Goal: Task Accomplishment & Management: Use online tool/utility

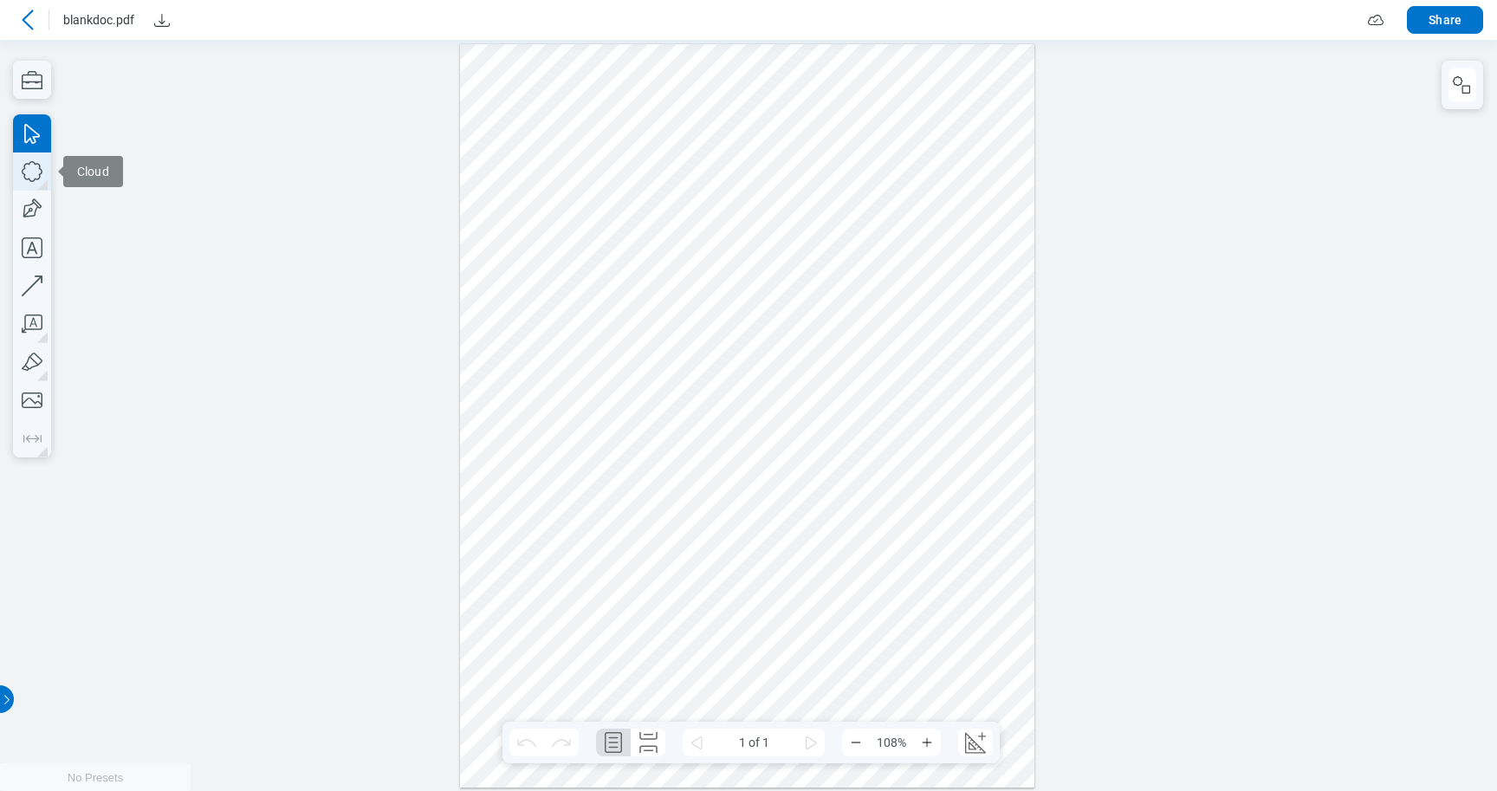
click at [33, 179] on icon "button" at bounding box center [32, 171] width 38 height 38
drag, startPoint x: 576, startPoint y: 126, endPoint x: 697, endPoint y: 177, distance: 131.6
click at [699, 178] on div at bounding box center [747, 414] width 574 height 743
drag, startPoint x: 702, startPoint y: 183, endPoint x: 696, endPoint y: 171, distance: 12.8
click at [697, 171] on div at bounding box center [747, 414] width 574 height 743
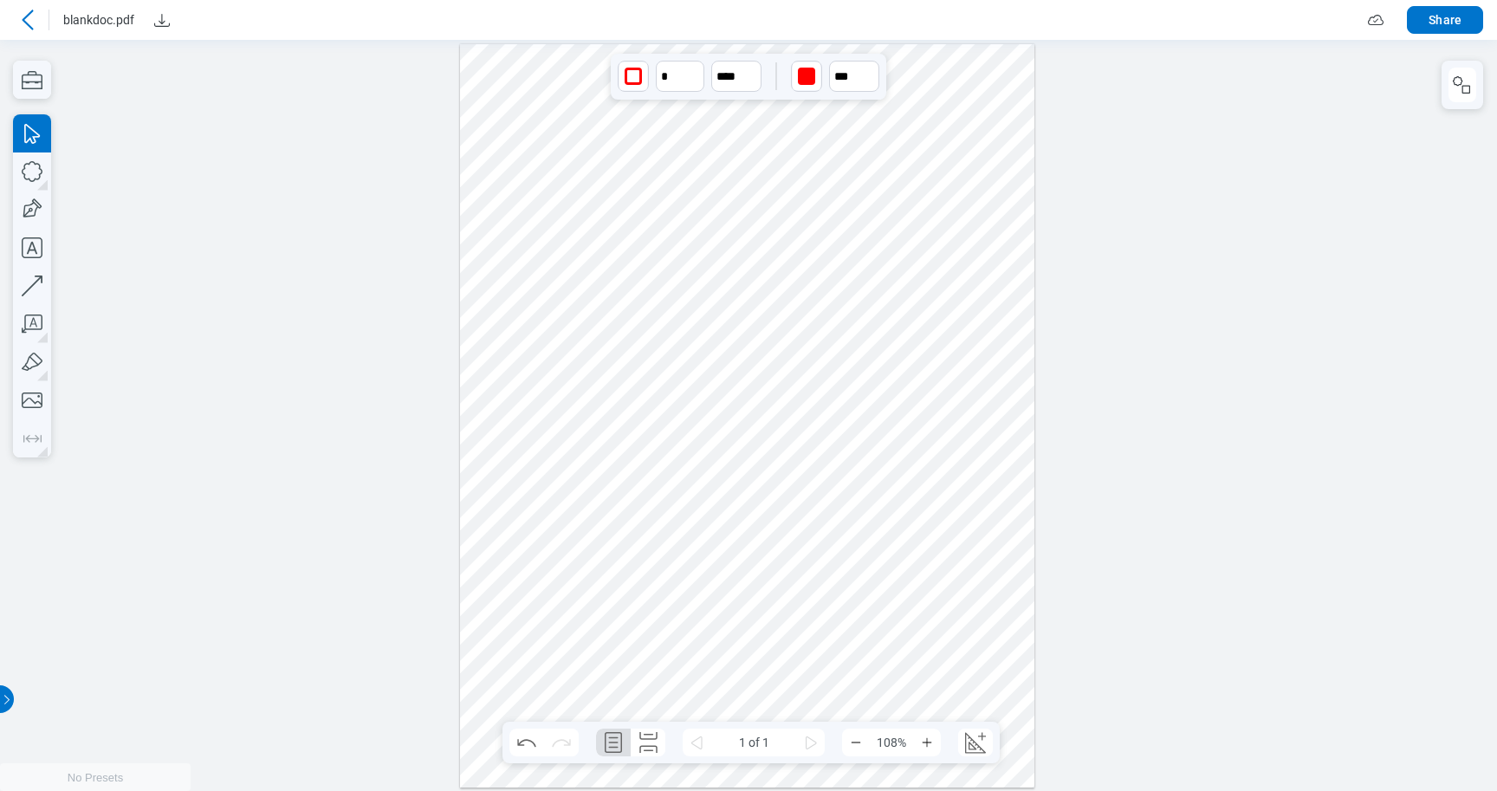
drag, startPoint x: 693, startPoint y: 165, endPoint x: 813, endPoint y: 158, distance: 120.6
click at [813, 158] on div at bounding box center [747, 414] width 574 height 743
click at [739, 246] on div at bounding box center [747, 414] width 574 height 743
click at [724, 153] on div at bounding box center [747, 414] width 574 height 743
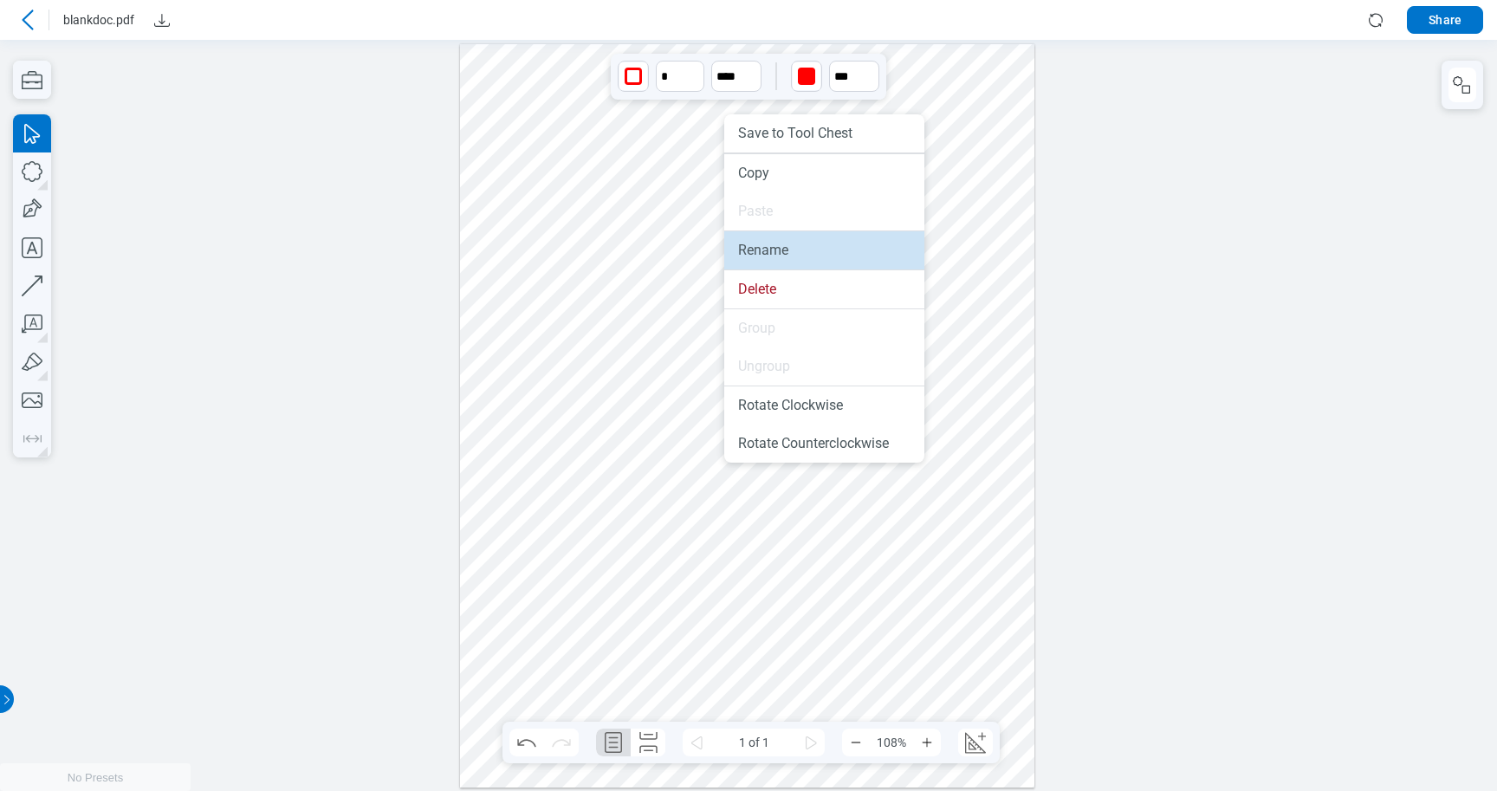
click at [760, 257] on li "Rename" at bounding box center [824, 250] width 200 height 38
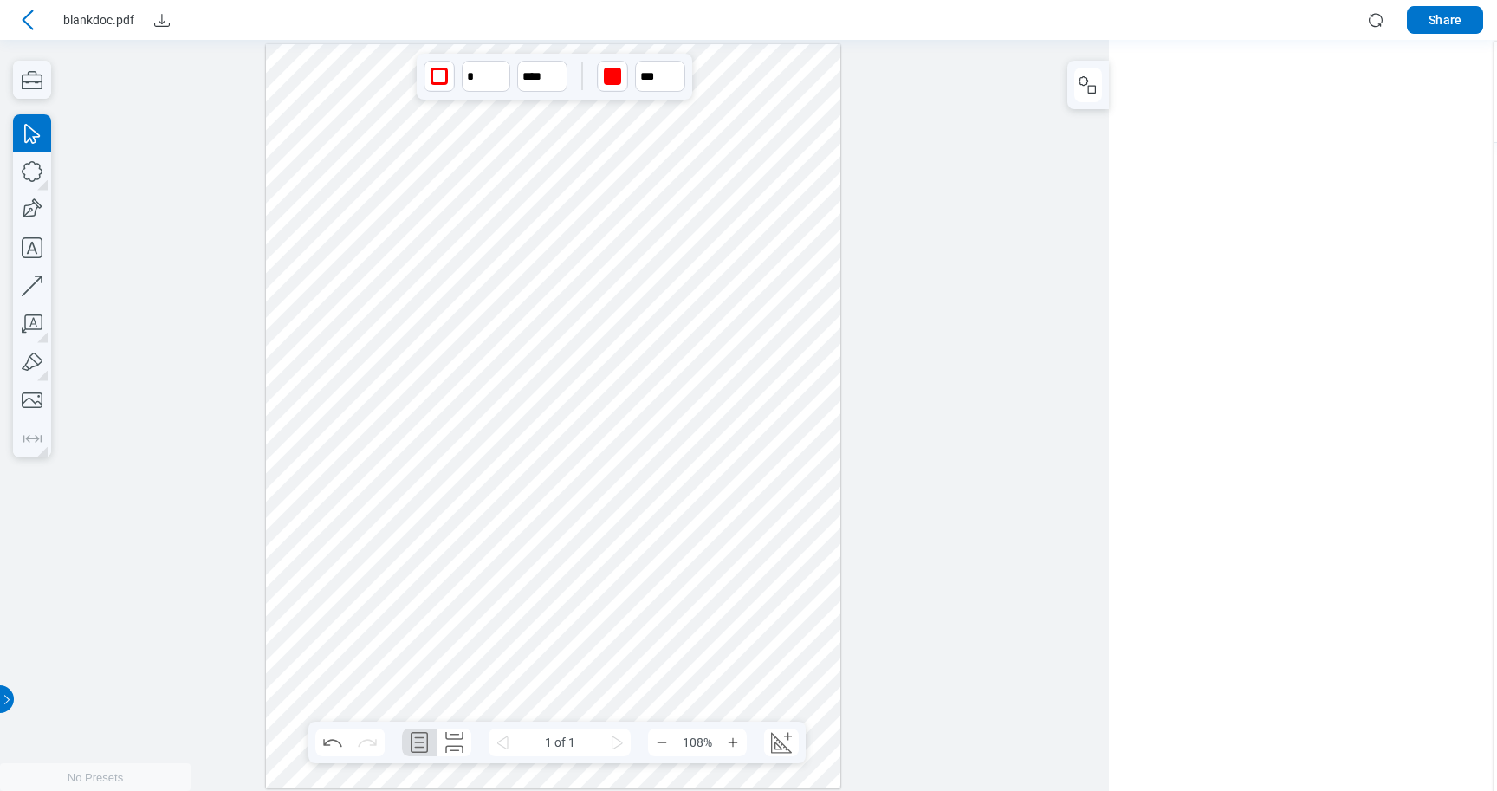
scroll to position [121, 0]
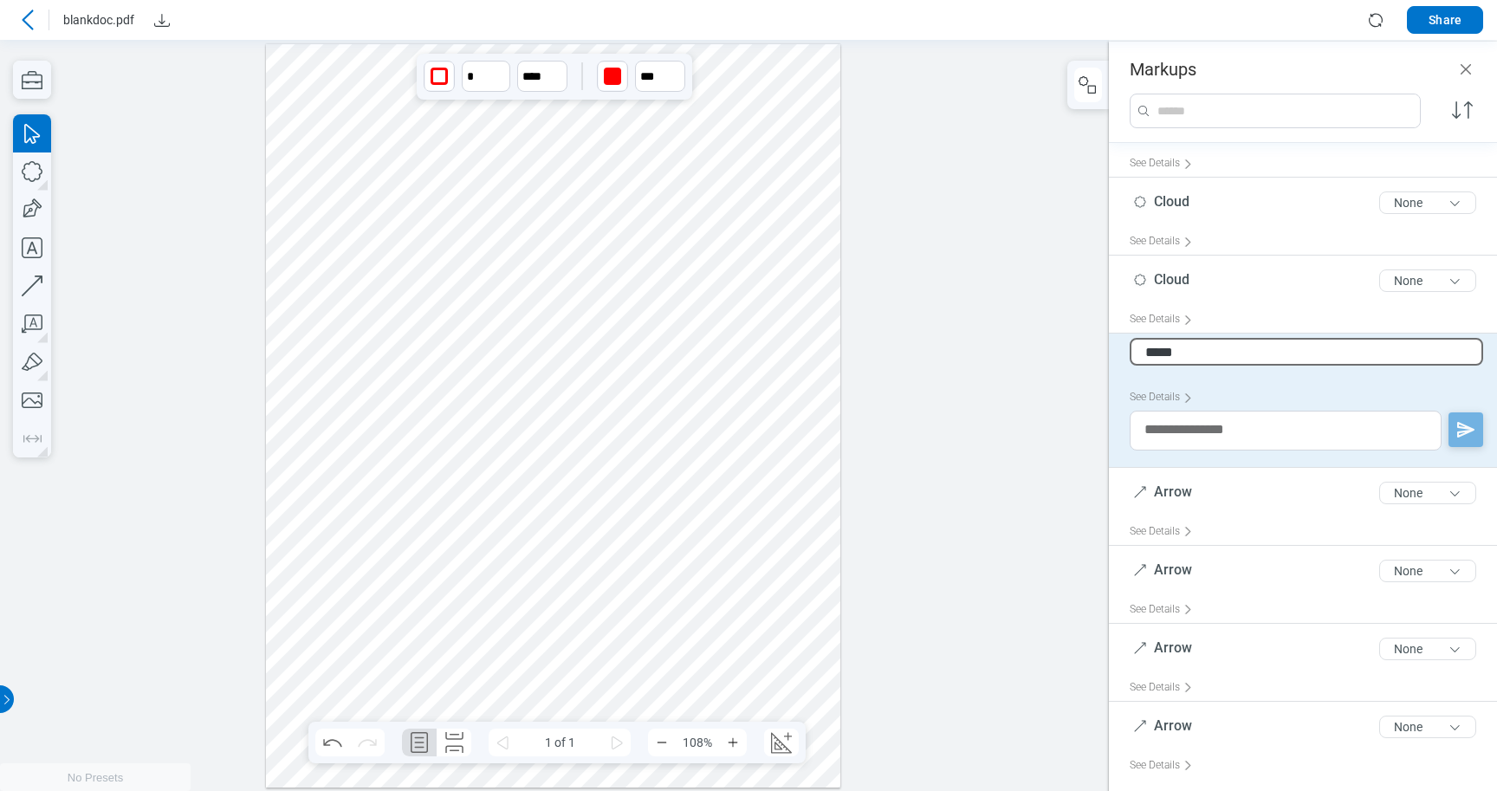
click at [1171, 342] on input "*****" at bounding box center [1305, 352] width 353 height 28
click at [1201, 351] on input "*****" at bounding box center [1305, 352] width 353 height 28
click at [1141, 348] on input "*****" at bounding box center [1305, 352] width 353 height 28
type input "********"
click at [1445, 385] on div "See Details" at bounding box center [1309, 397] width 360 height 27
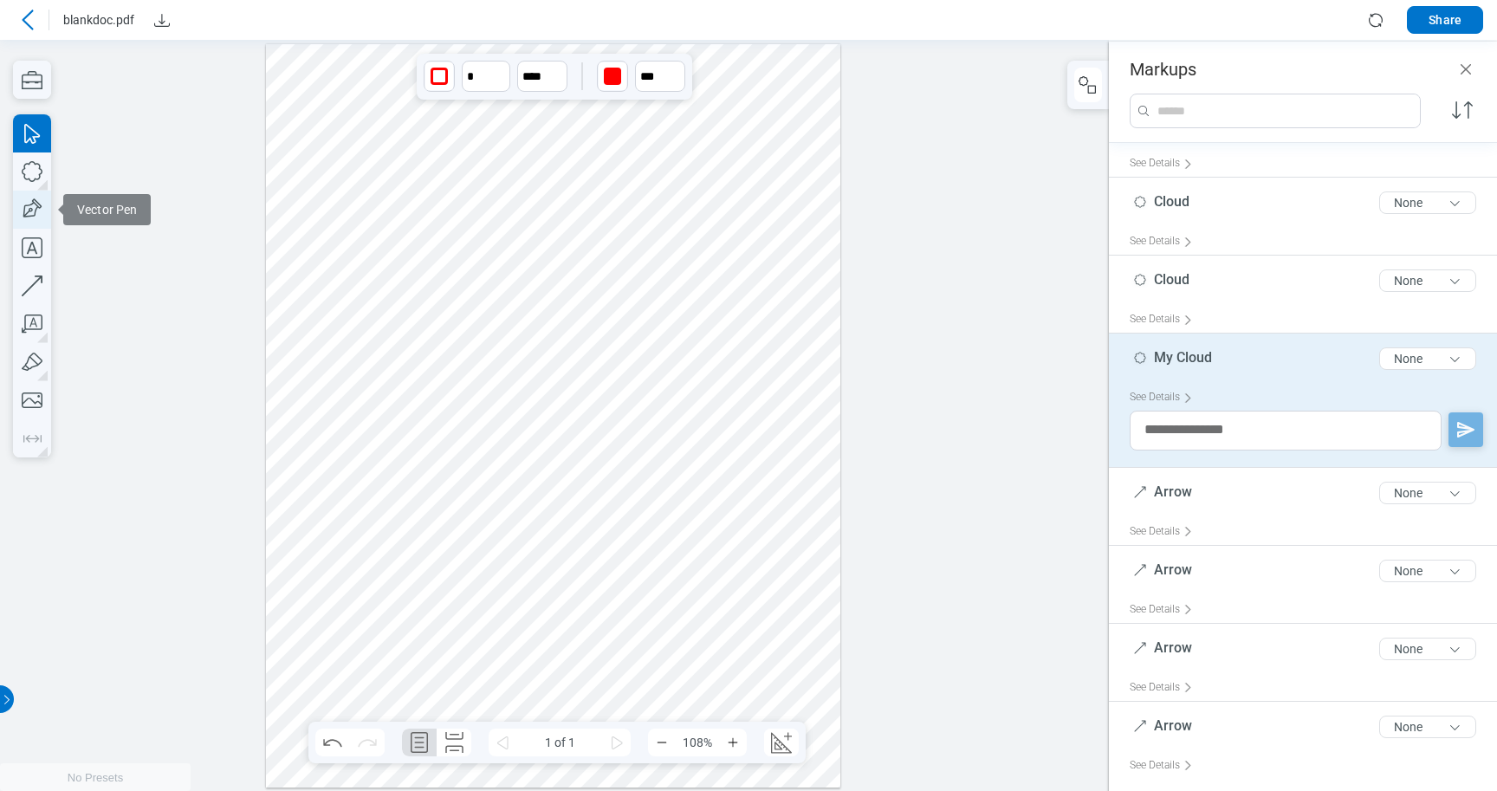
click at [29, 212] on icon "button" at bounding box center [30, 209] width 25 height 25
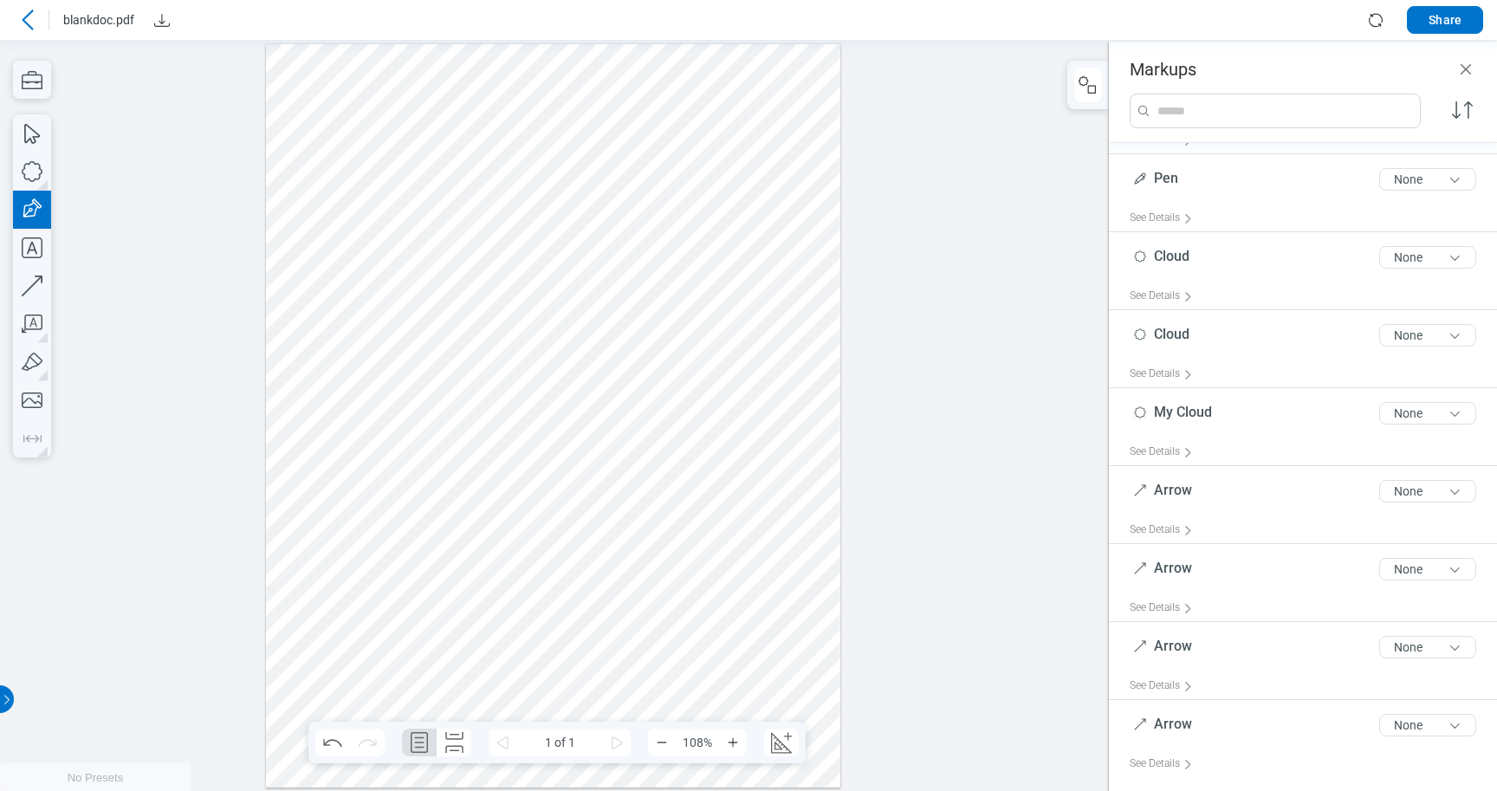
click at [339, 250] on div at bounding box center [553, 414] width 574 height 743
click at [321, 189] on div at bounding box center [553, 414] width 574 height 743
click at [393, 224] on div at bounding box center [553, 414] width 574 height 743
click at [340, 251] on div at bounding box center [553, 414] width 574 height 743
click at [453, 246] on div at bounding box center [553, 414] width 574 height 743
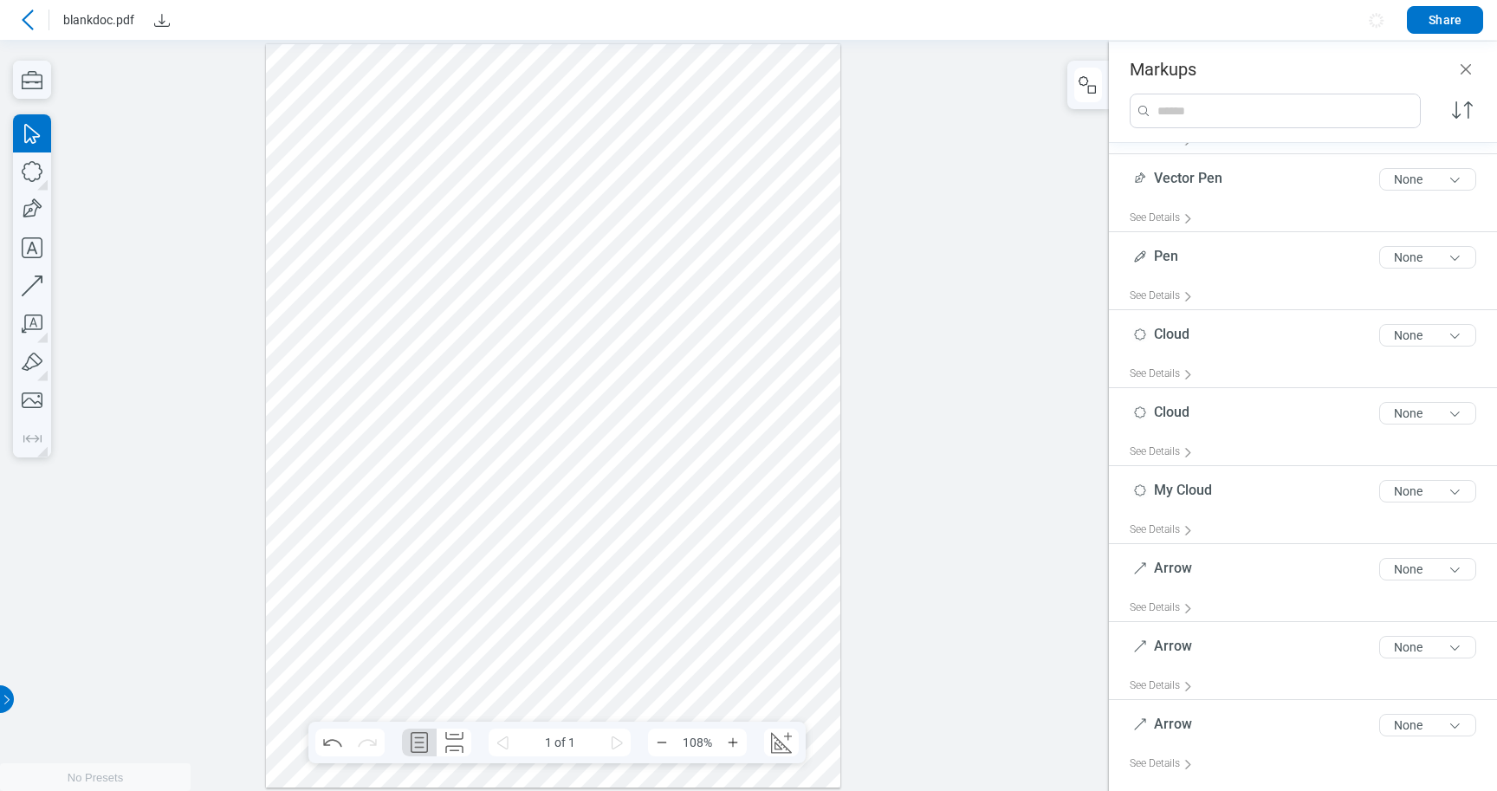
click at [350, 226] on div at bounding box center [553, 414] width 574 height 743
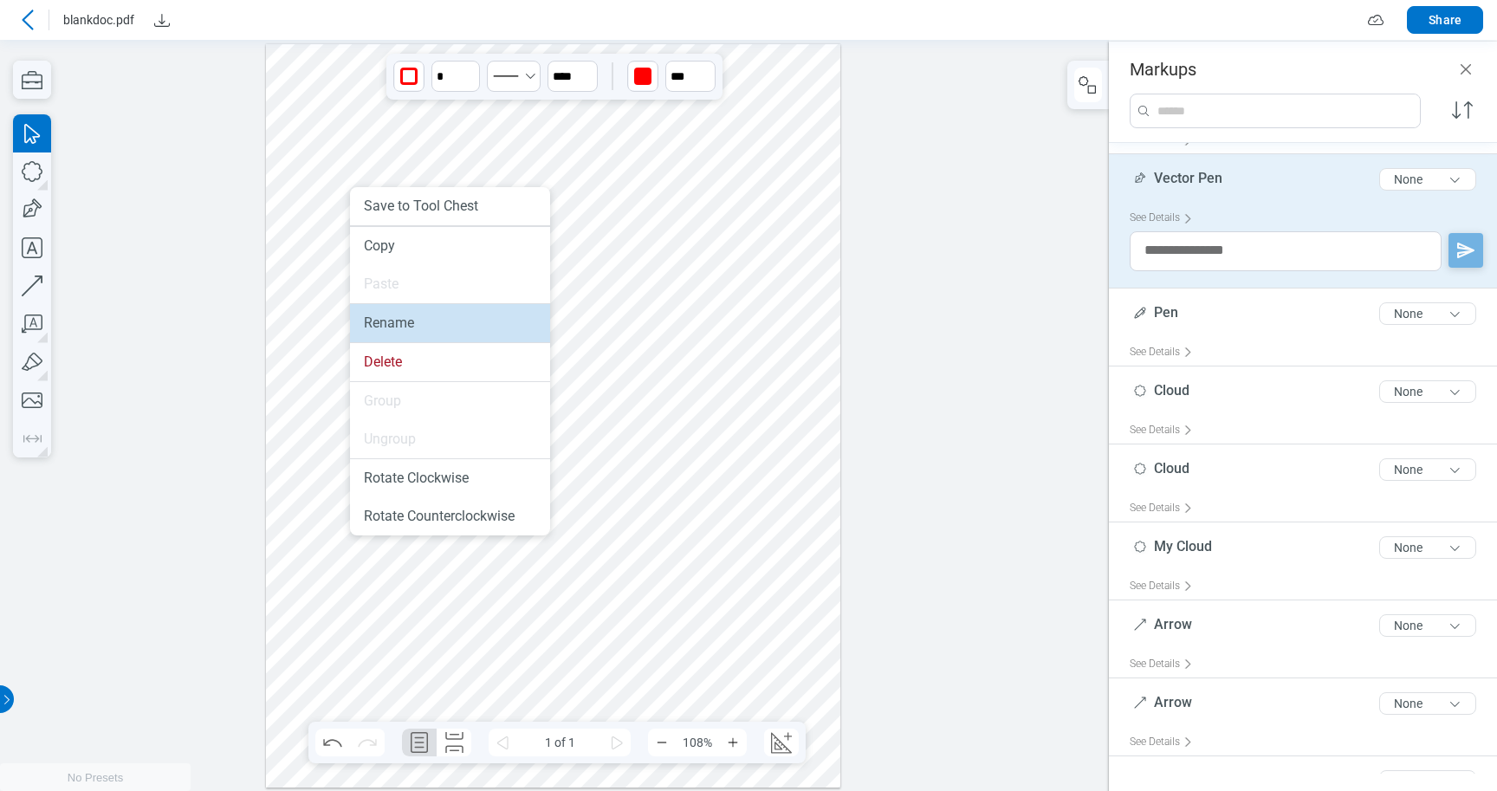
click at [403, 335] on li "Rename" at bounding box center [450, 323] width 200 height 38
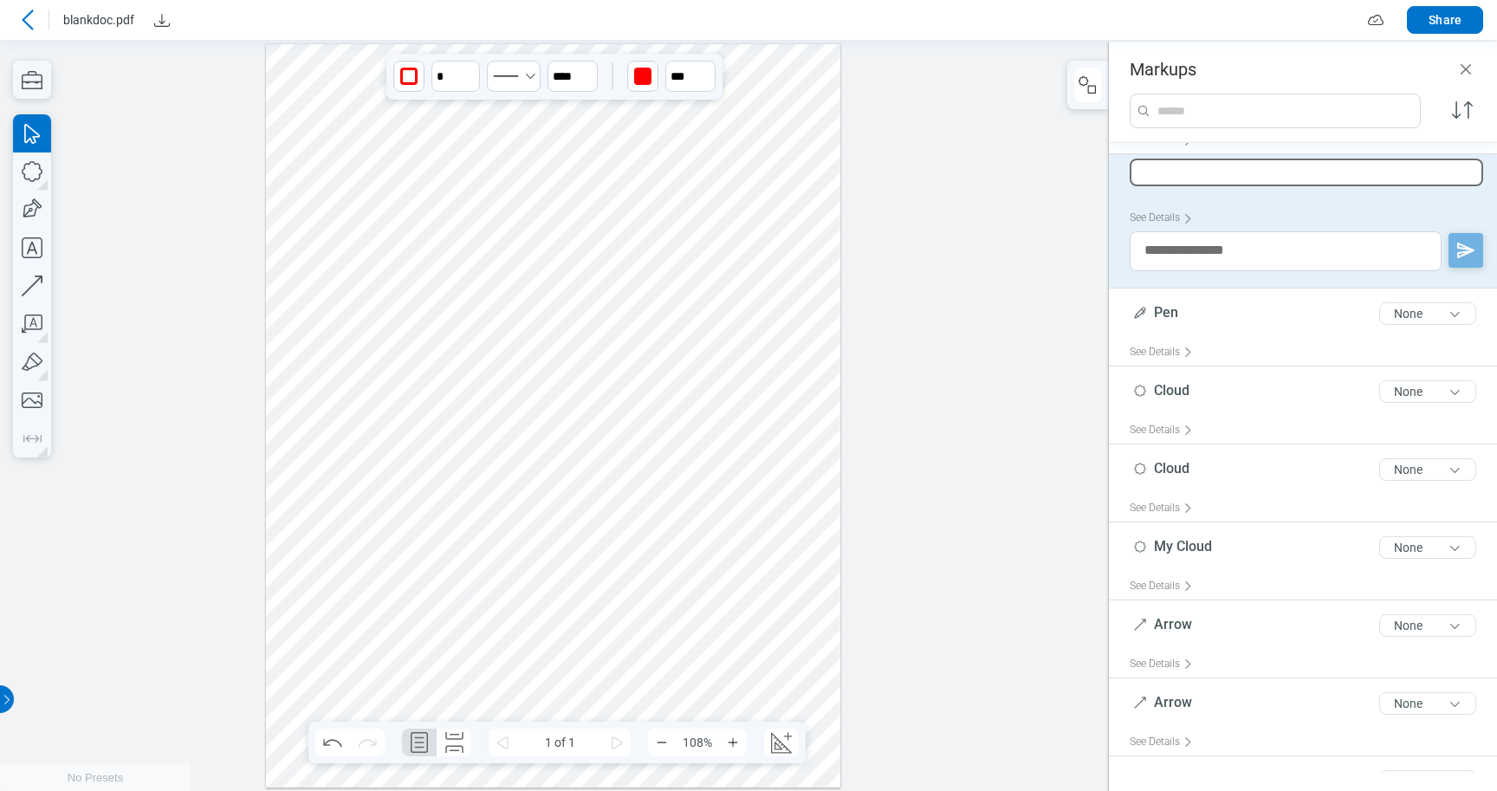
click at [1038, 314] on div at bounding box center [554, 414] width 1109 height 751
click at [1174, 183] on span "Vector Pen" at bounding box center [1188, 178] width 68 height 16
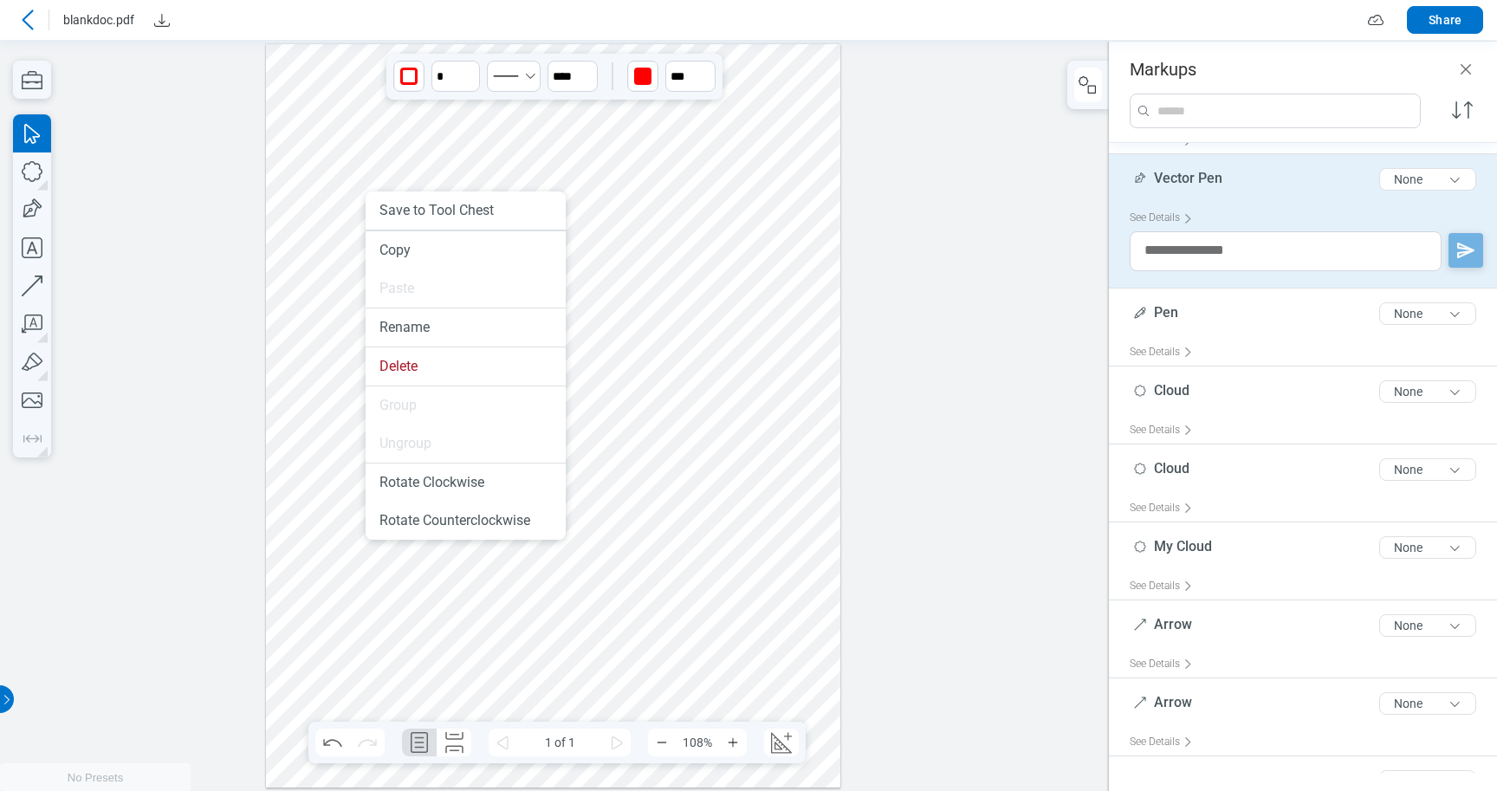
drag, startPoint x: 1193, startPoint y: 212, endPoint x: 365, endPoint y: 230, distance: 828.2
click at [432, 338] on li "Rename" at bounding box center [465, 327] width 200 height 38
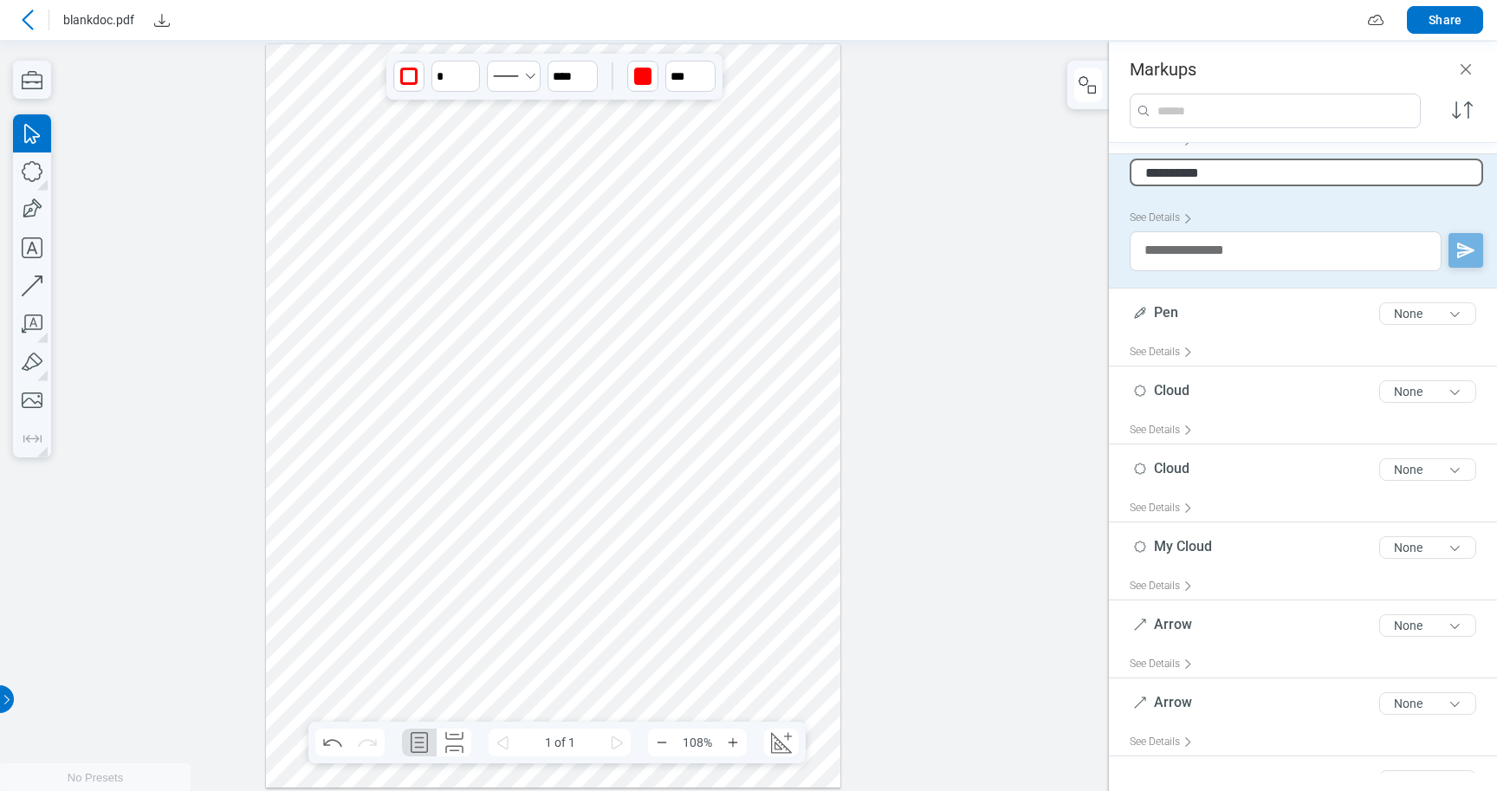
click at [1238, 171] on input "**********" at bounding box center [1305, 172] width 353 height 28
drag, startPoint x: 1238, startPoint y: 171, endPoint x: 1141, endPoint y: 165, distance: 96.3
click at [1141, 165] on input "**********" at bounding box center [1305, 172] width 353 height 28
click at [1262, 240] on textarea at bounding box center [1285, 251] width 312 height 40
click at [1156, 217] on div "See Details" at bounding box center [1164, 217] width 70 height 27
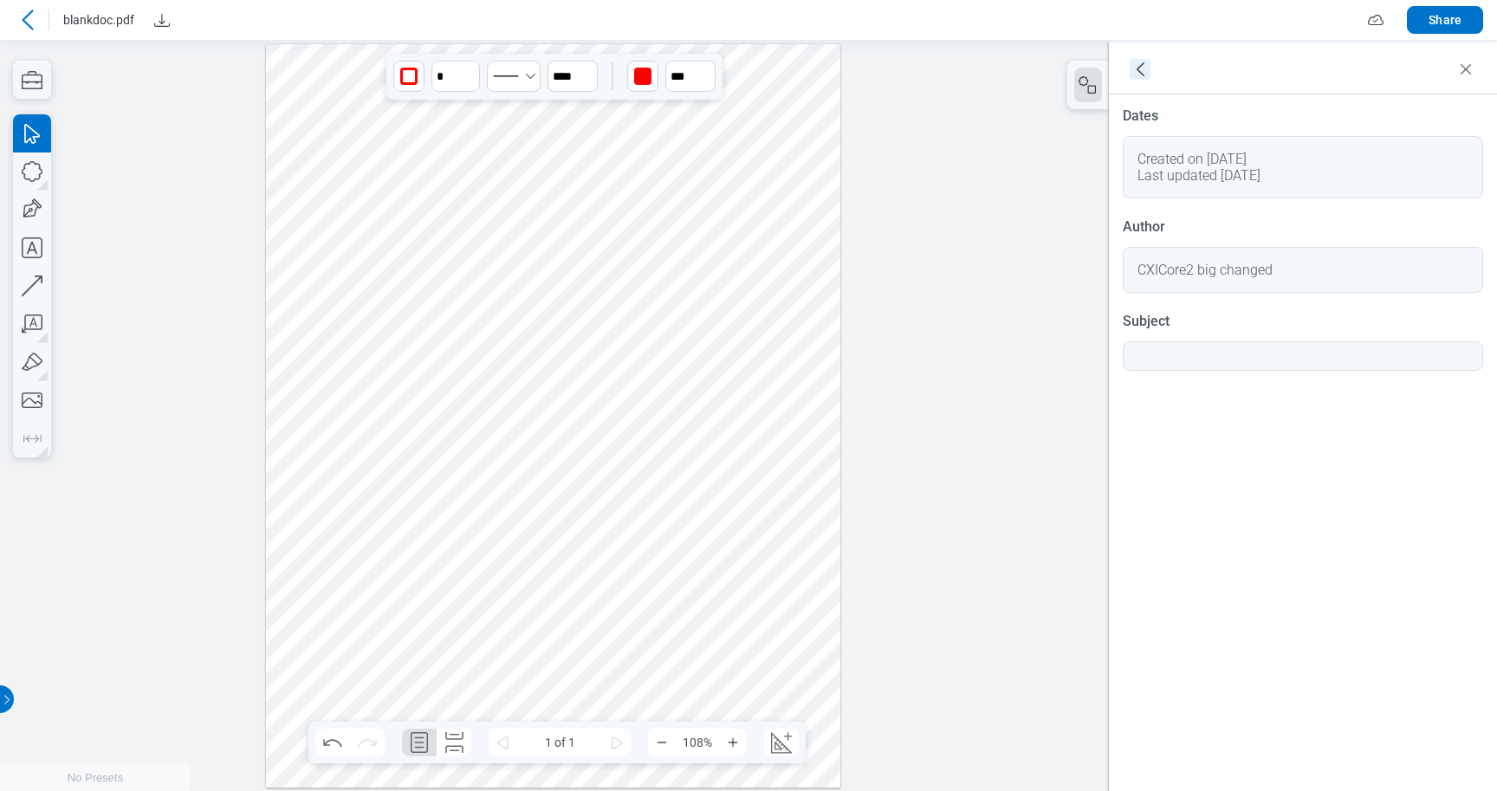
click at [1141, 67] on icon "goBack" at bounding box center [1139, 69] width 21 height 21
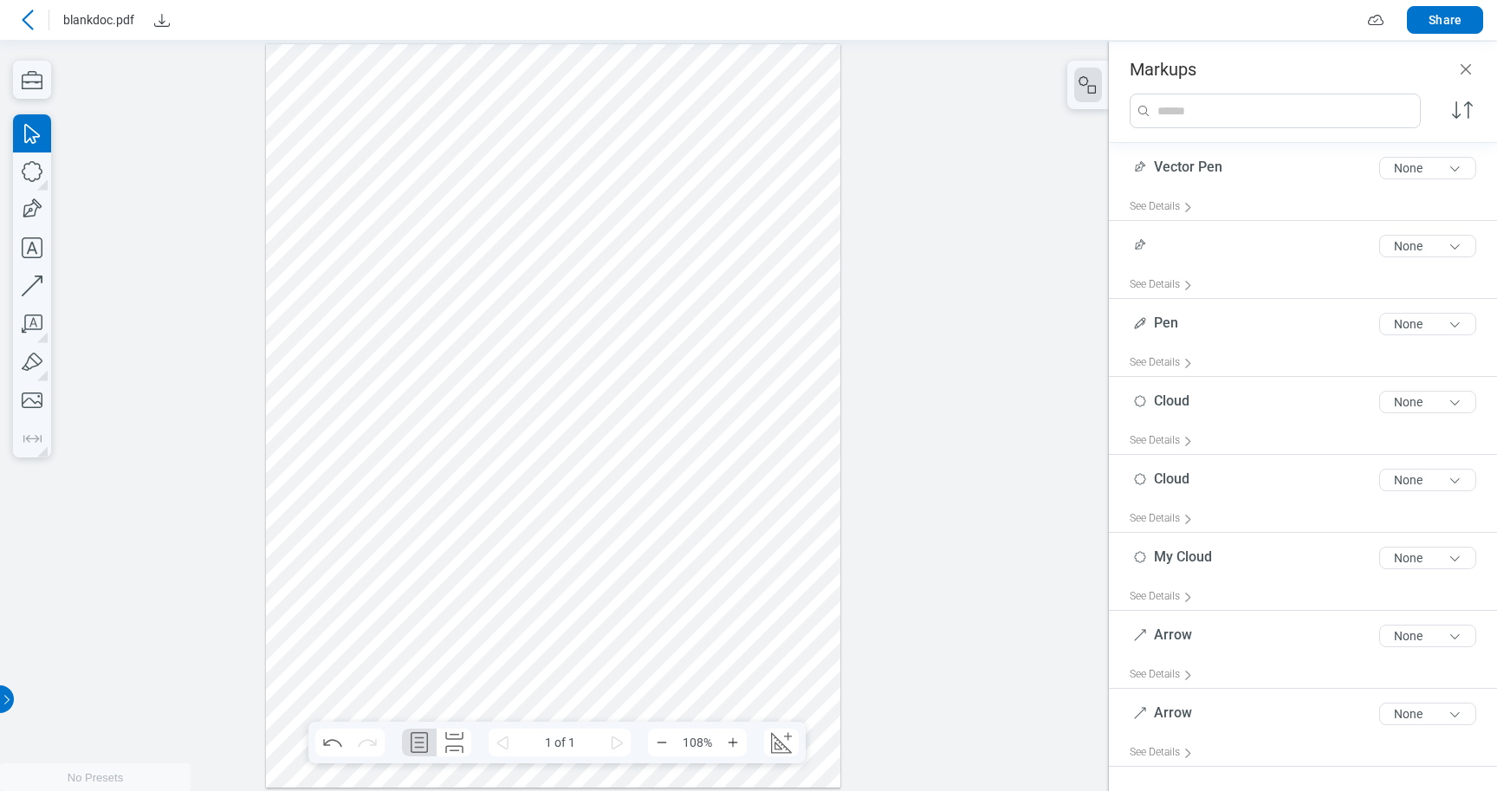
click at [372, 225] on div at bounding box center [553, 414] width 574 height 743
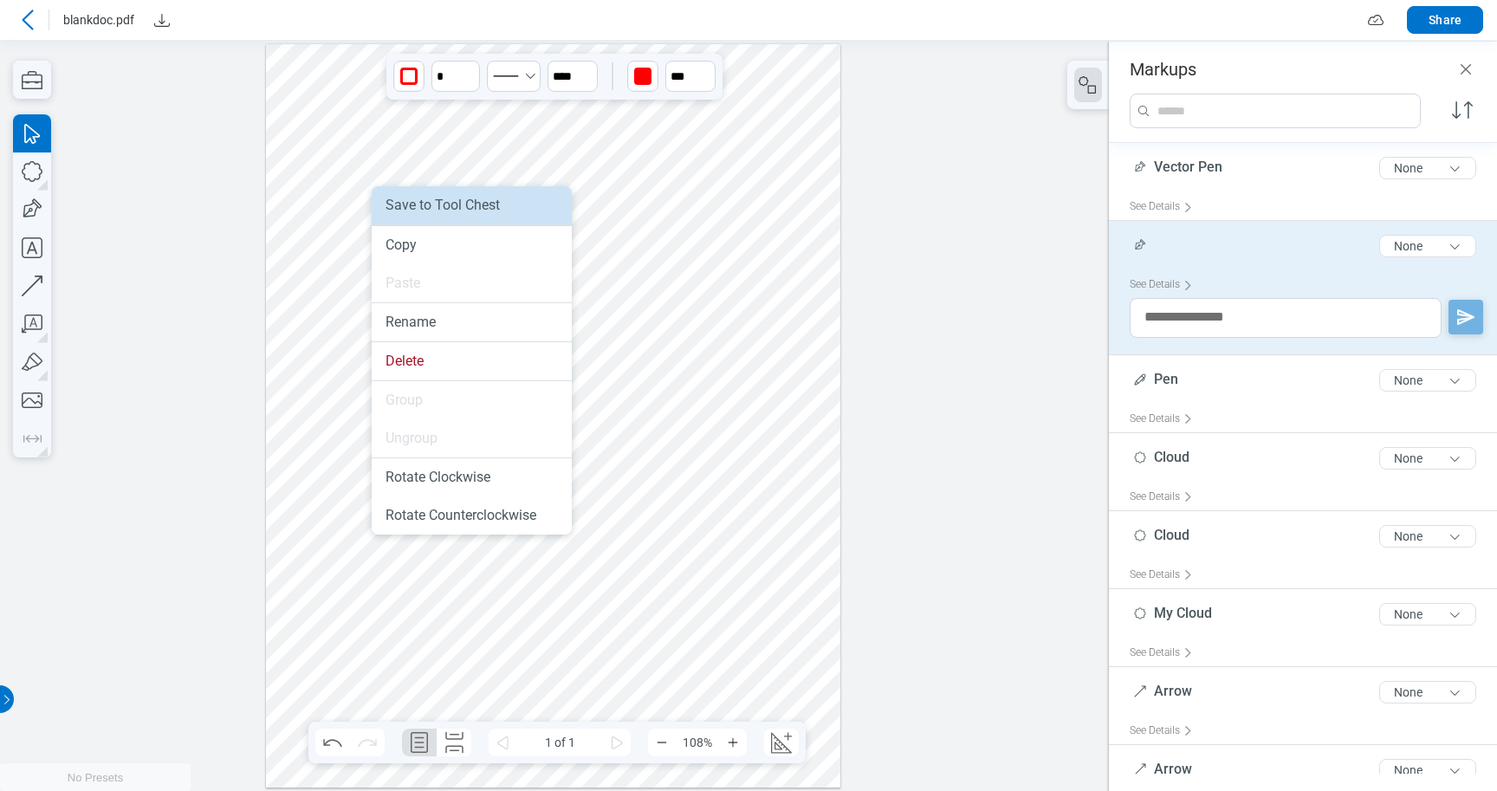
click at [421, 201] on li "Save to Tool Chest" at bounding box center [472, 205] width 200 height 38
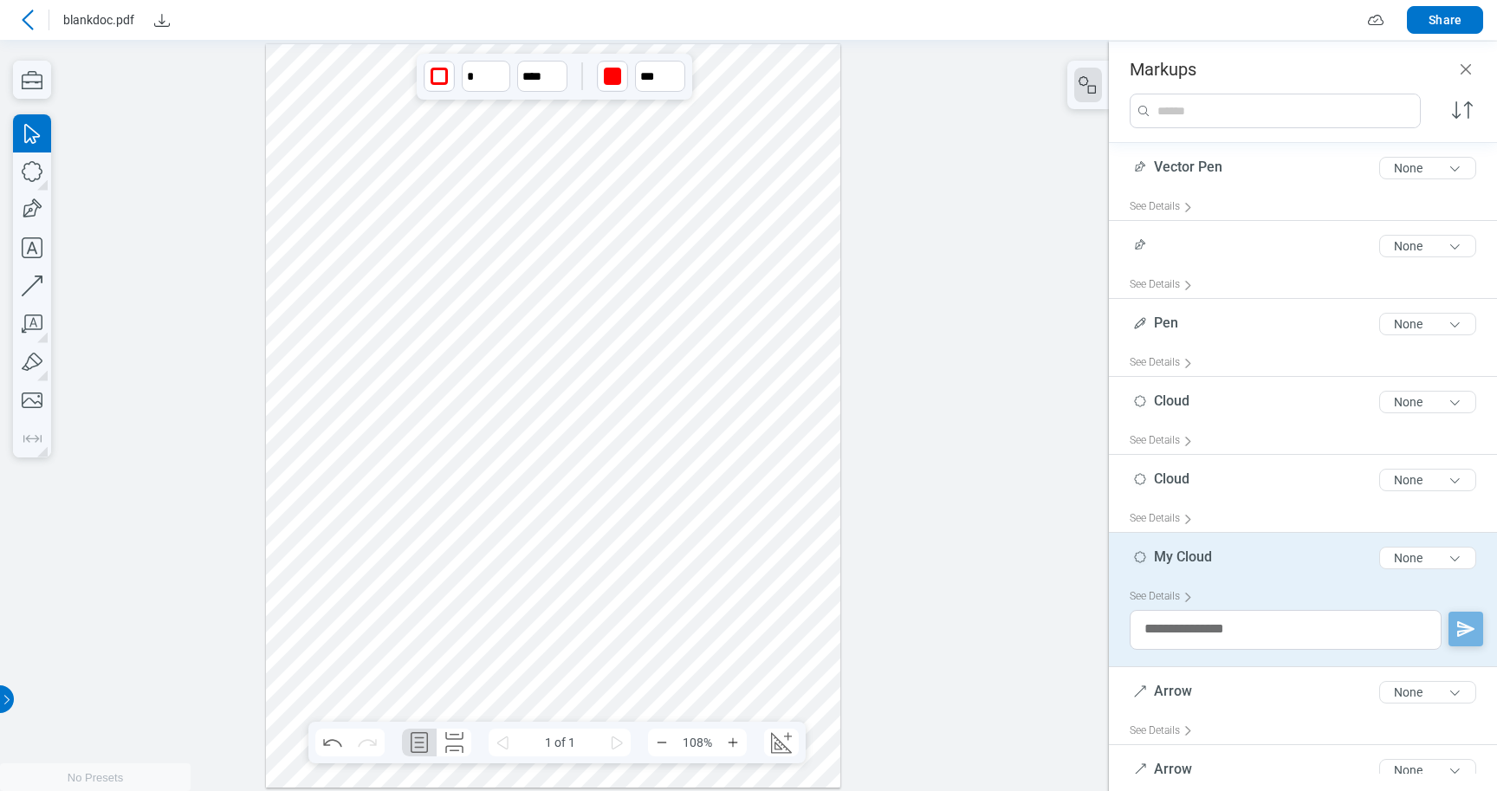
click at [507, 137] on div at bounding box center [553, 414] width 574 height 743
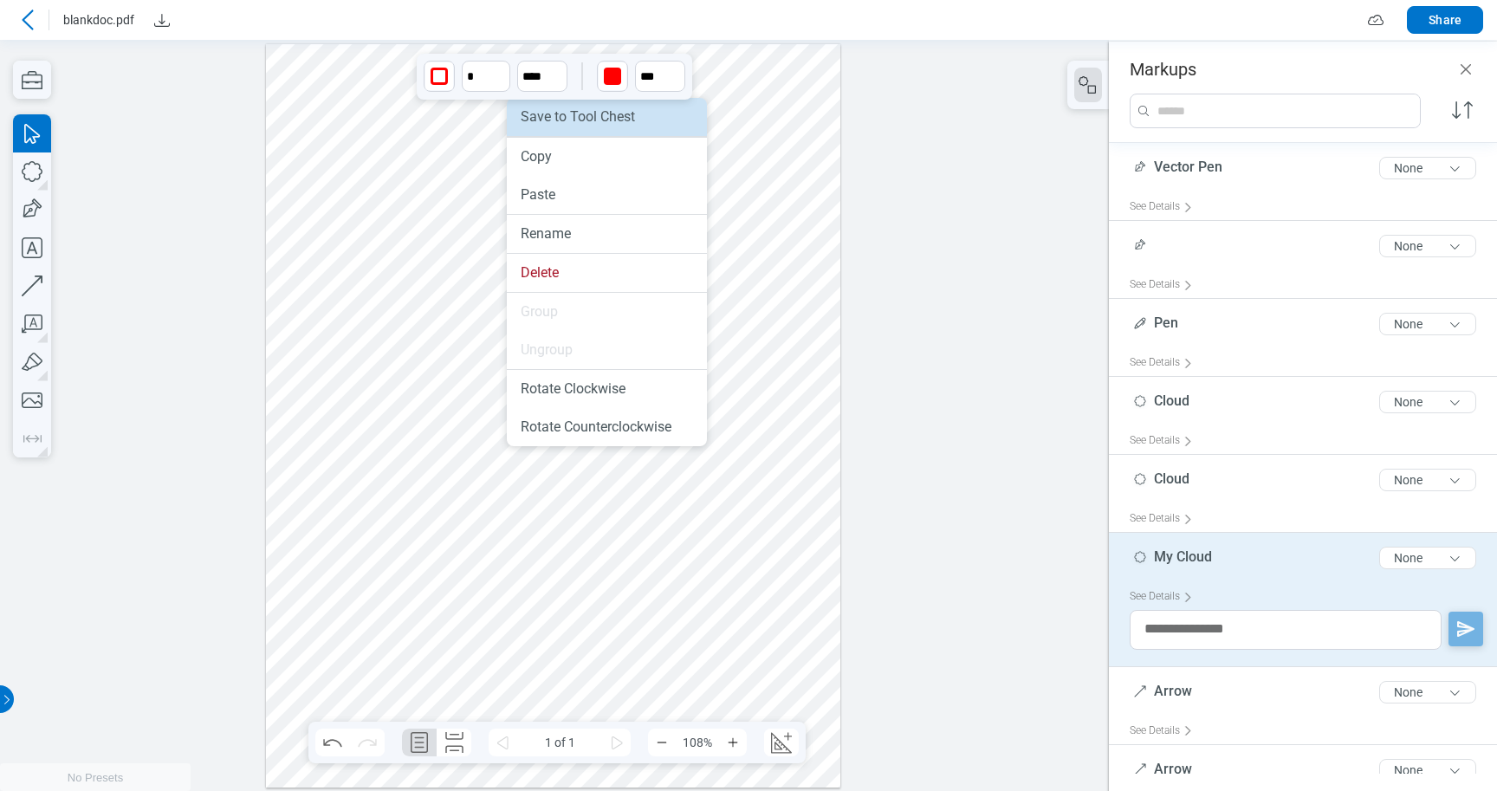
click at [546, 126] on li "Save to Tool Chest" at bounding box center [607, 117] width 200 height 38
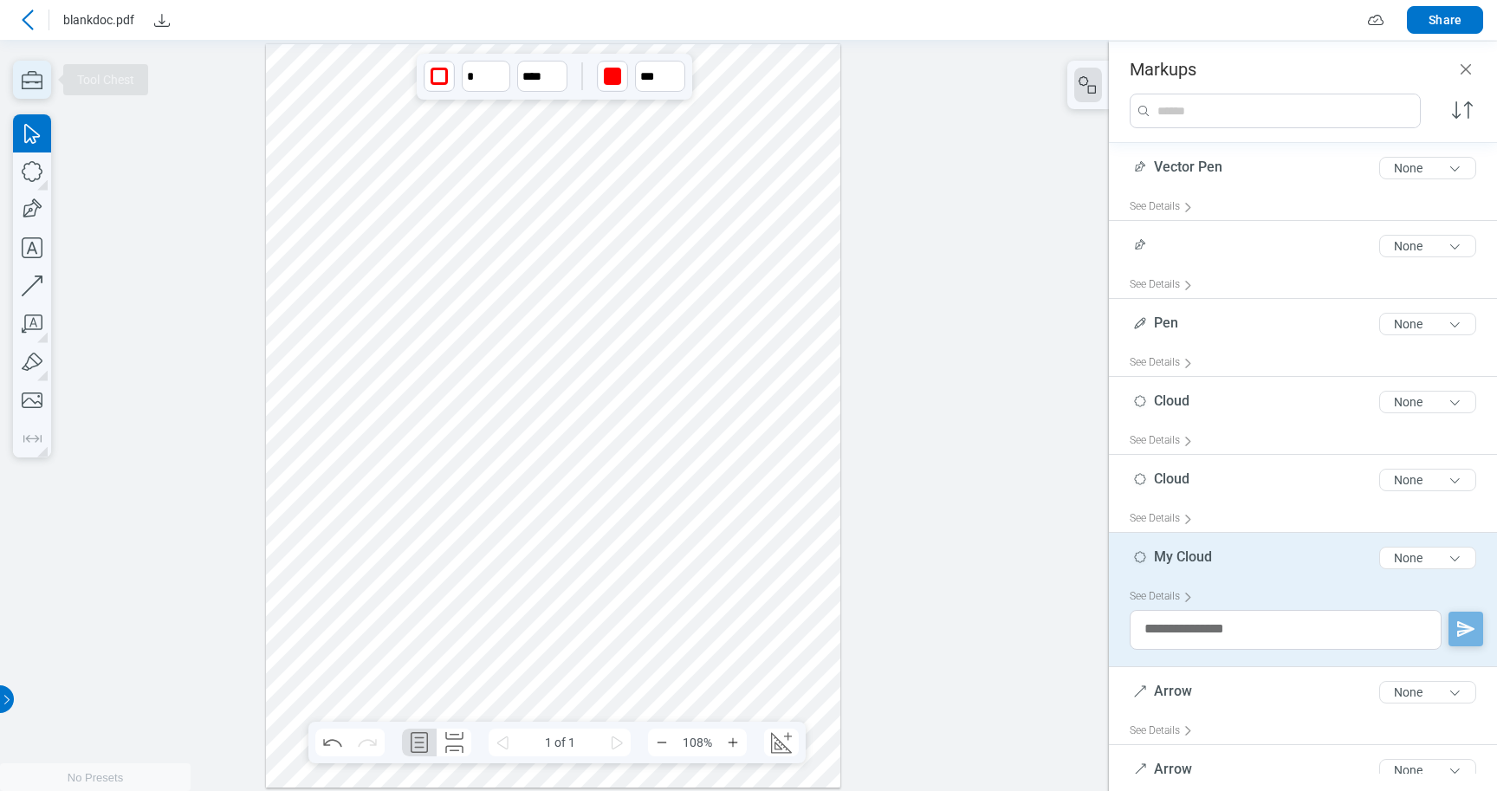
click at [34, 81] on icon "button" at bounding box center [32, 80] width 21 height 18
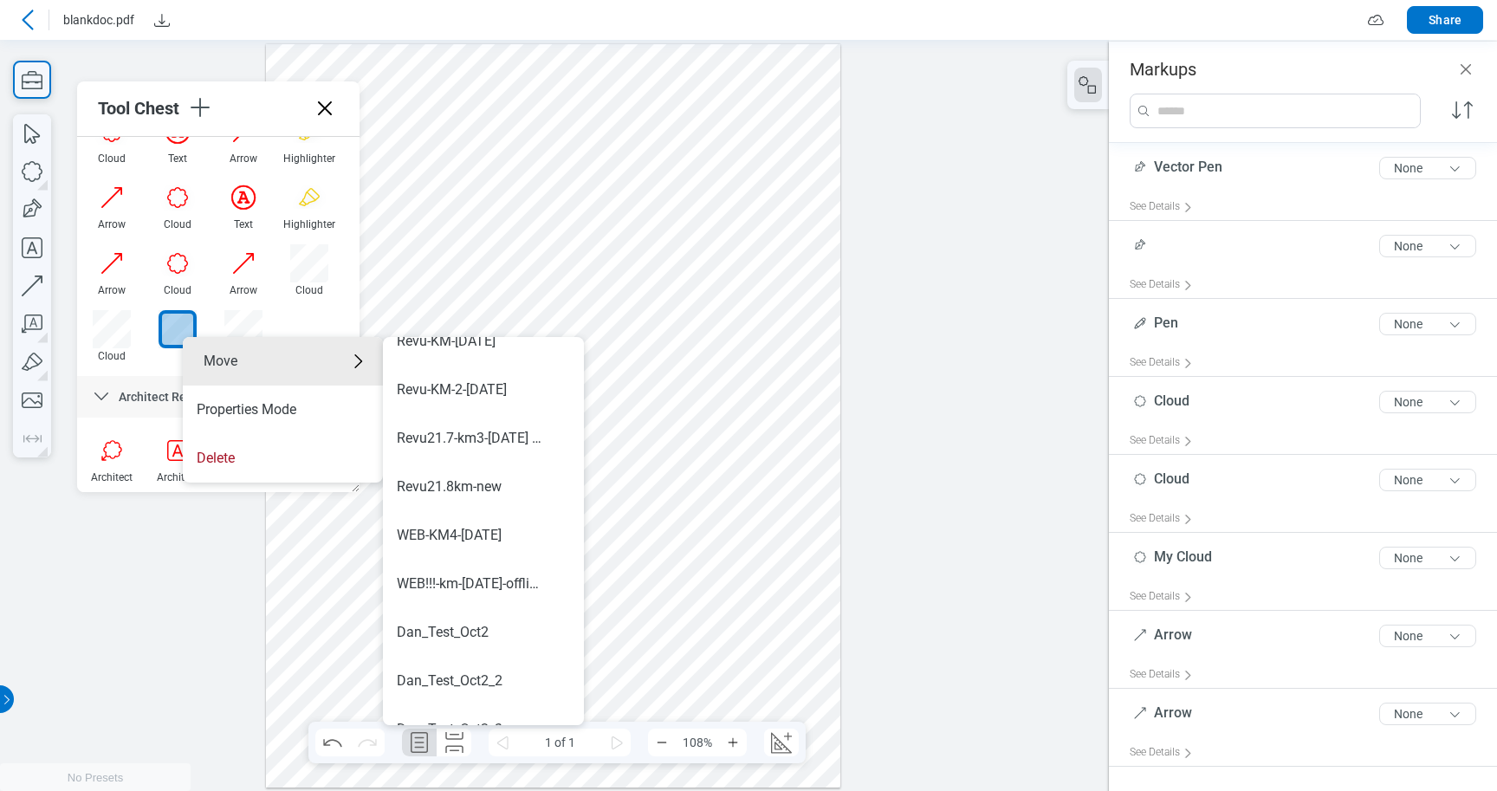
scroll to position [1019, 0]
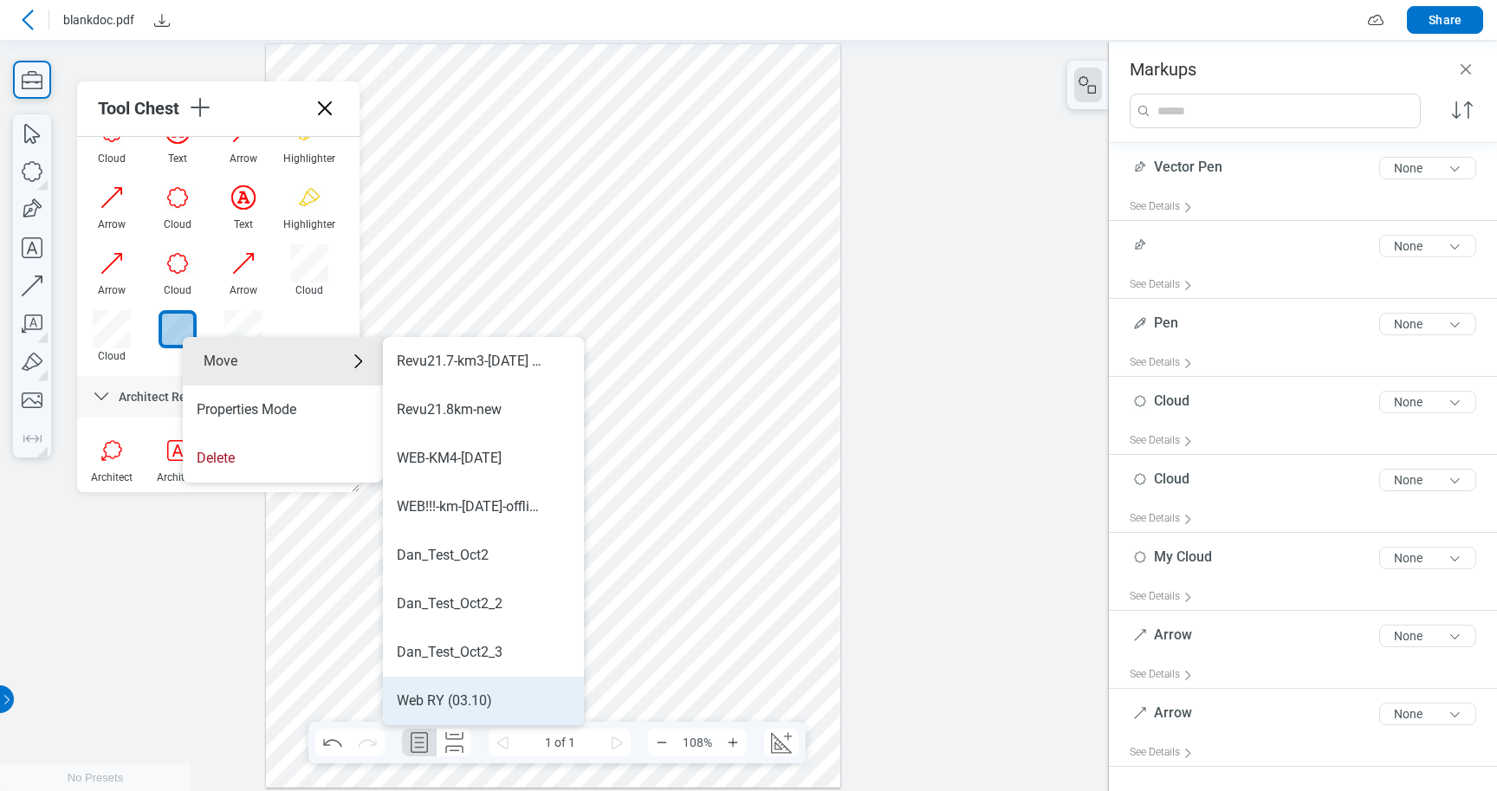
click at [449, 705] on div "Web RY (03.10)" at bounding box center [444, 700] width 95 height 19
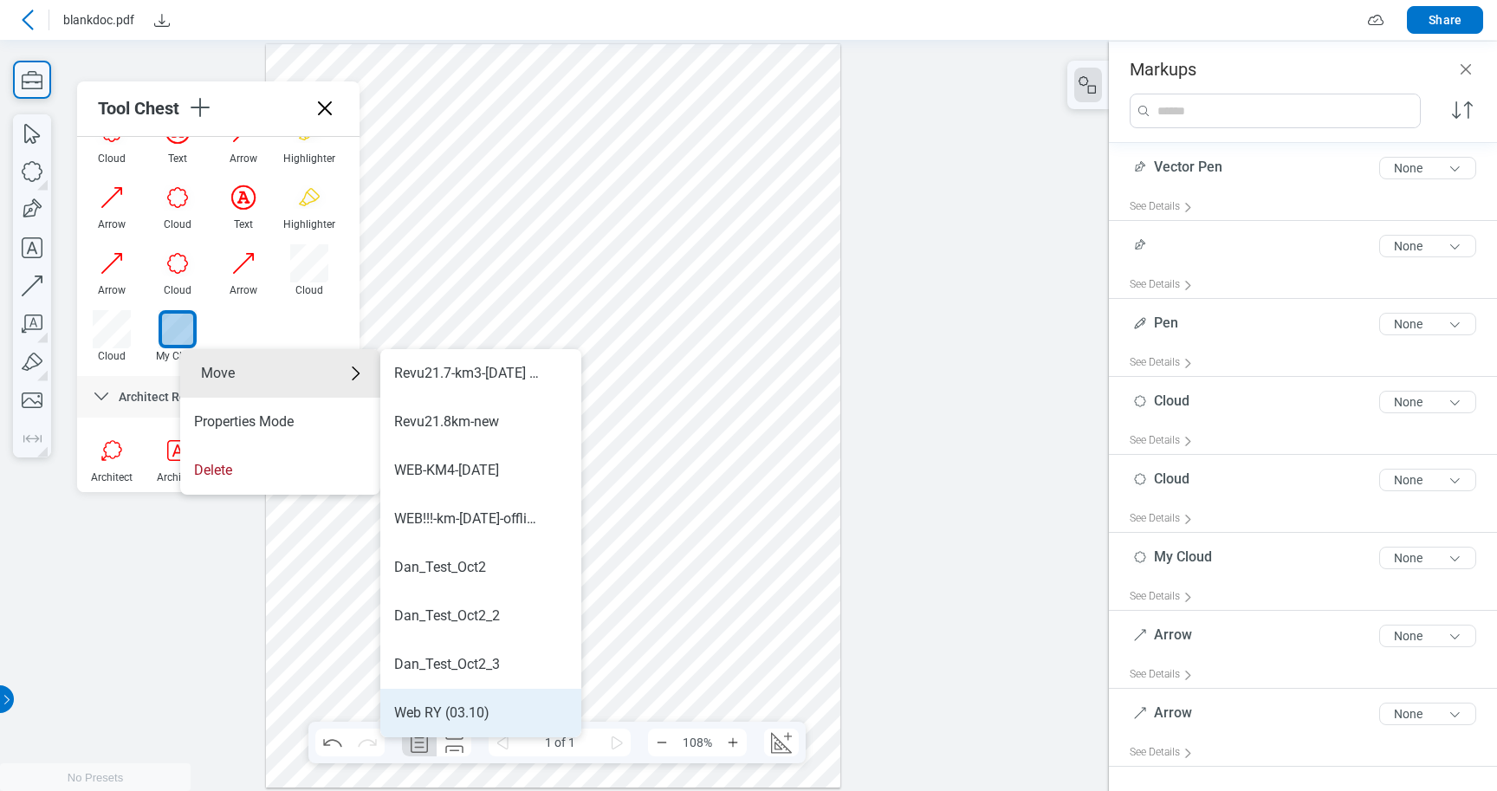
click at [449, 709] on div "Web RY (03.10)" at bounding box center [441, 712] width 95 height 19
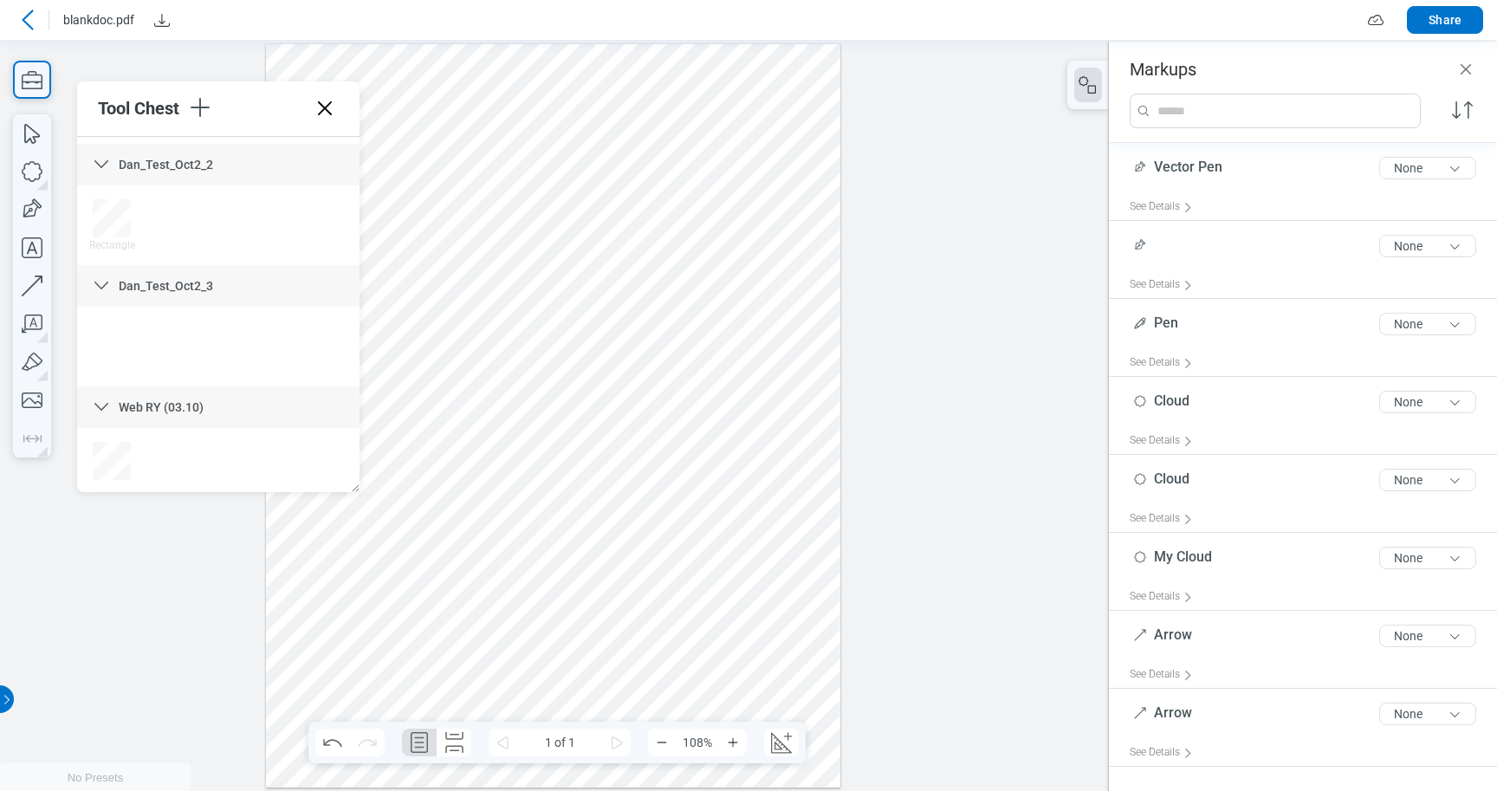
scroll to position [4169, 0]
click at [169, 439] on div at bounding box center [218, 459] width 279 height 66
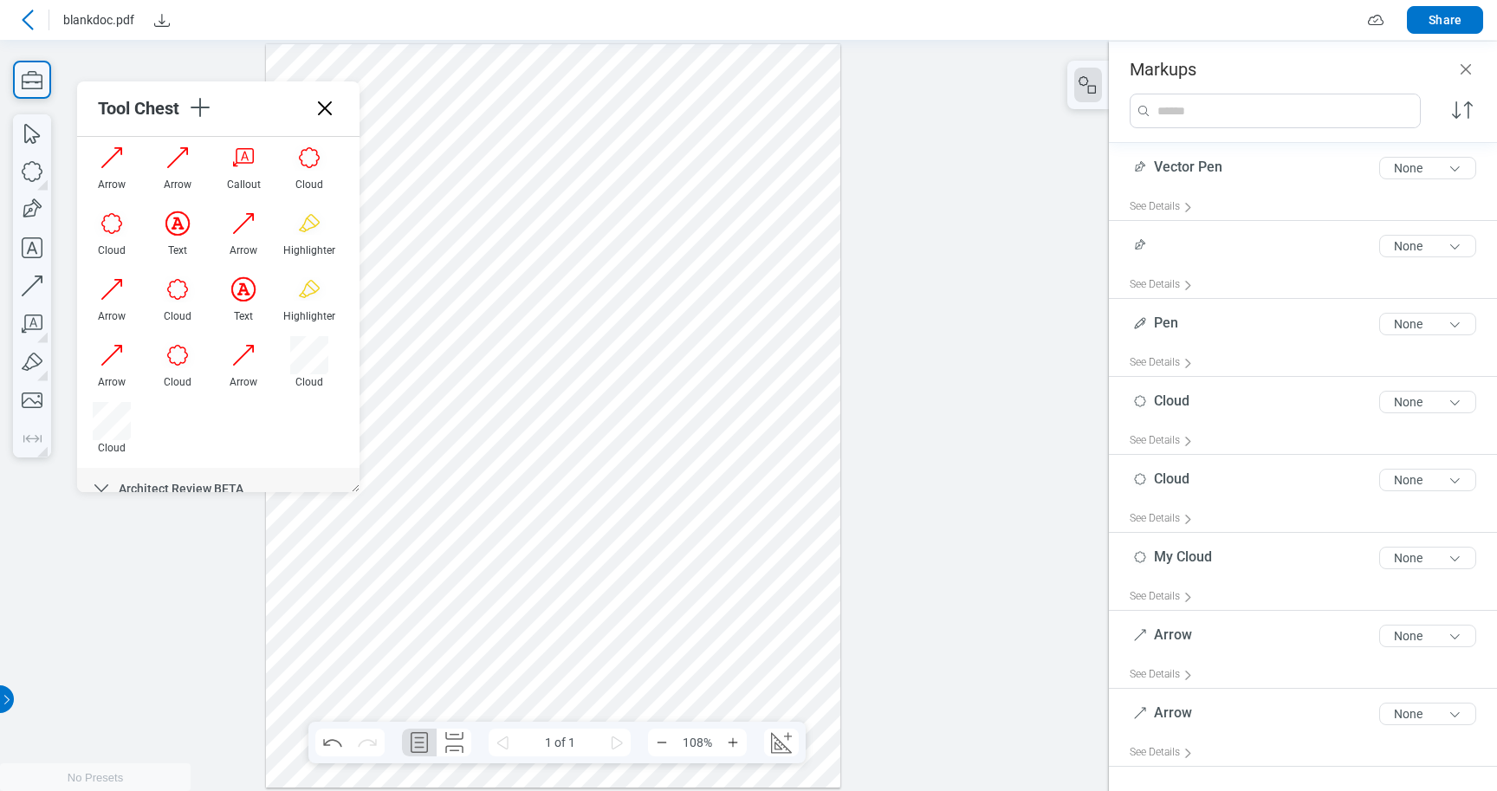
scroll to position [482, 0]
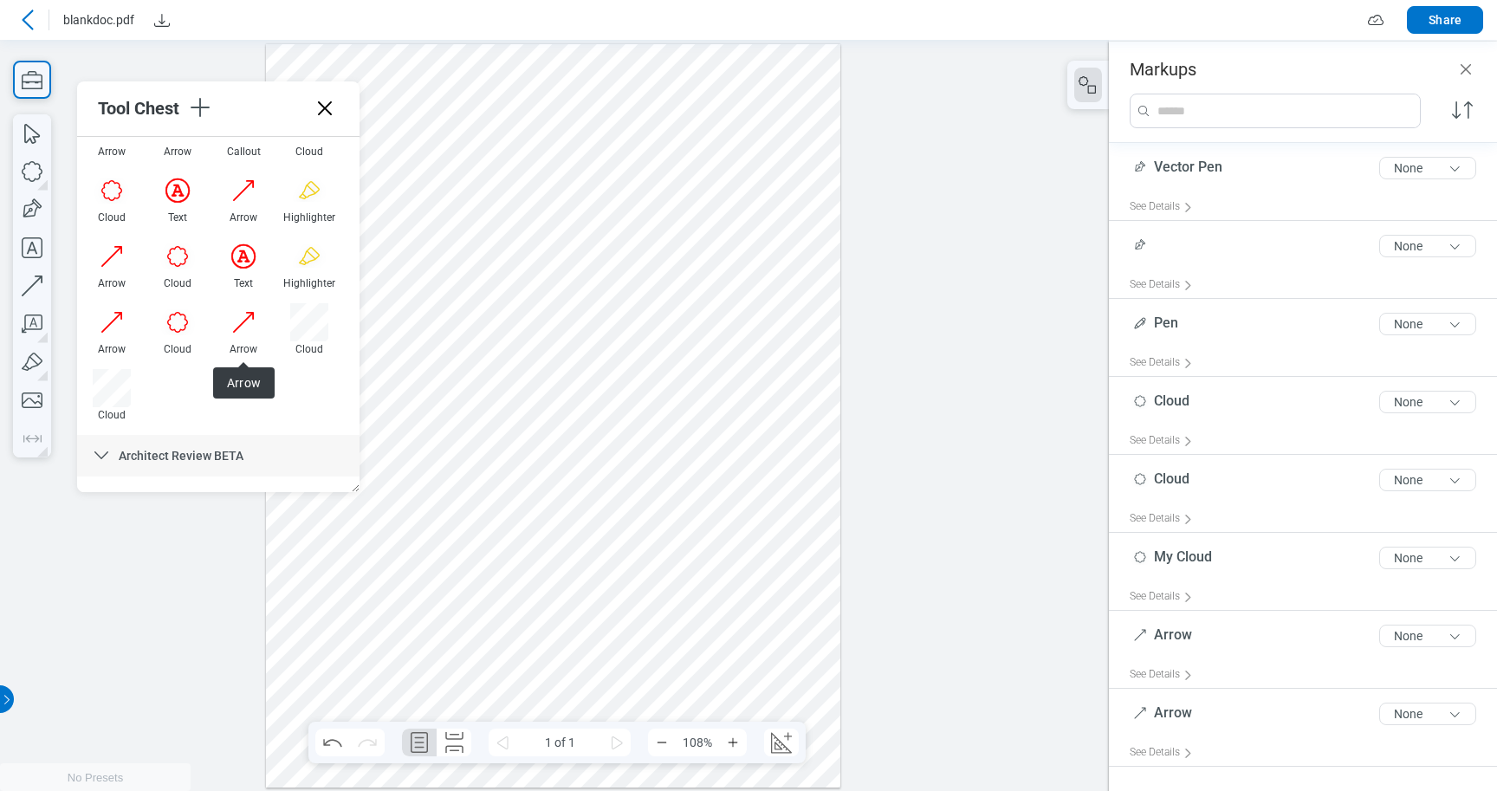
click at [170, 413] on div "Arrow Arrow Callout Cloud Cloud Text Arrow Highlighter Arrow Cloud Text Highlig…" at bounding box center [218, 73] width 279 height 724
click at [259, 419] on div "Arrow Arrow Callout Cloud Cloud Text Arrow Highlighter Arrow Cloud Text Highlig…" at bounding box center [218, 73] width 279 height 724
click at [394, 223] on div at bounding box center [553, 414] width 574 height 743
click at [373, 229] on div at bounding box center [553, 414] width 574 height 743
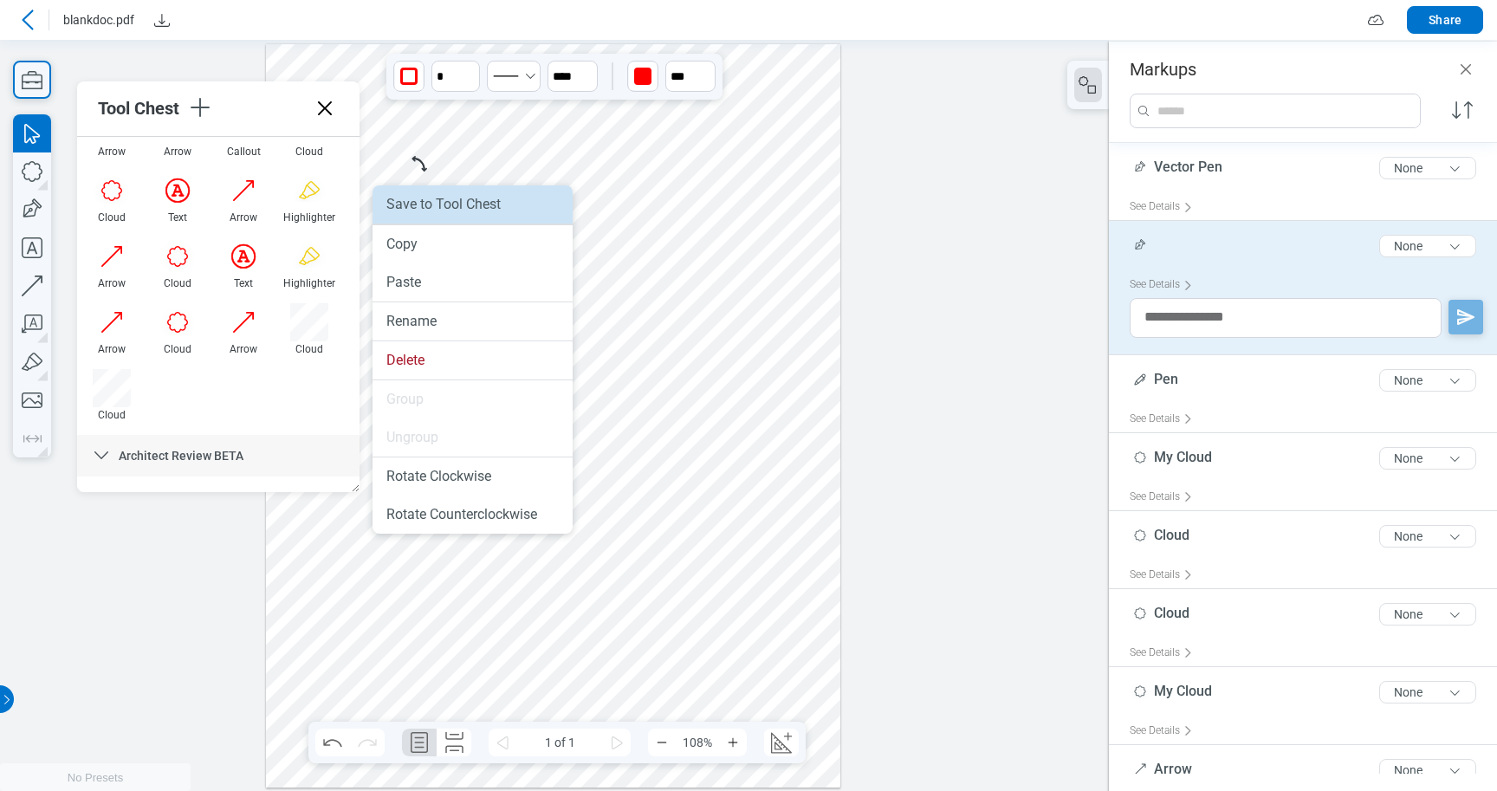
click at [414, 205] on li "Save to Tool Chest" at bounding box center [472, 204] width 200 height 38
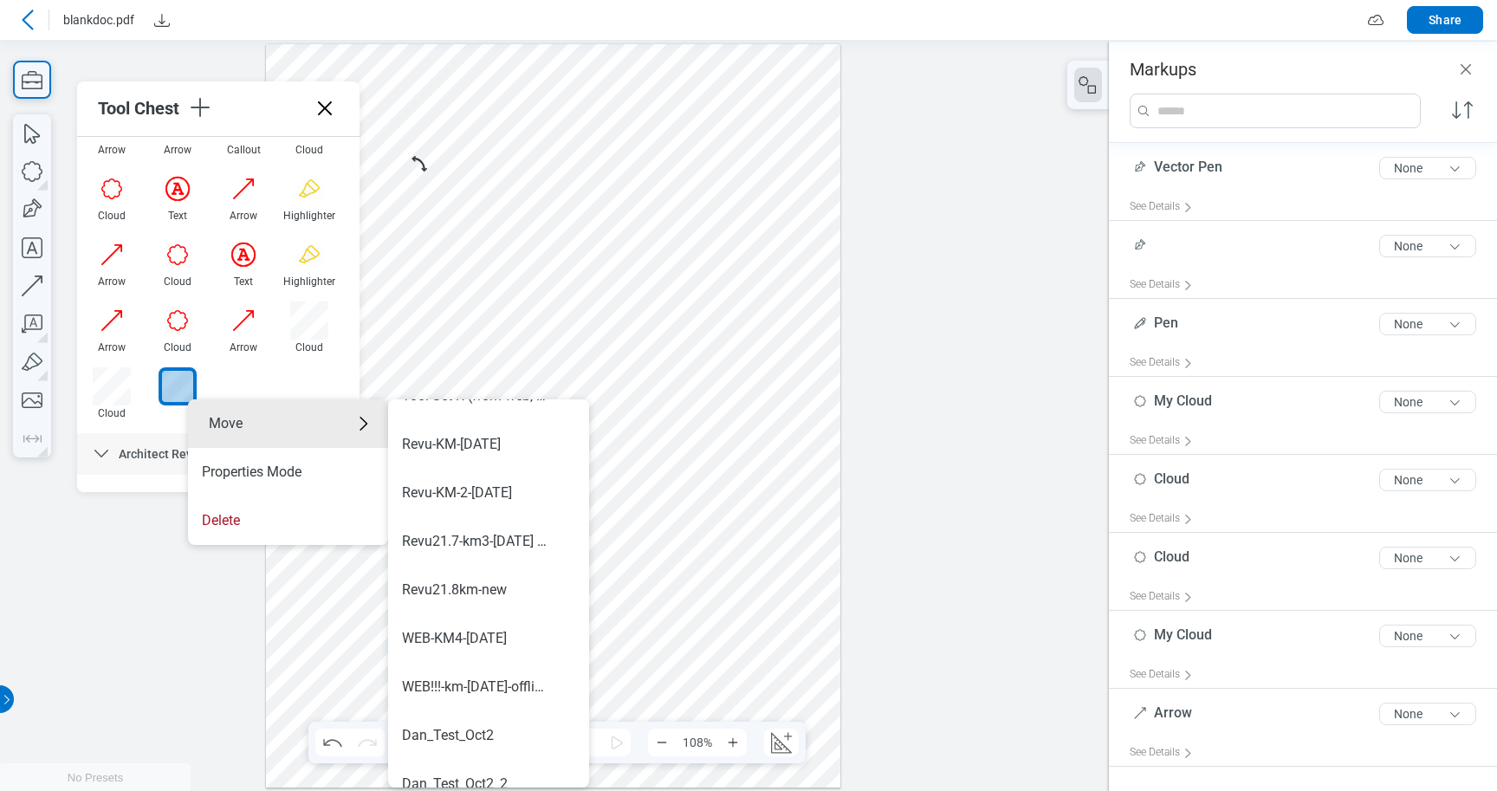
scroll to position [1019, 0]
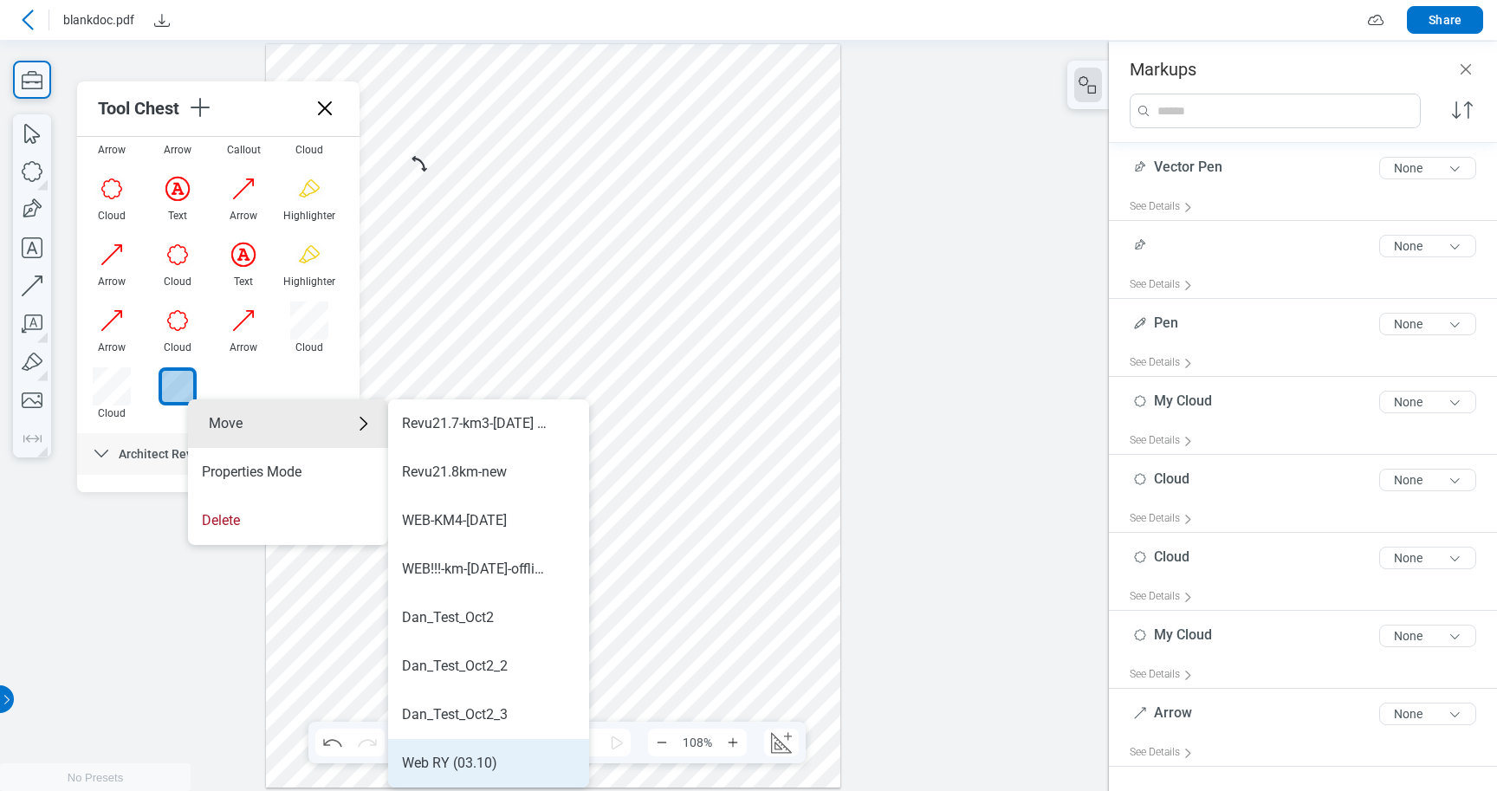
click at [454, 765] on div "Web RY (03.10)" at bounding box center [449, 762] width 95 height 19
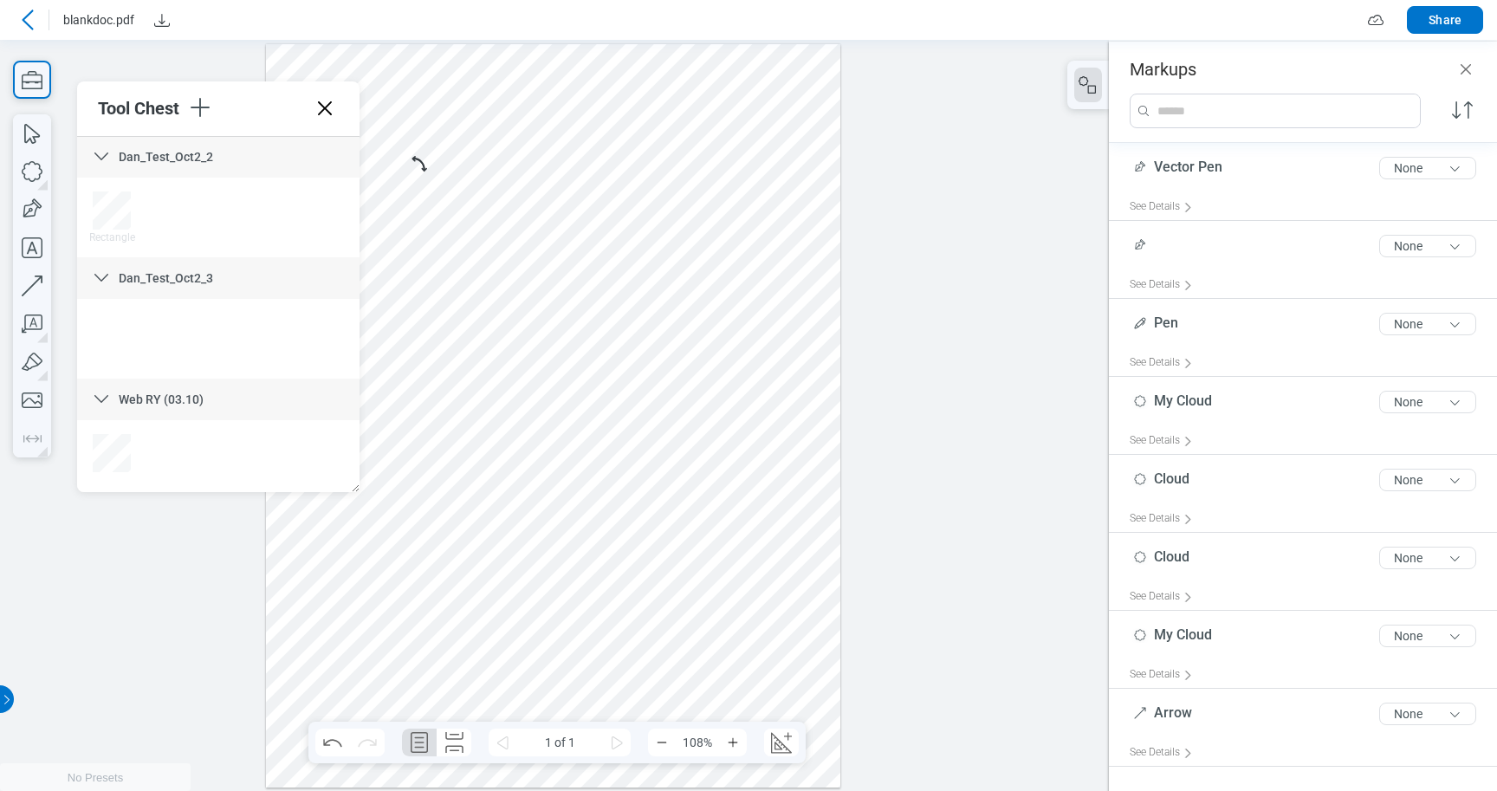
scroll to position [4169, 0]
click at [188, 470] on div at bounding box center [218, 459] width 279 height 66
click at [585, 541] on div at bounding box center [553, 414] width 574 height 743
click at [704, 414] on div at bounding box center [553, 414] width 574 height 743
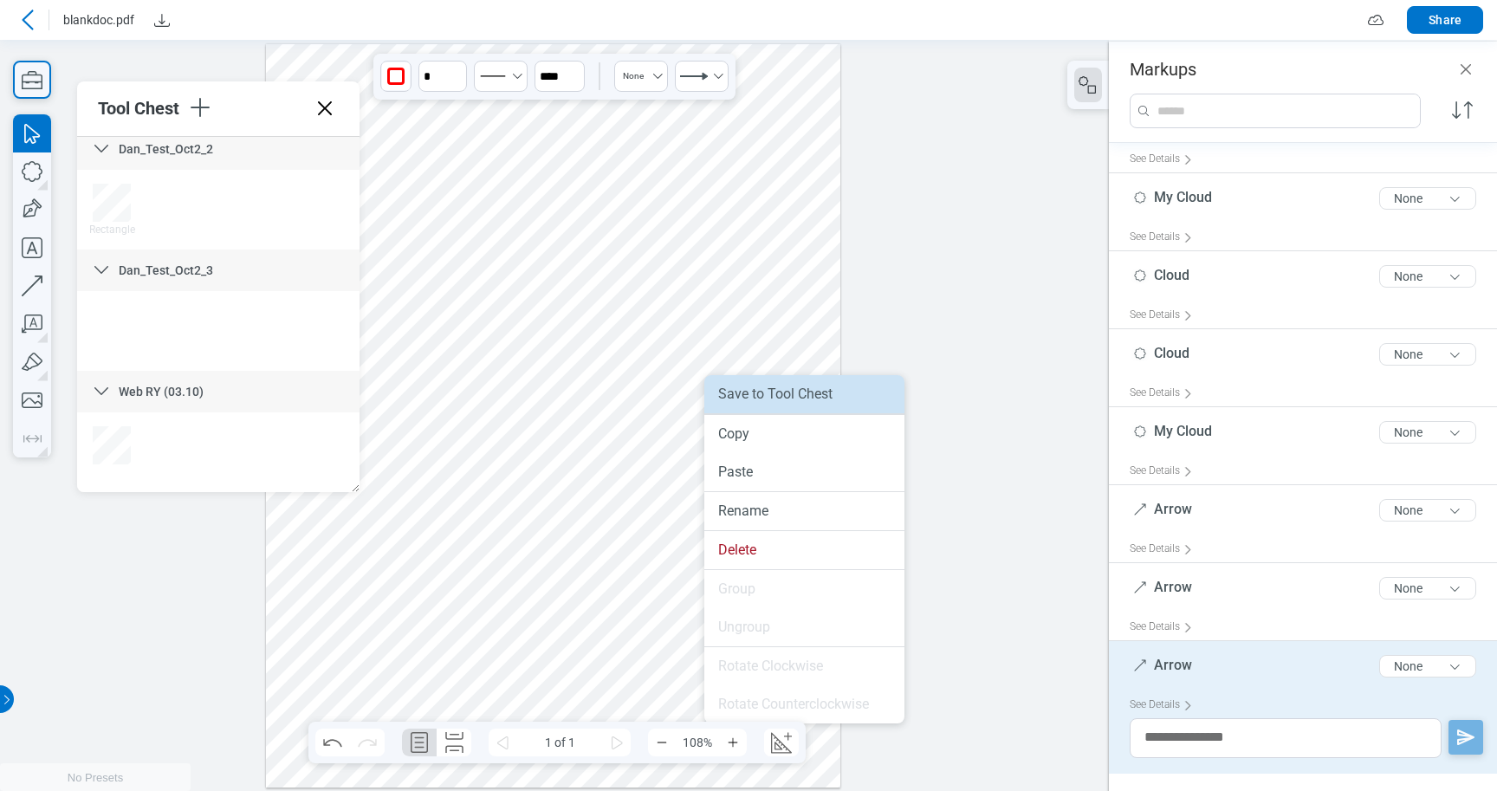
click at [754, 395] on li "Save to Tool Chest" at bounding box center [804, 394] width 200 height 38
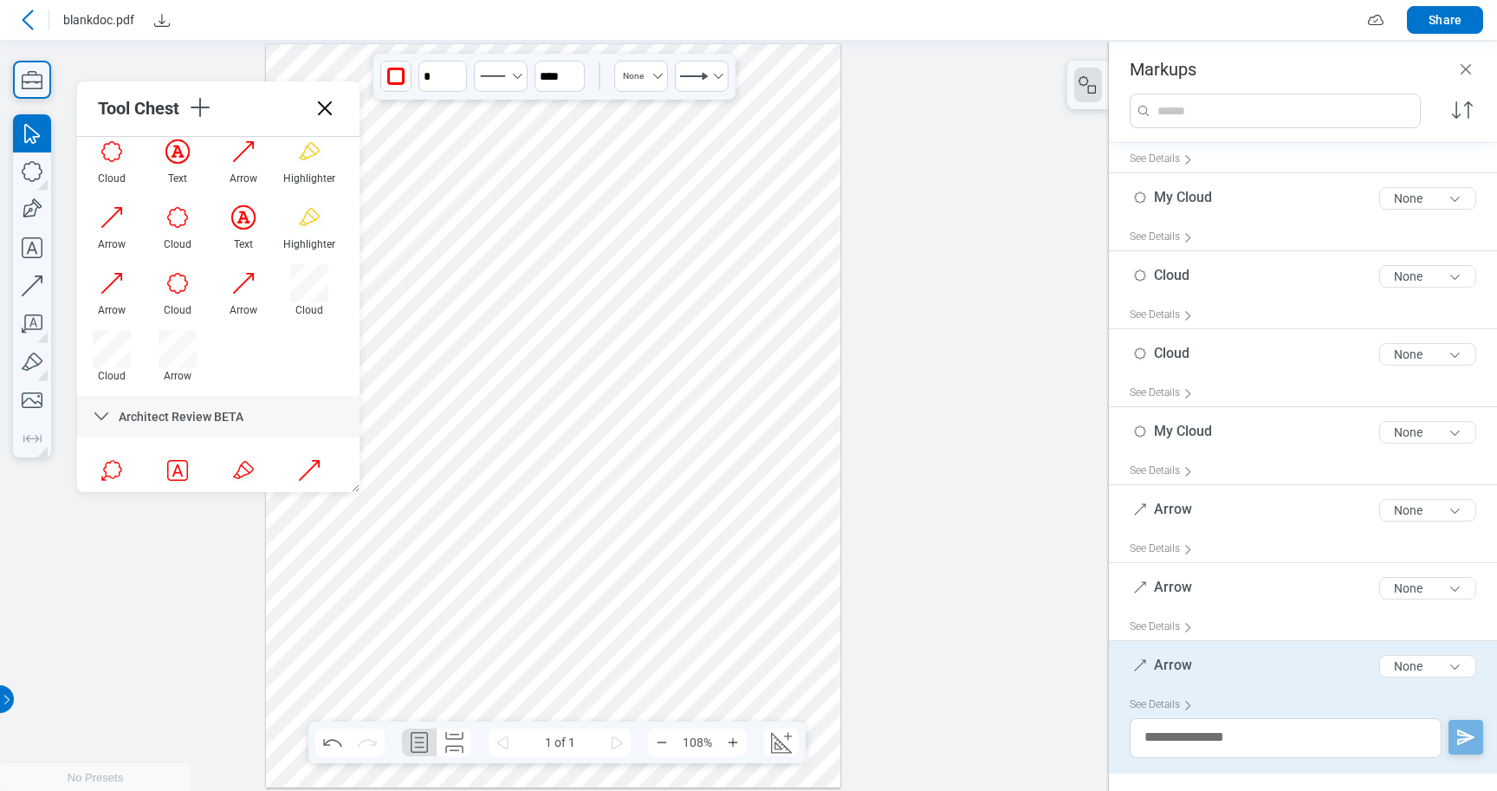
scroll to position [523, 0]
click at [187, 355] on div at bounding box center [177, 346] width 38 height 38
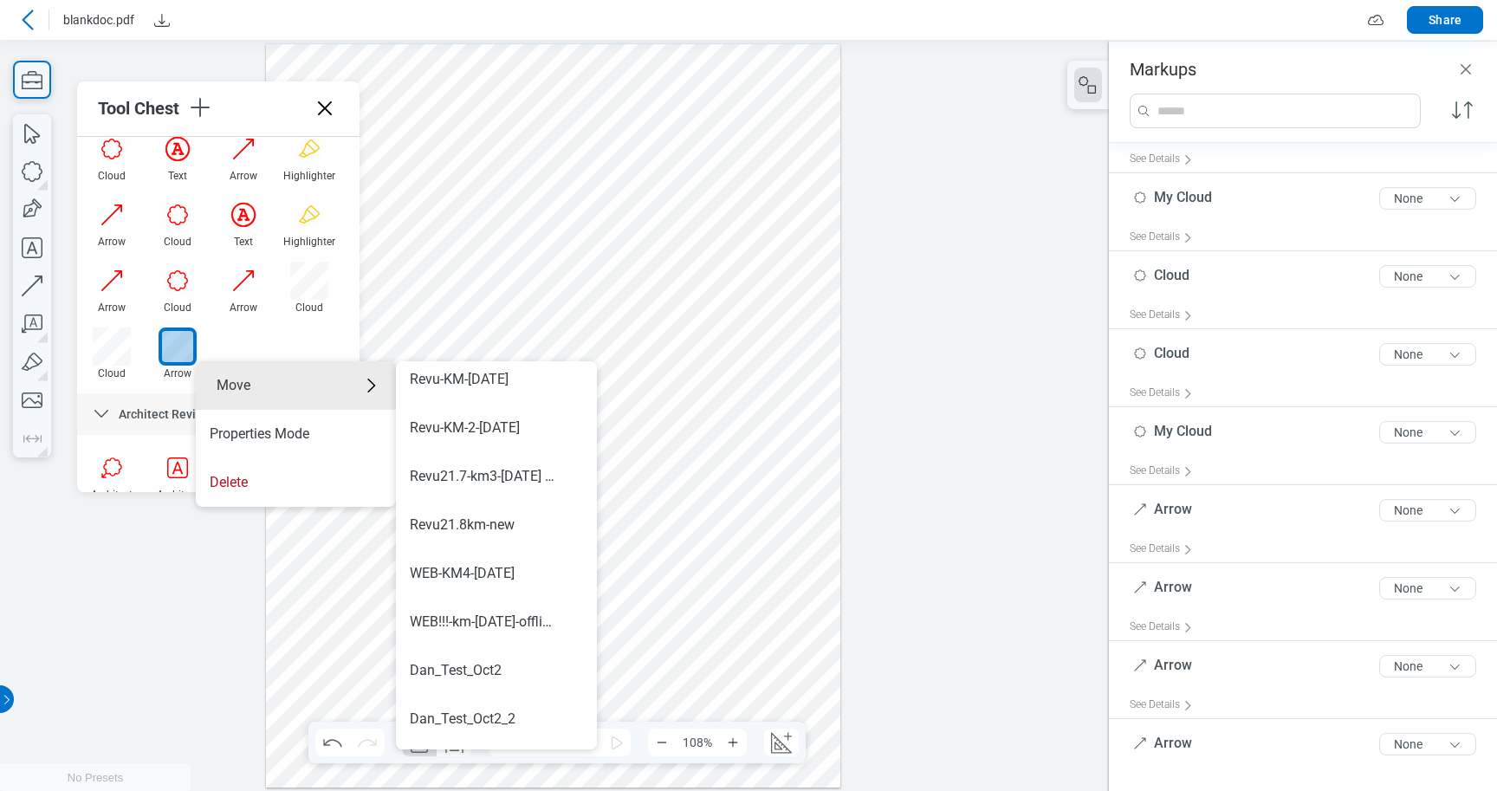
scroll to position [1019, 0]
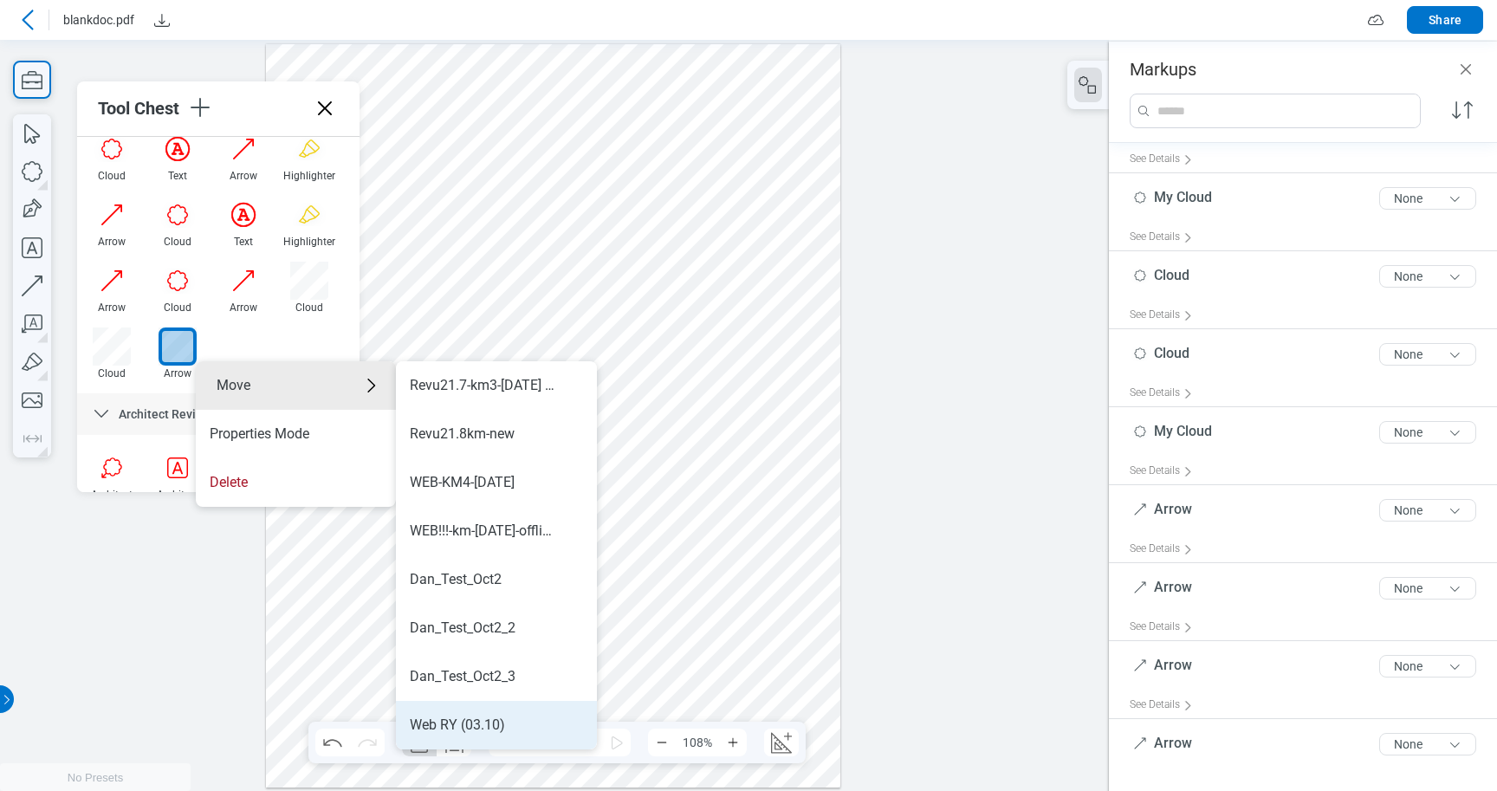
click at [452, 714] on li "Web RY (03.10)" at bounding box center [496, 725] width 201 height 49
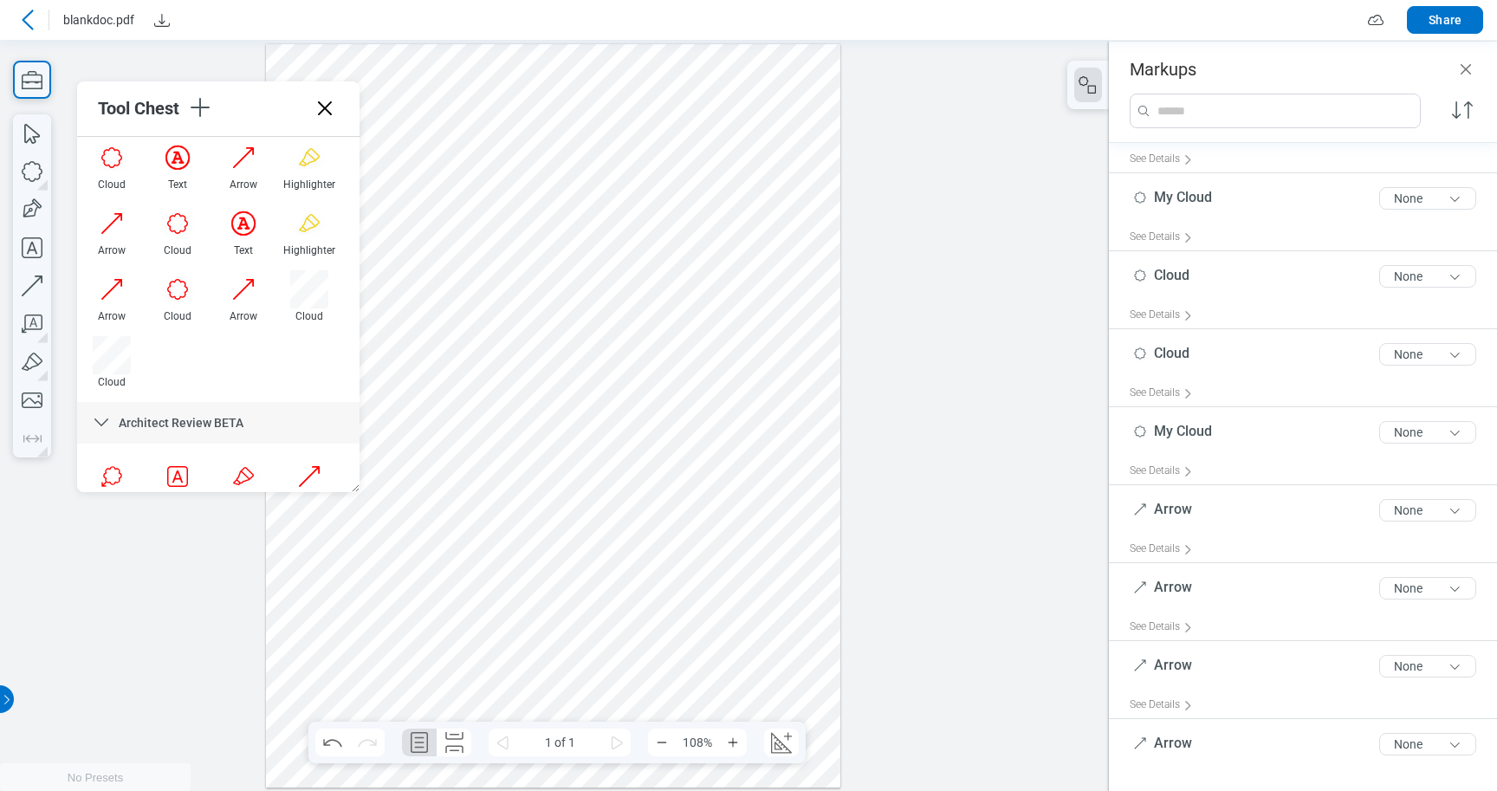
scroll to position [527, 0]
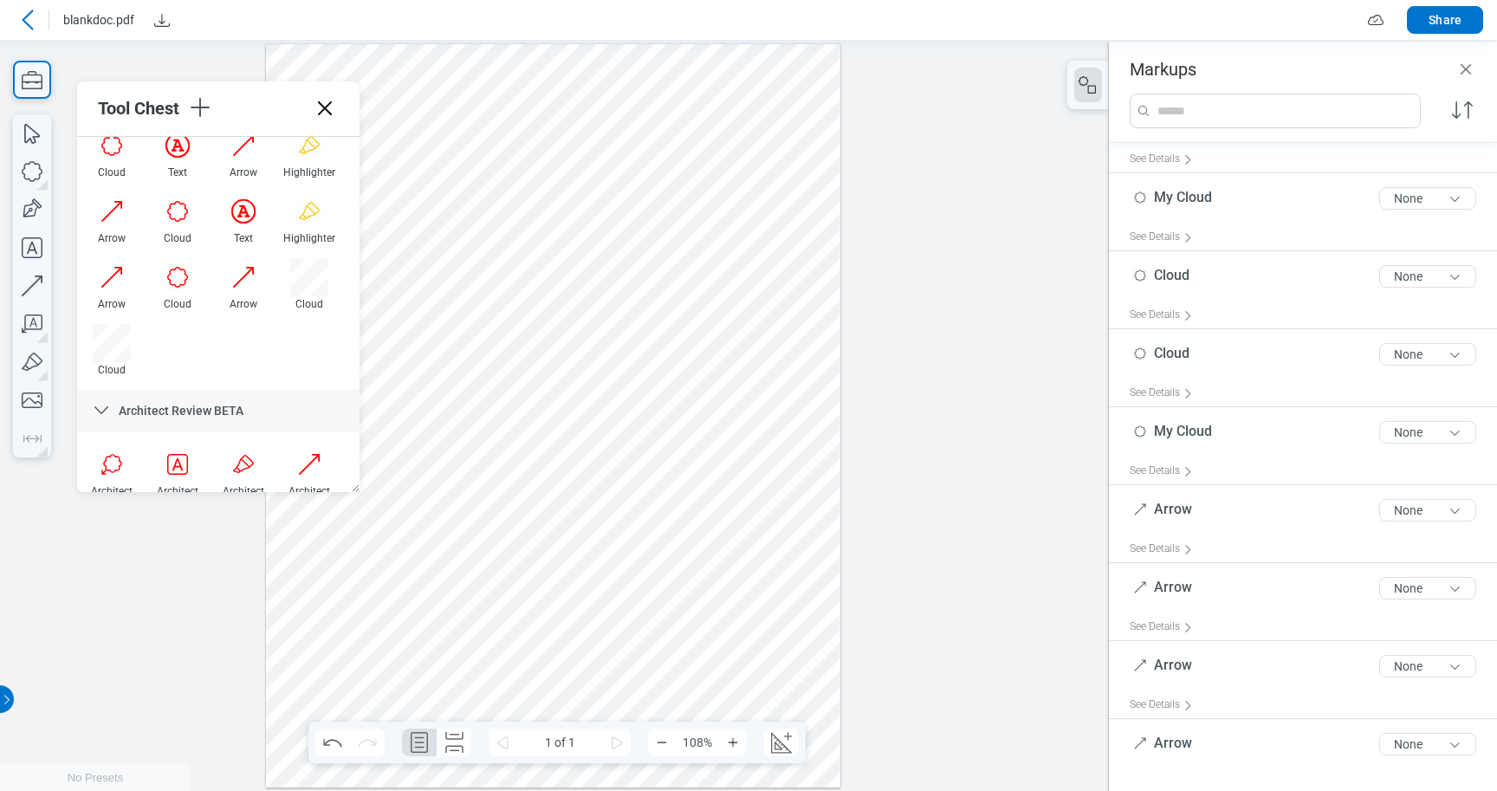
click at [671, 254] on div at bounding box center [553, 414] width 574 height 743
click at [651, 285] on div at bounding box center [553, 414] width 574 height 743
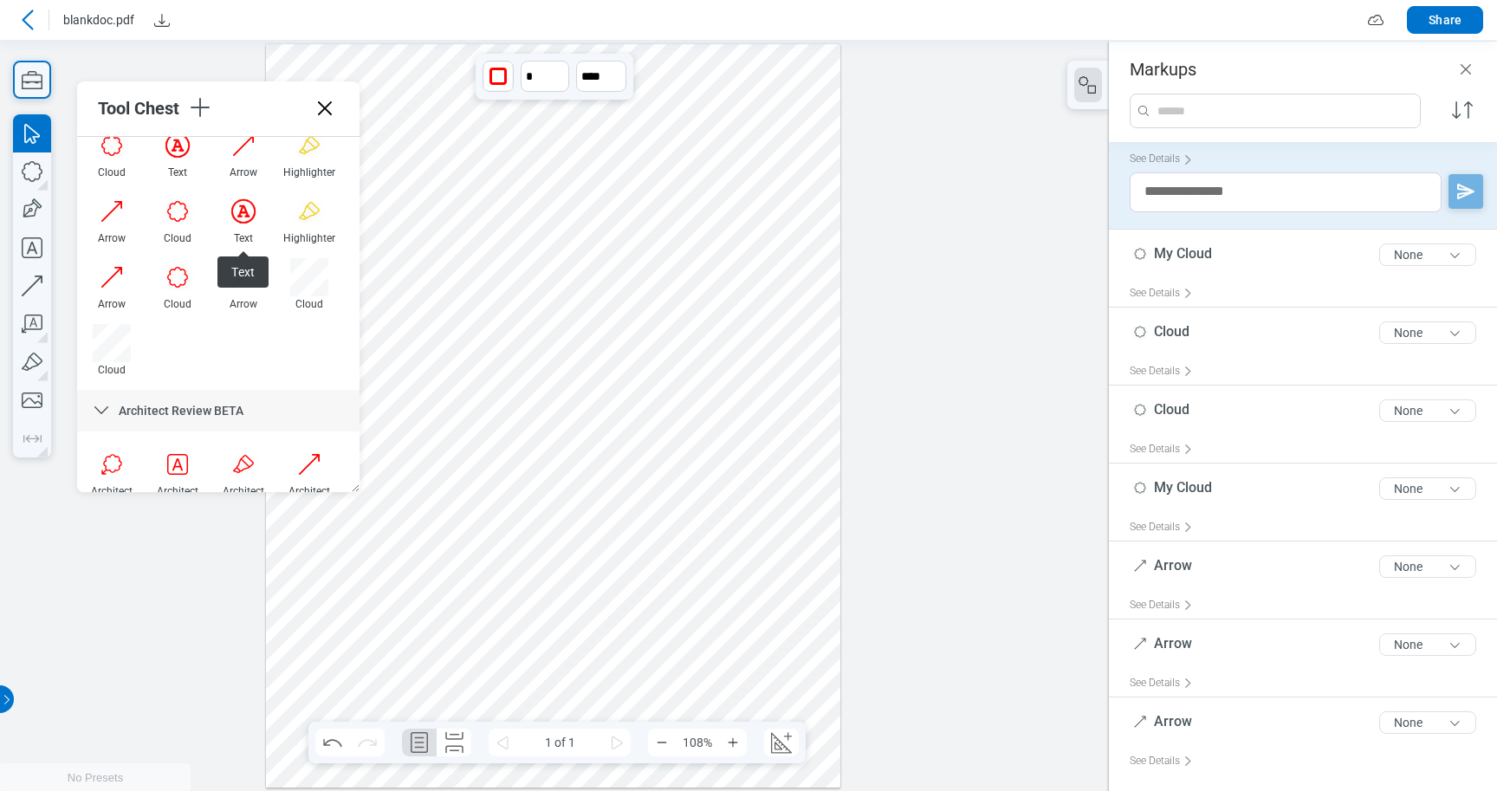
scroll to position [156, 0]
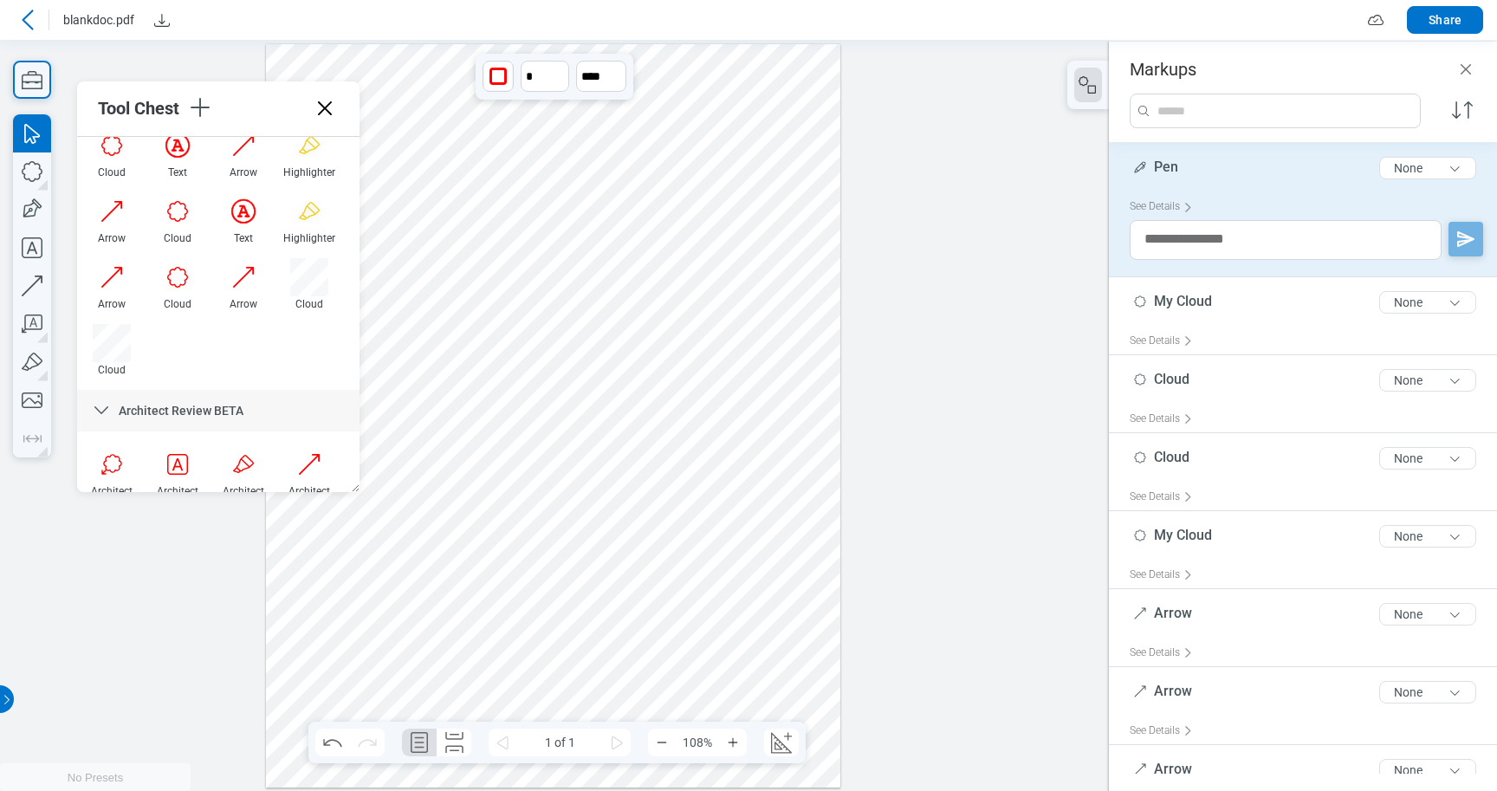
click at [1161, 163] on span "Pen" at bounding box center [1166, 166] width 24 height 16
click at [204, 108] on icon "button" at bounding box center [200, 108] width 28 height 28
click at [255, 192] on li "Upload" at bounding box center [316, 194] width 200 height 49
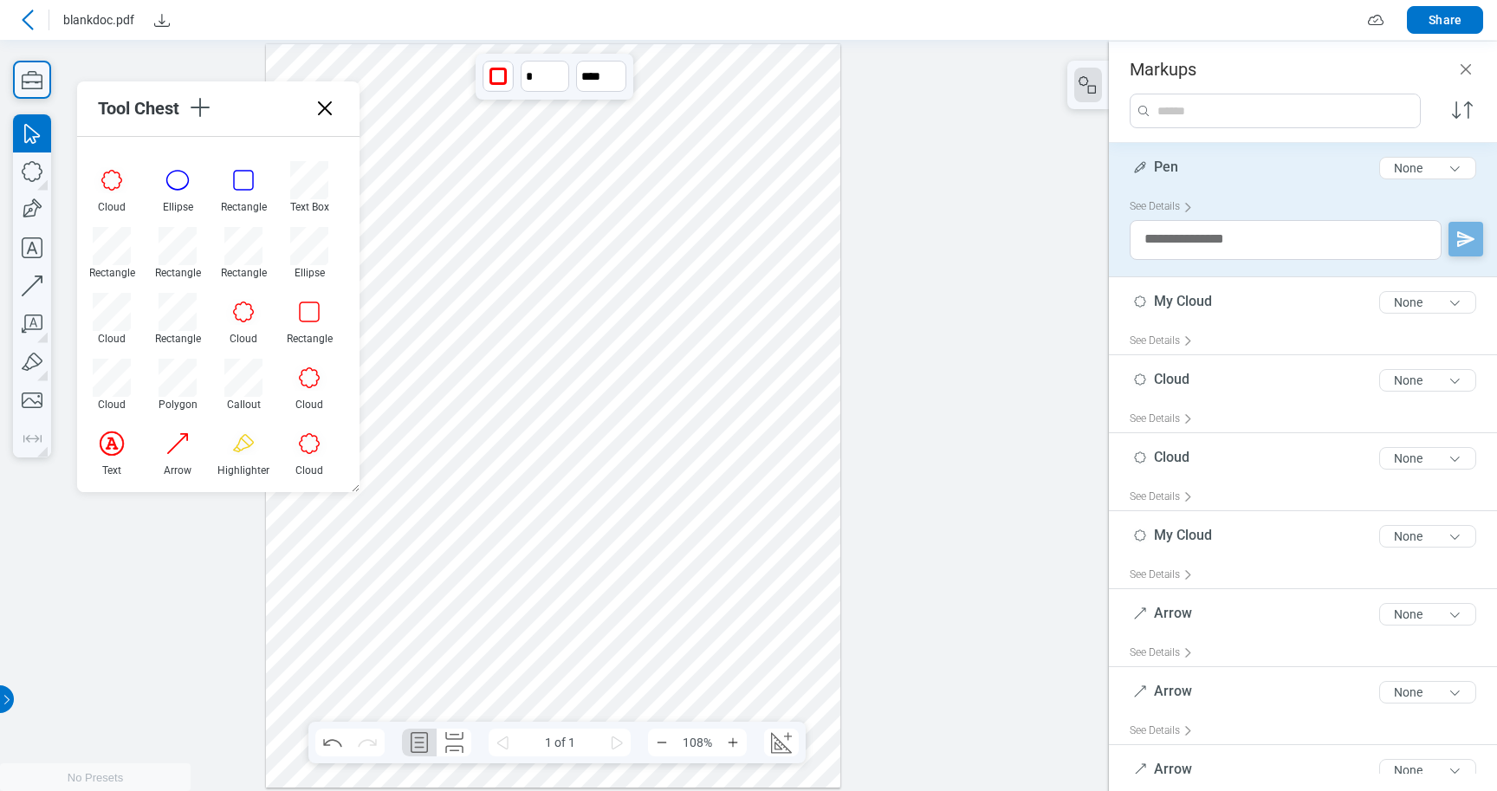
scroll to position [0, 0]
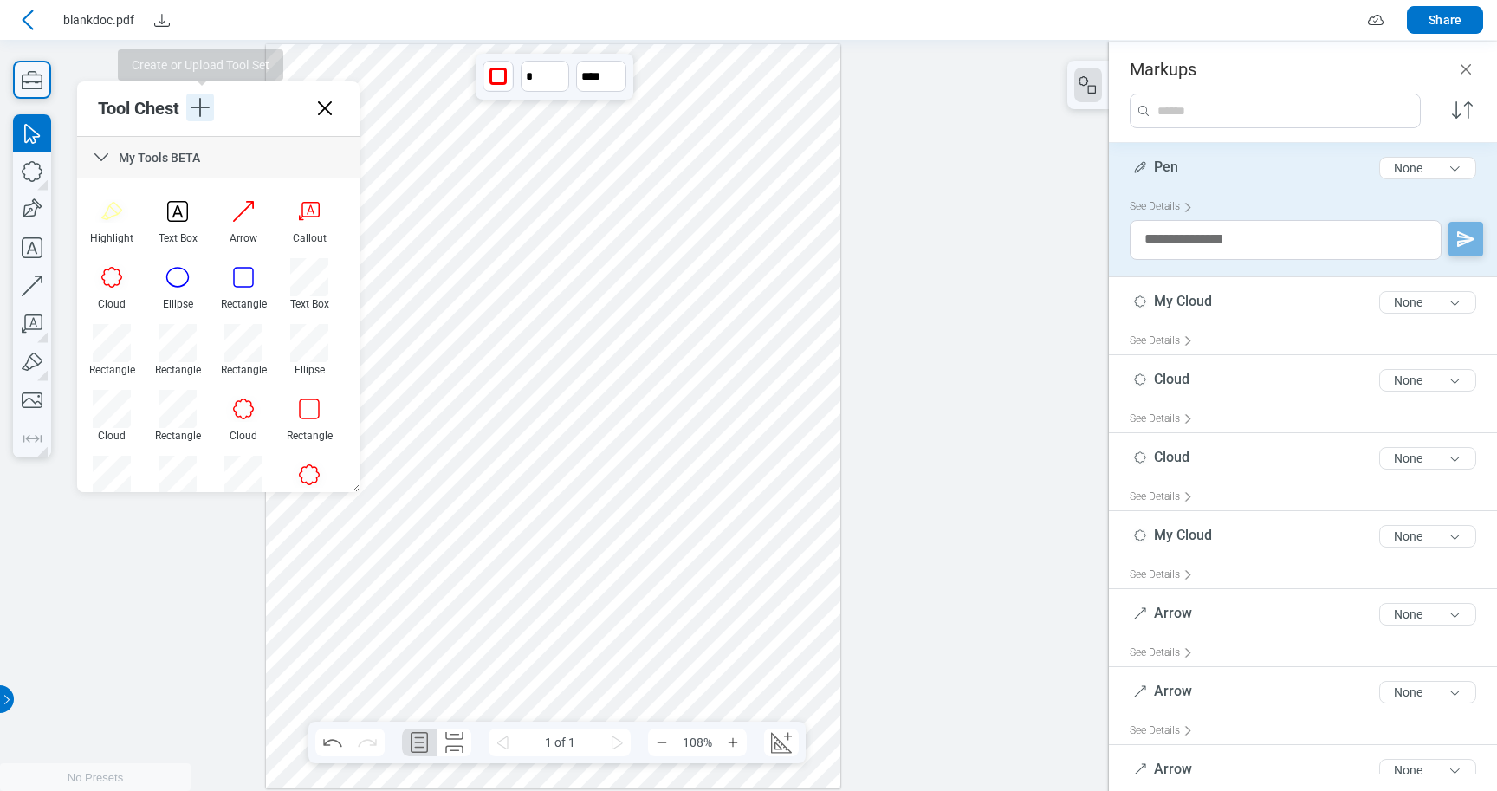
click at [201, 105] on icon "button" at bounding box center [200, 108] width 28 height 28
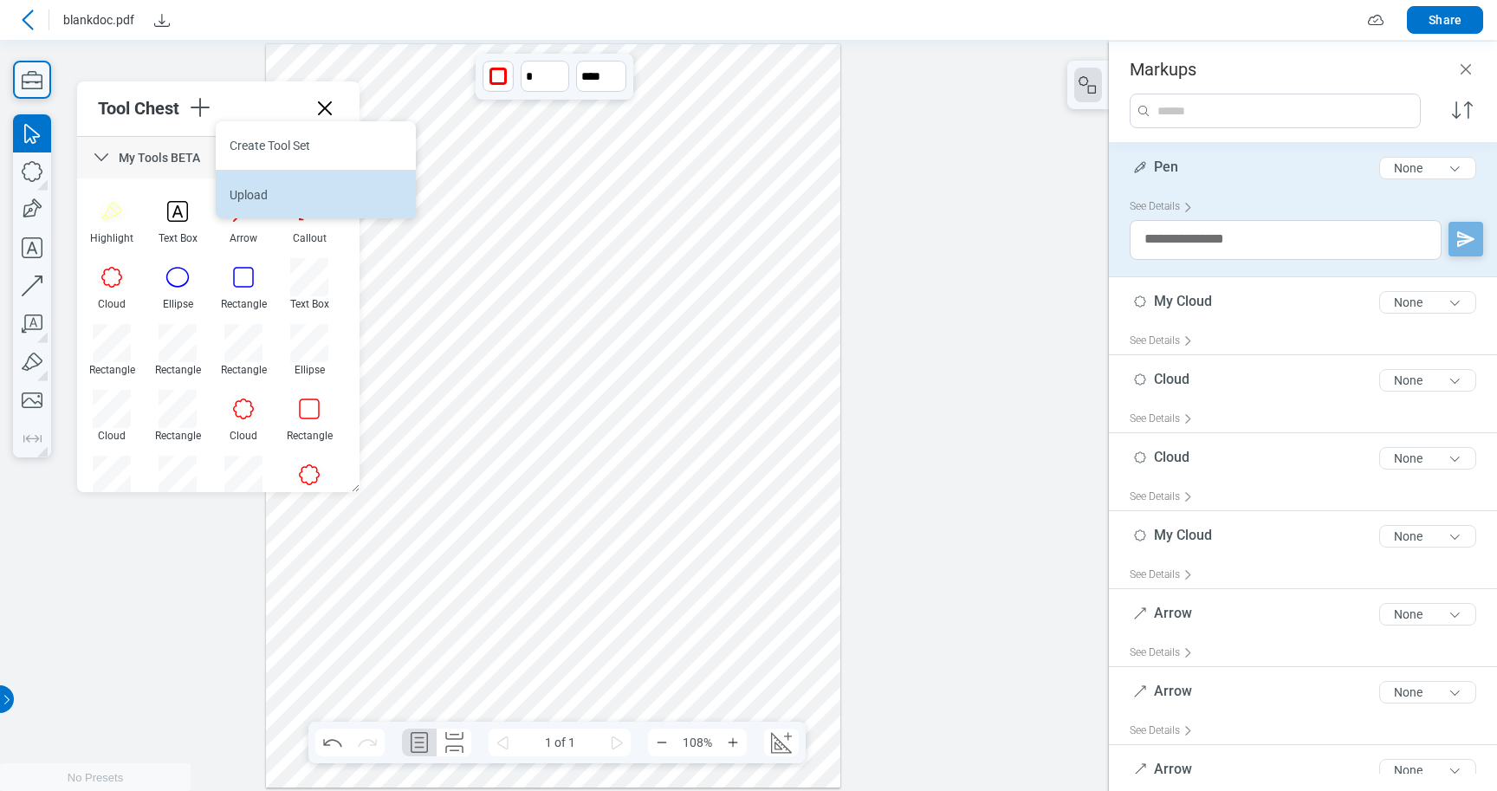
click at [237, 198] on li "Upload" at bounding box center [316, 194] width 200 height 49
click at [38, 176] on icon "button" at bounding box center [32, 171] width 38 height 38
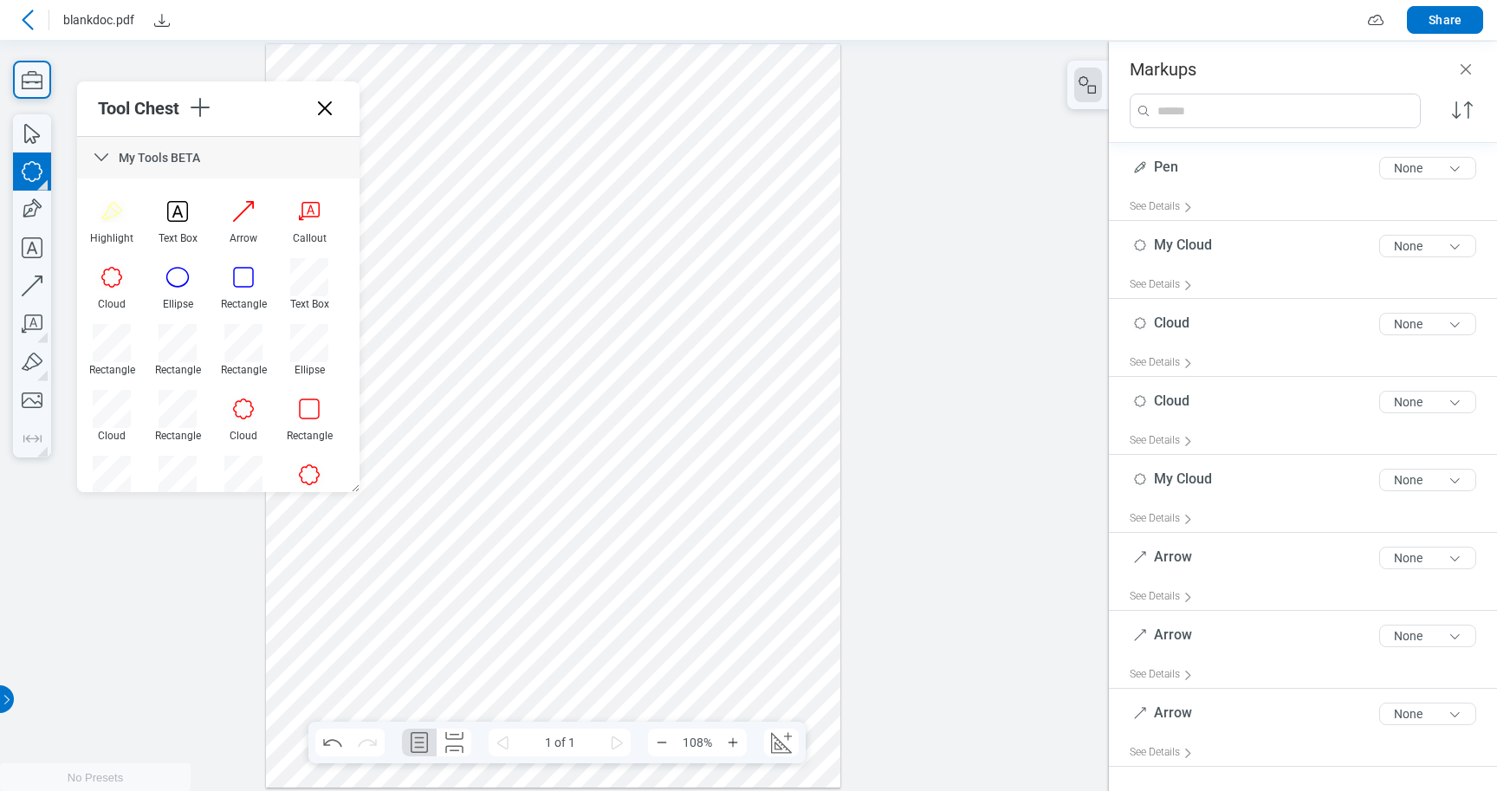
drag, startPoint x: 432, startPoint y: 645, endPoint x: 384, endPoint y: 578, distance: 83.2
click at [384, 578] on div at bounding box center [553, 414] width 574 height 743
click at [29, 85] on icon "button" at bounding box center [32, 80] width 38 height 38
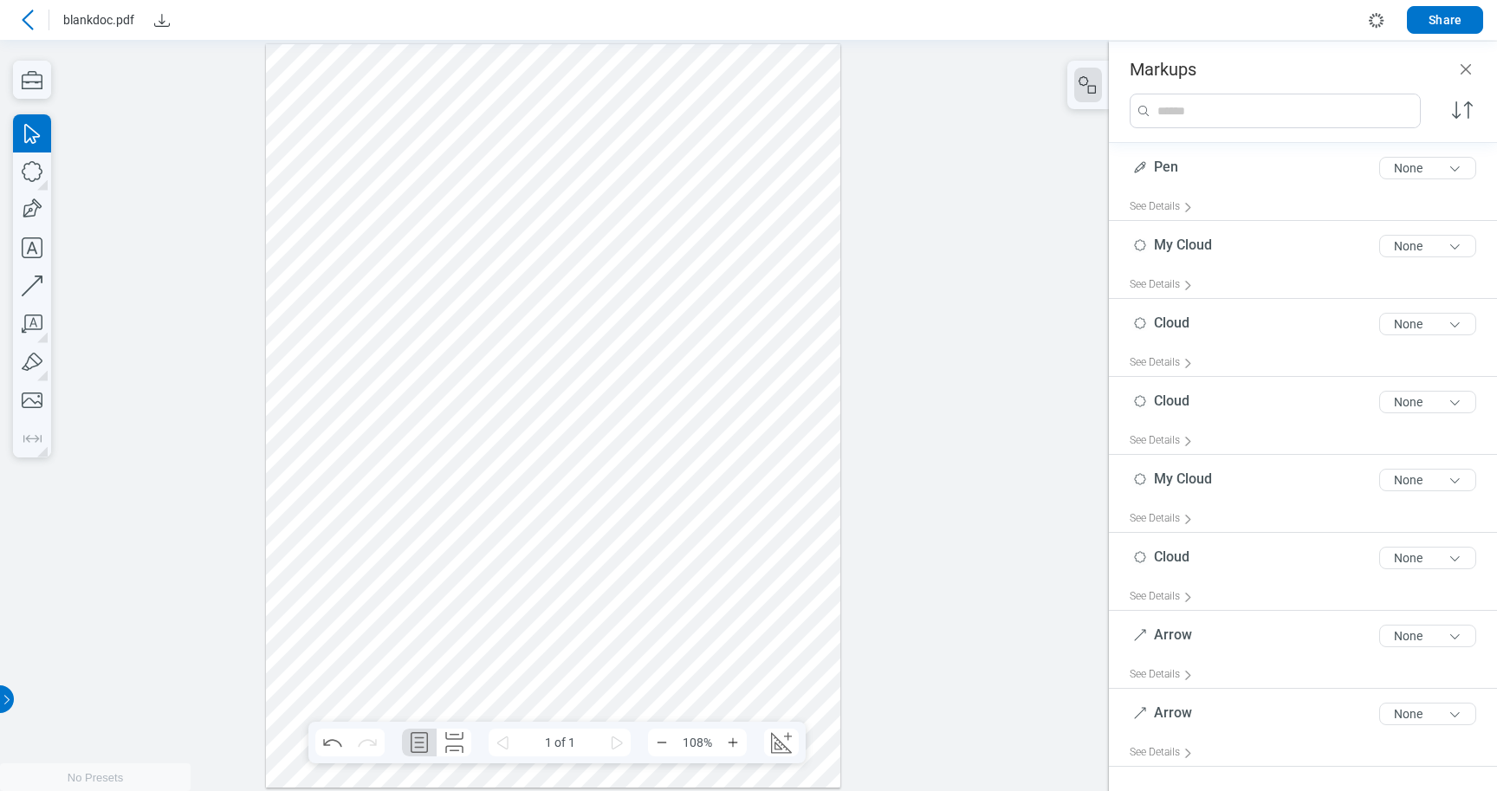
click at [500, 641] on div at bounding box center [553, 414] width 574 height 743
click at [37, 72] on icon "button" at bounding box center [32, 80] width 38 height 38
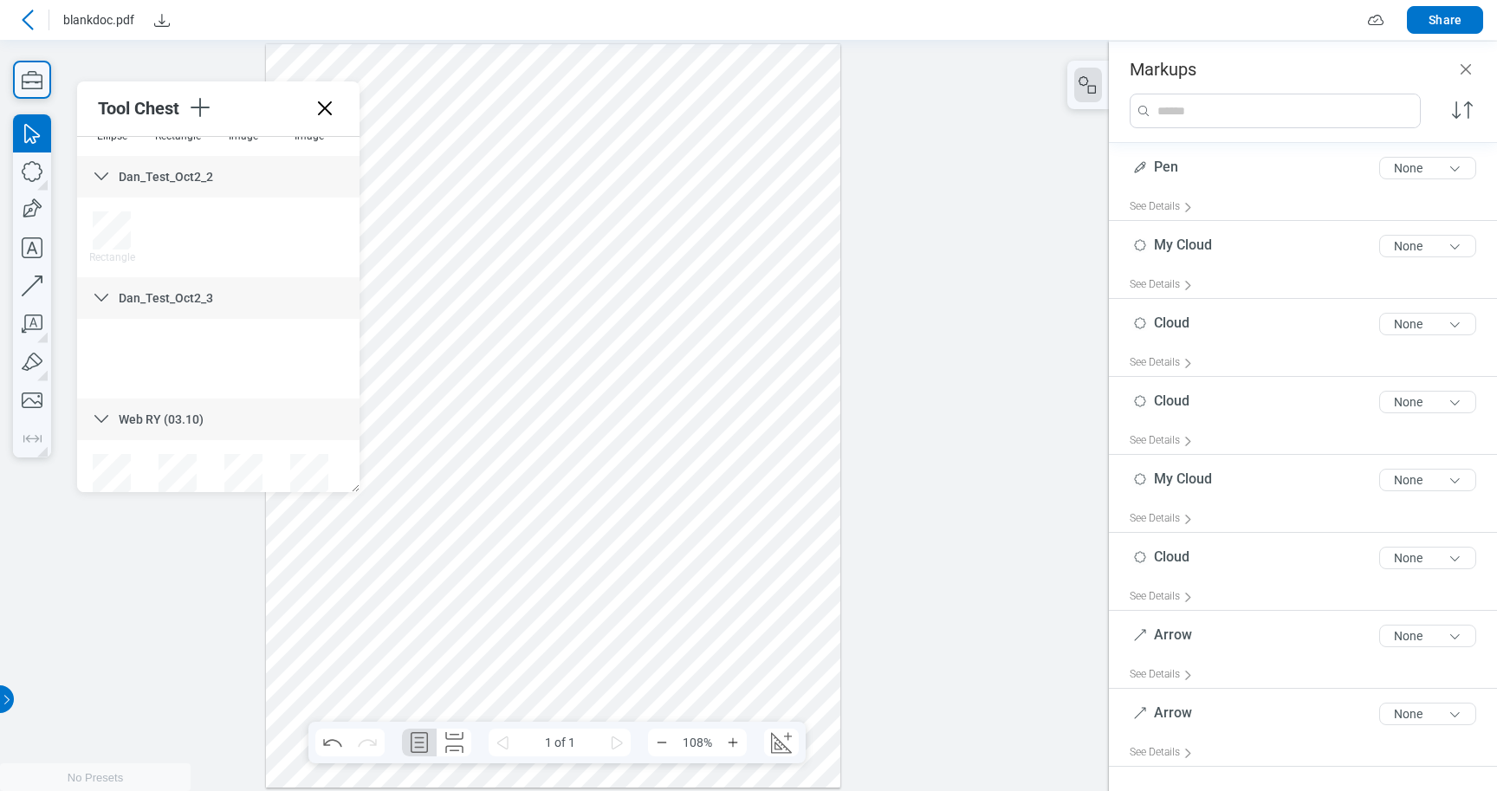
scroll to position [4169, 0]
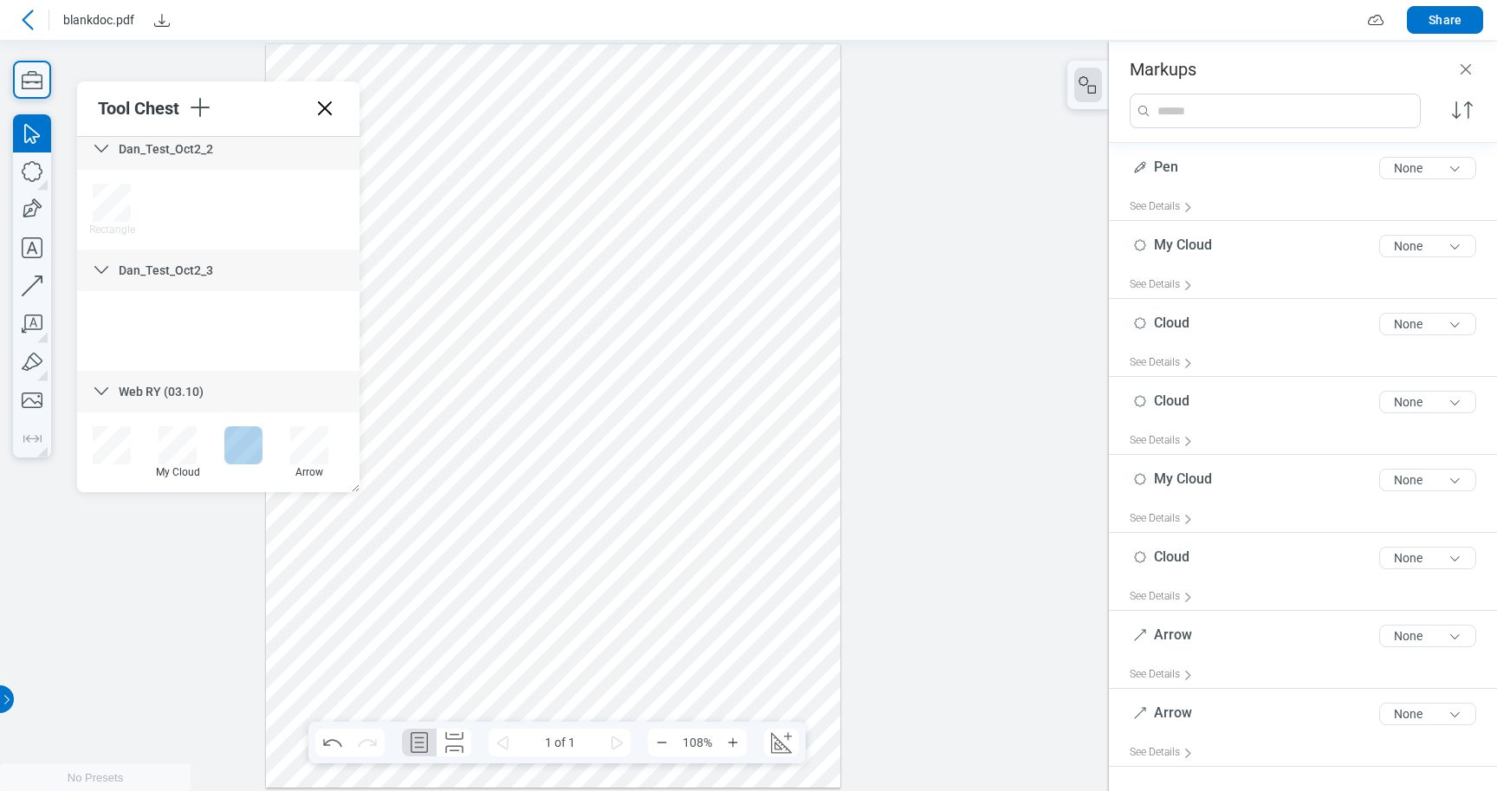
click at [244, 445] on div at bounding box center [243, 445] width 38 height 38
click at [569, 402] on div at bounding box center [553, 414] width 574 height 743
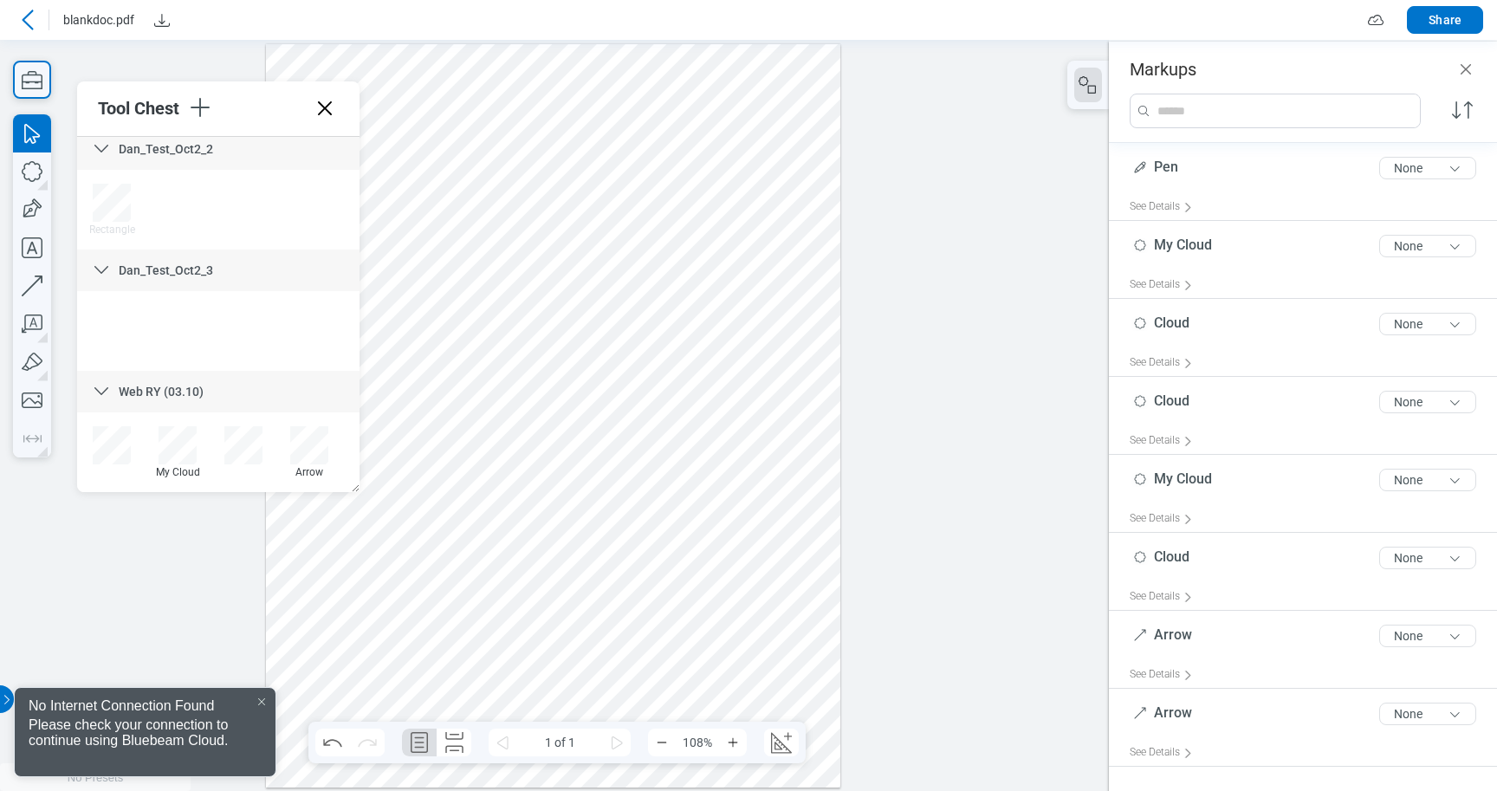
click at [956, 346] on div at bounding box center [554, 414] width 1109 height 751
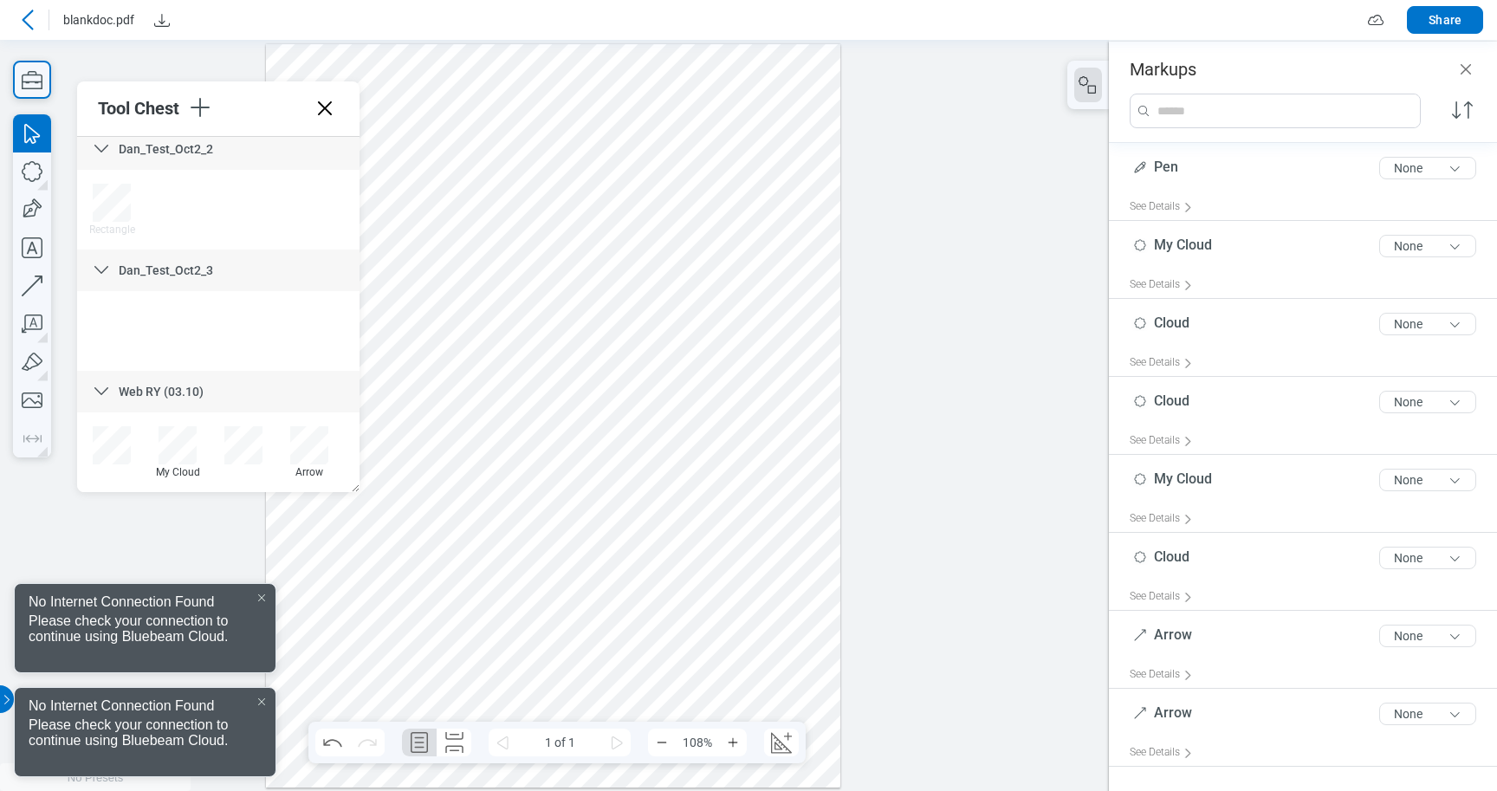
drag, startPoint x: 525, startPoint y: 237, endPoint x: 497, endPoint y: 108, distance: 132.0
click at [496, 107] on div at bounding box center [553, 414] width 574 height 743
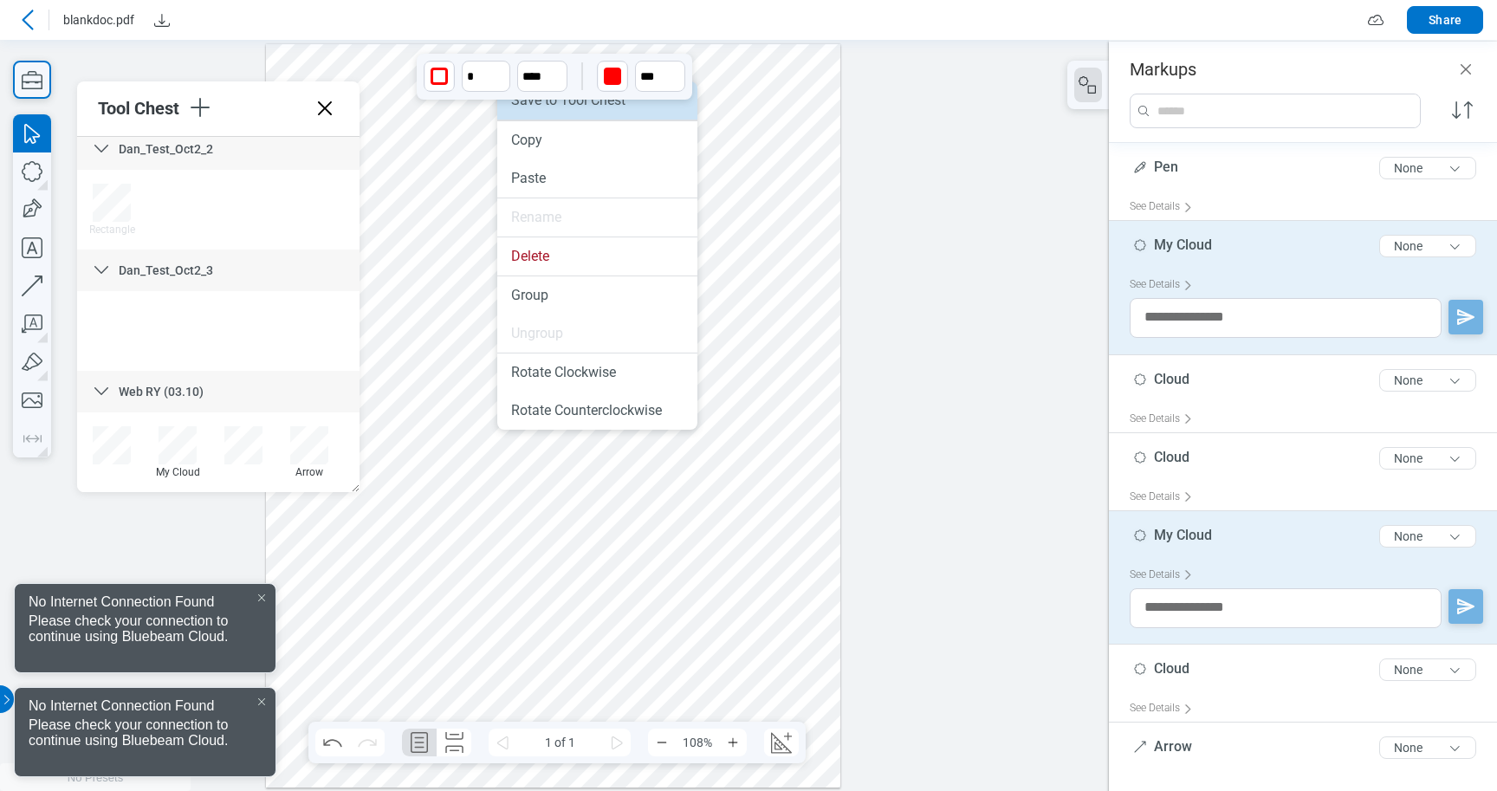
click at [542, 110] on li "Save to Tool Chest" at bounding box center [597, 100] width 200 height 38
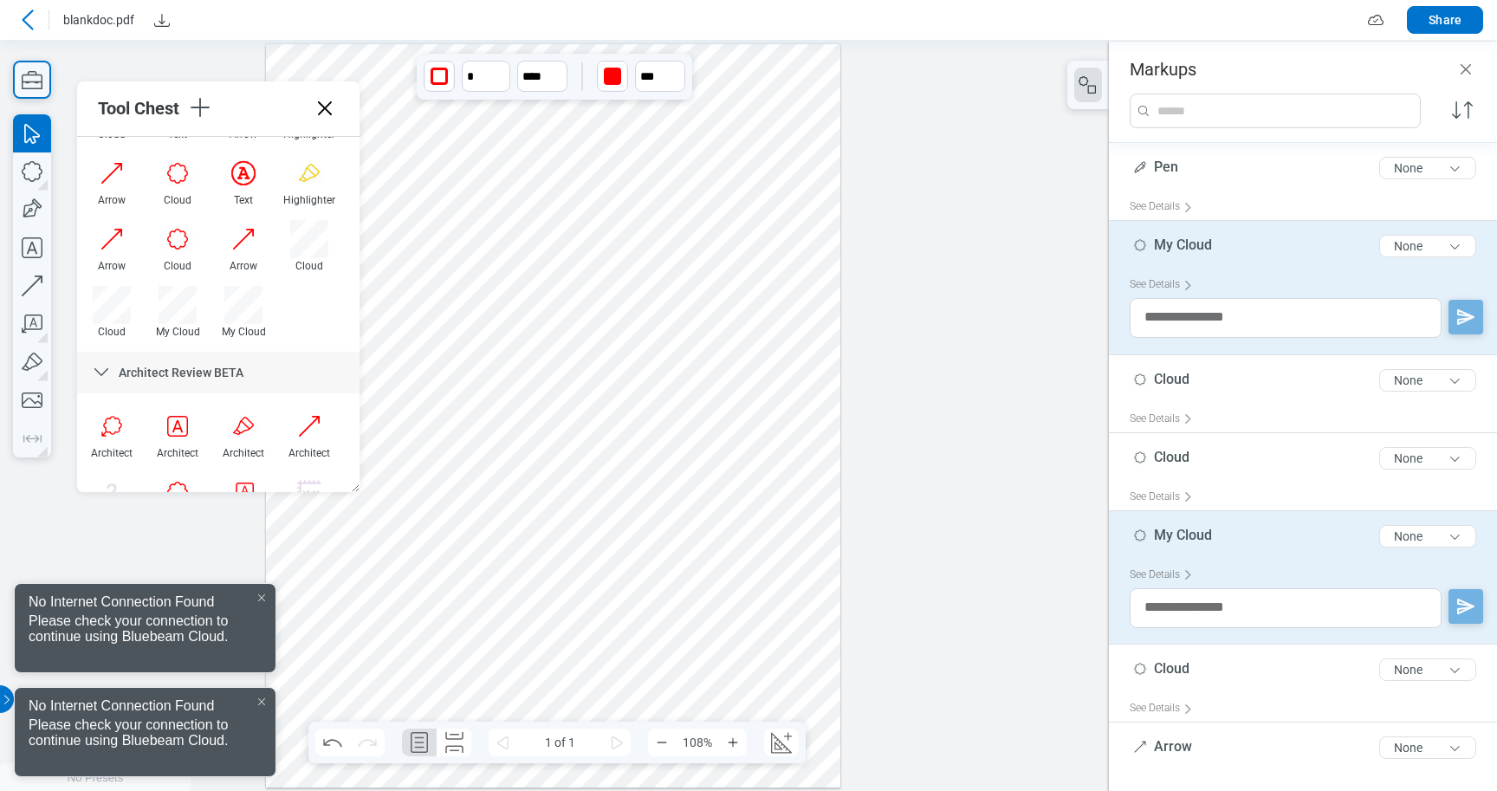
scroll to position [567, 0]
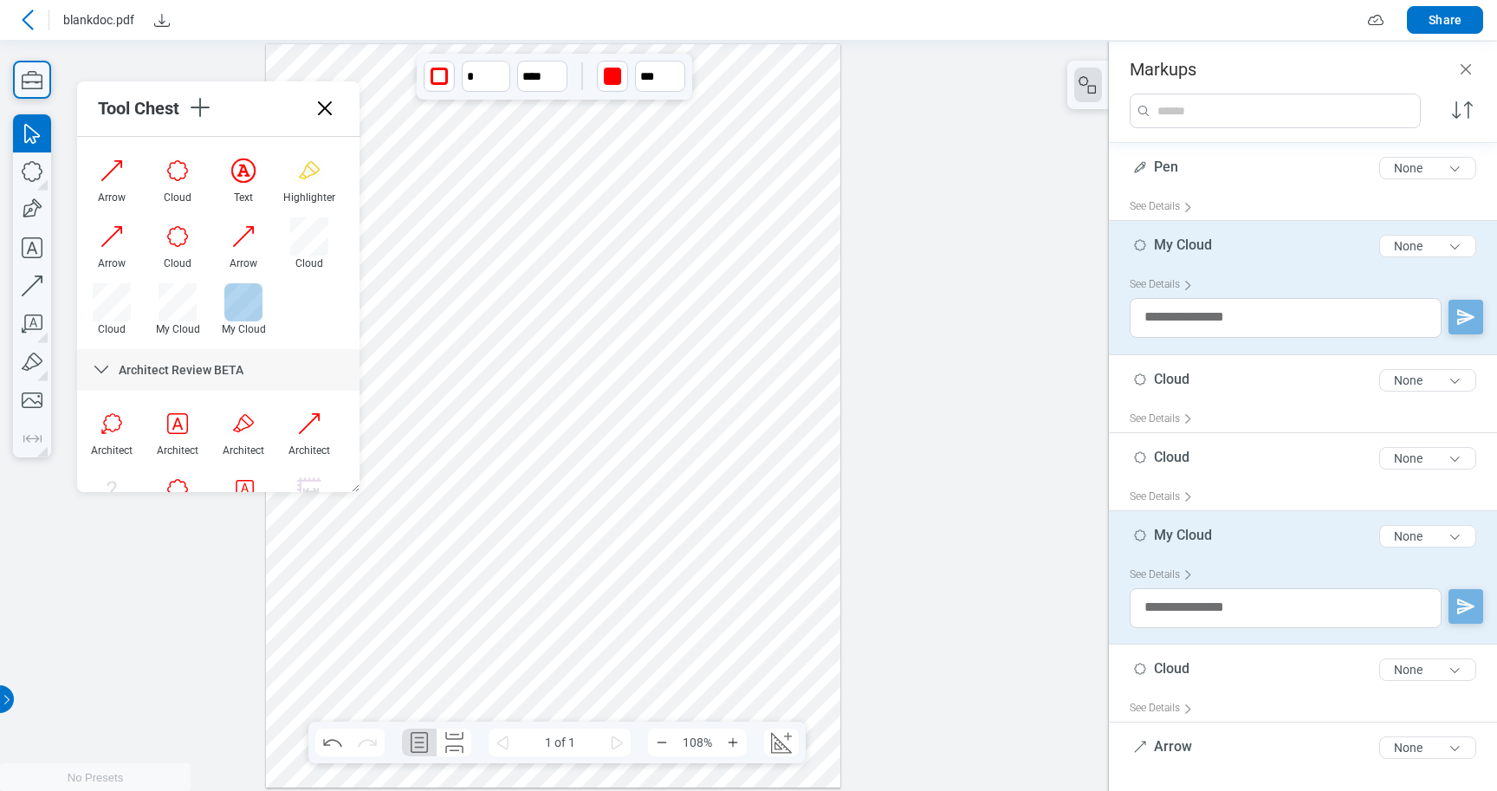
click at [240, 301] on div at bounding box center [243, 302] width 38 height 38
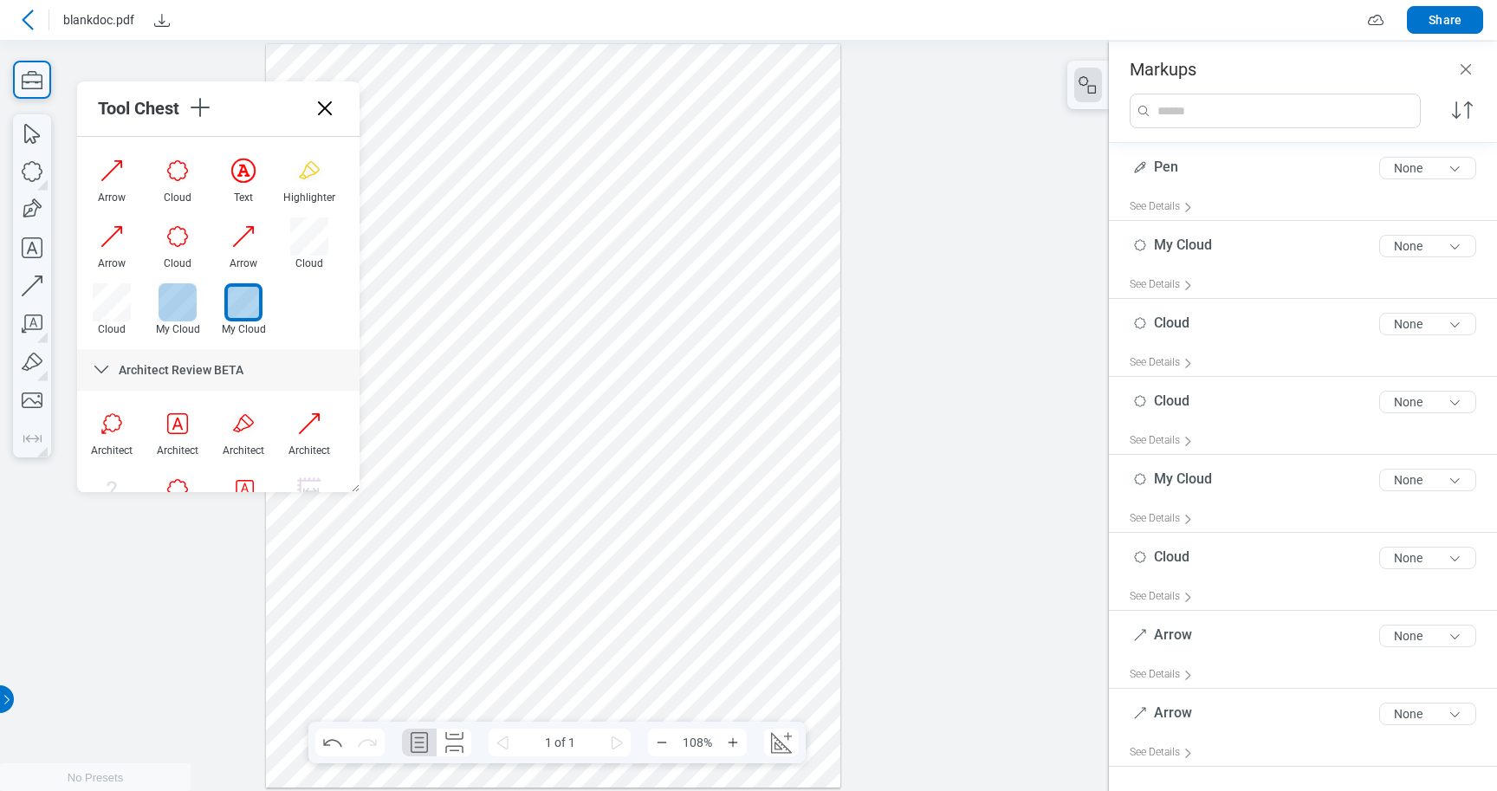
click at [191, 297] on div at bounding box center [177, 302] width 38 height 38
drag, startPoint x: 280, startPoint y: 300, endPoint x: 160, endPoint y: 295, distance: 119.6
drag, startPoint x: 274, startPoint y: 313, endPoint x: 174, endPoint y: 310, distance: 99.6
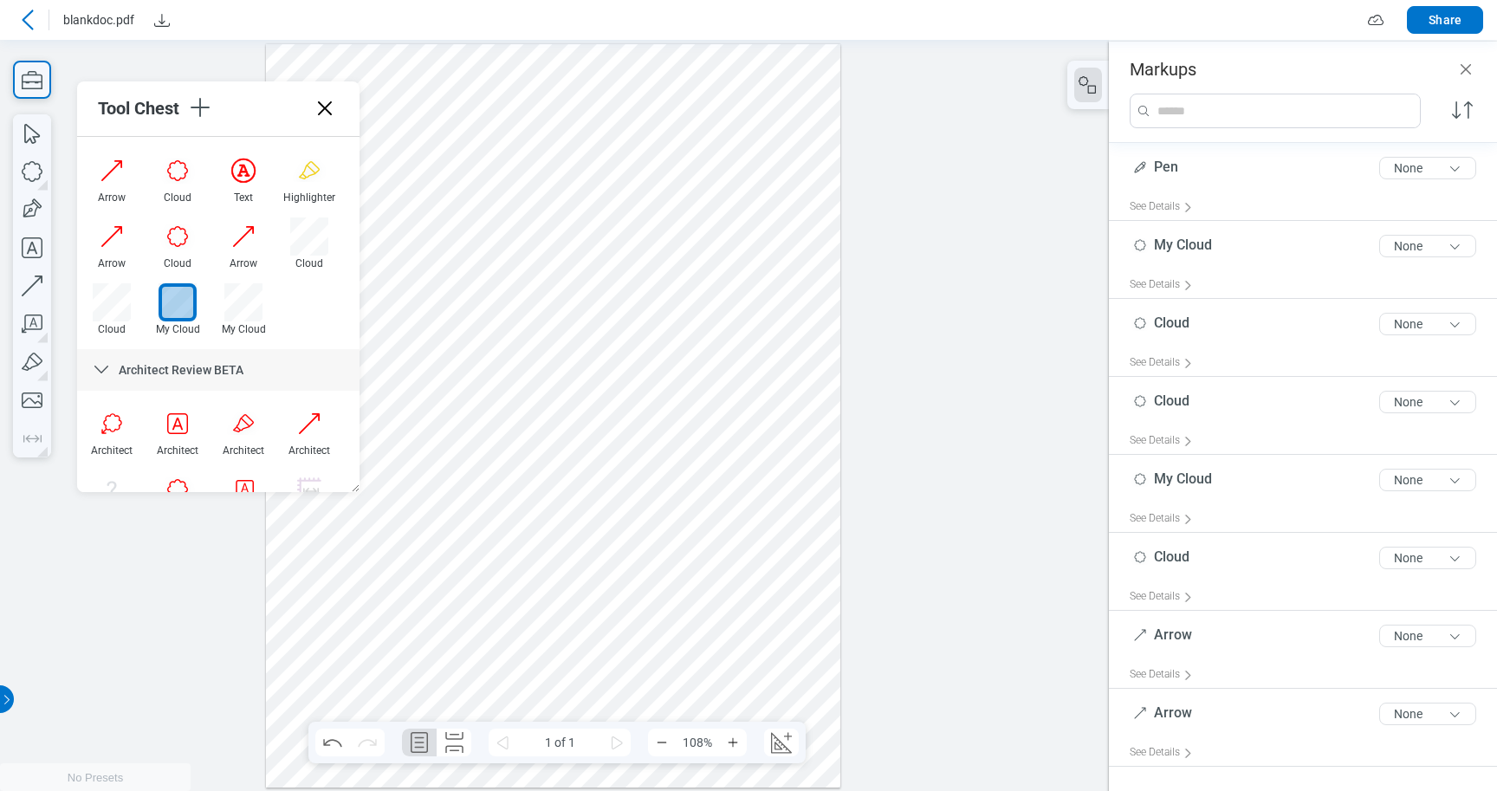
drag, startPoint x: 512, startPoint y: 266, endPoint x: 489, endPoint y: 94, distance: 173.0
click at [489, 94] on div at bounding box center [553, 414] width 574 height 743
click at [40, 172] on icon "button" at bounding box center [32, 171] width 38 height 38
click at [37, 362] on icon "button" at bounding box center [32, 362] width 38 height 38
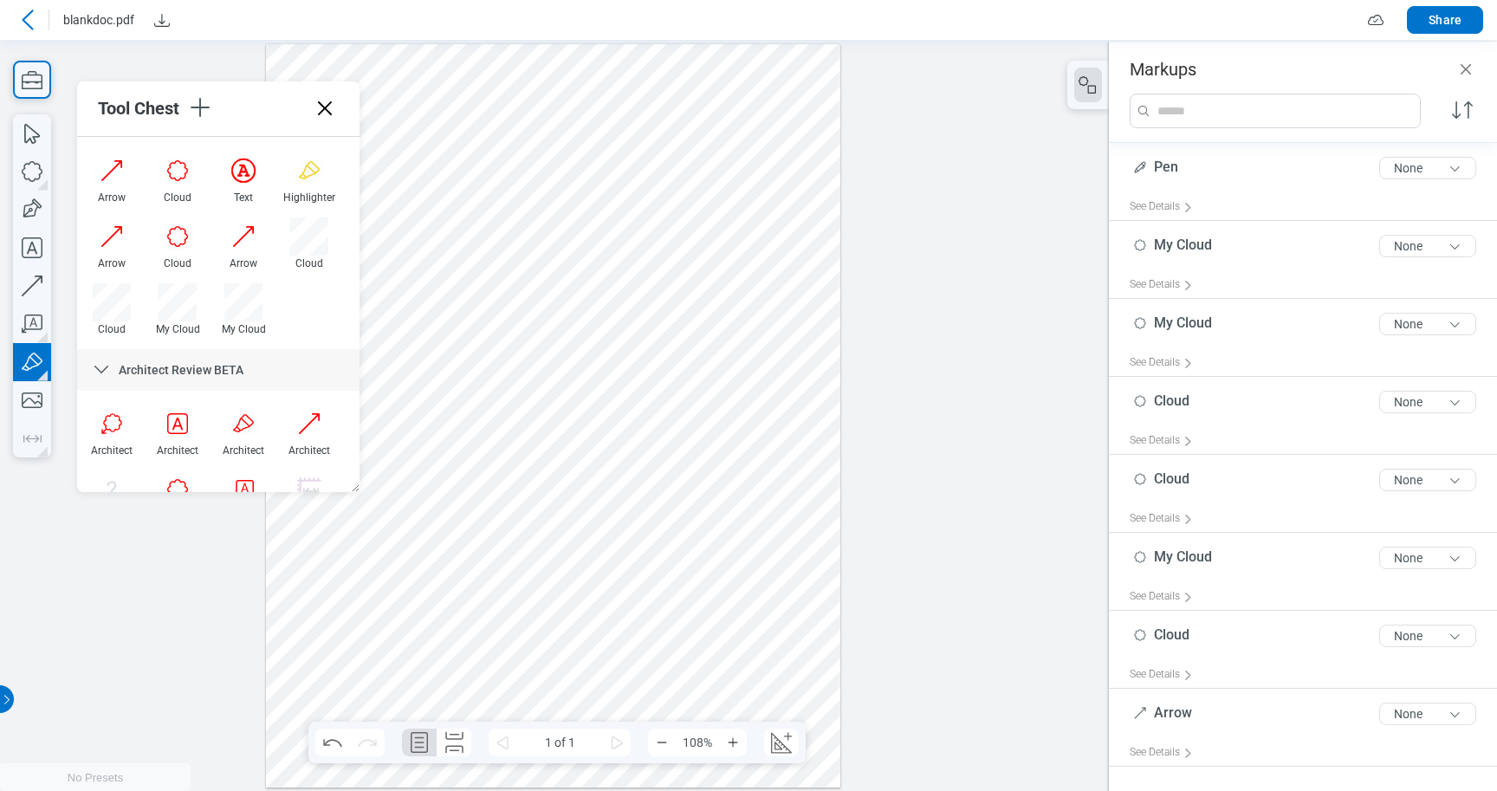
drag, startPoint x: 695, startPoint y: 599, endPoint x: 757, endPoint y: 599, distance: 62.4
click at [757, 599] on div at bounding box center [553, 414] width 574 height 743
click at [46, 369] on icon "button" at bounding box center [32, 362] width 38 height 38
drag, startPoint x: 736, startPoint y: 627, endPoint x: 724, endPoint y: 630, distance: 12.4
click at [724, 630] on div at bounding box center [553, 414] width 574 height 743
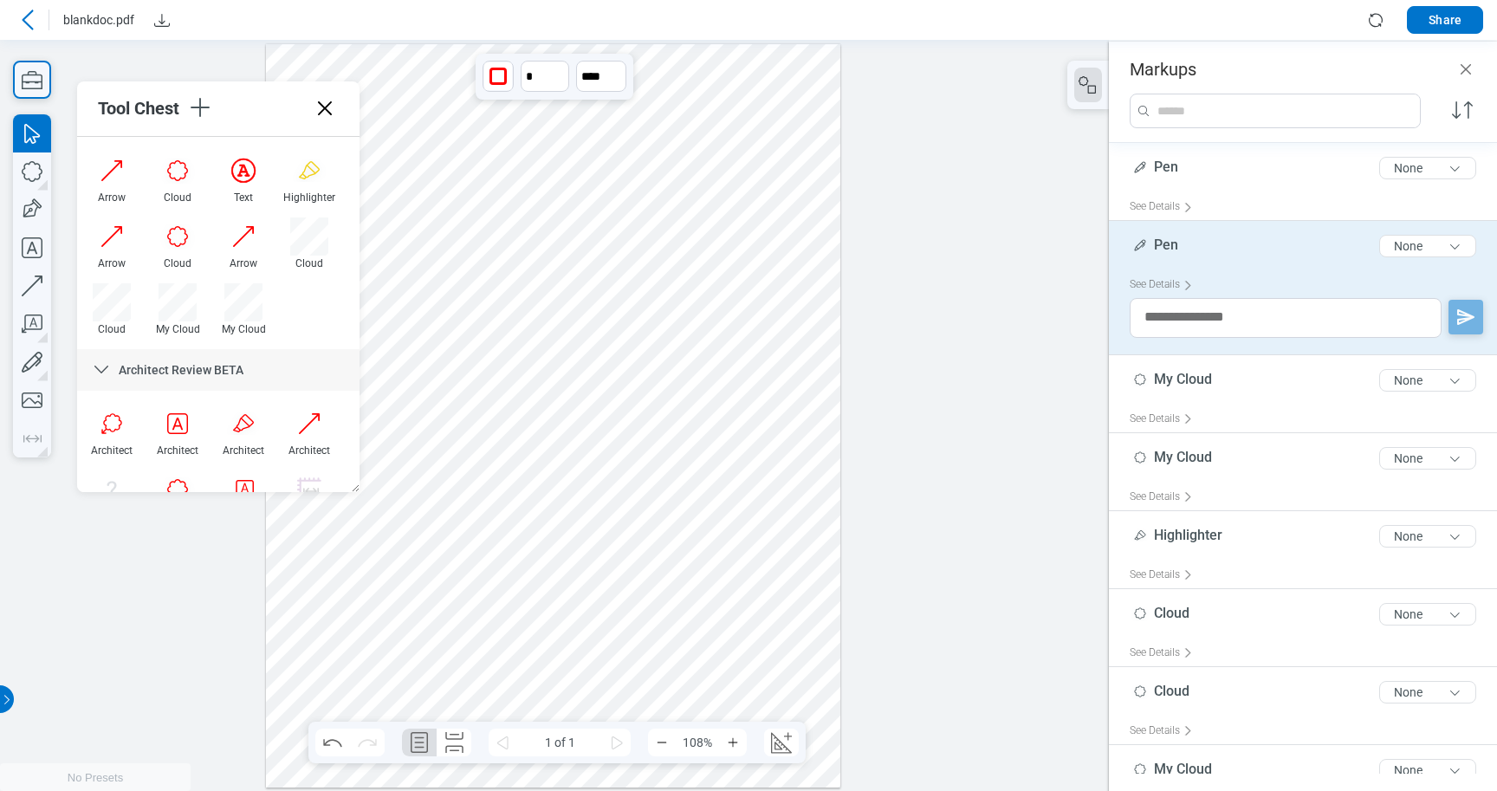
click at [789, 644] on div at bounding box center [553, 414] width 574 height 743
click at [797, 660] on div at bounding box center [553, 414] width 574 height 743
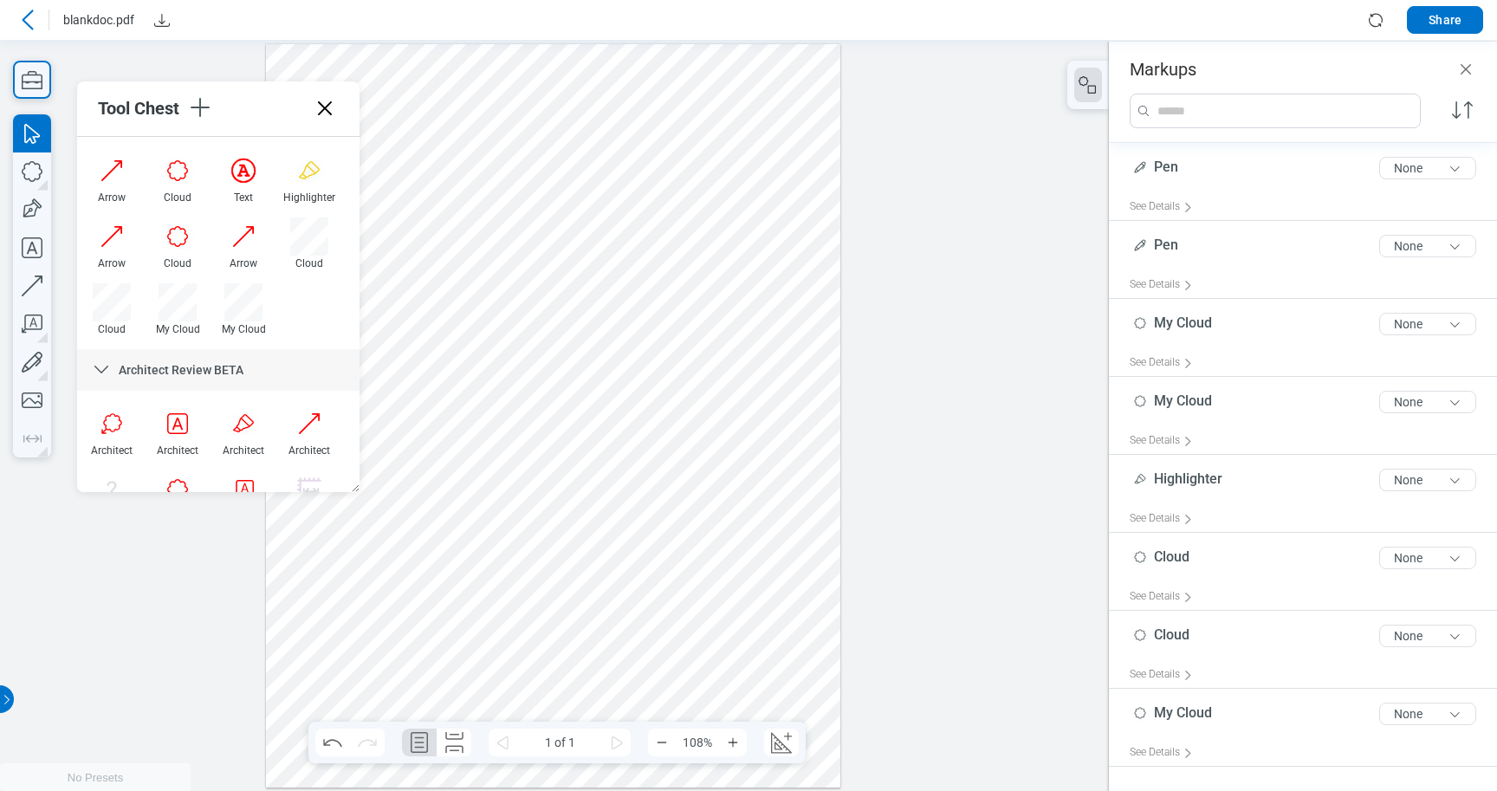
drag, startPoint x: 798, startPoint y: 669, endPoint x: 682, endPoint y: 553, distance: 163.5
click at [682, 553] on div at bounding box center [553, 414] width 574 height 743
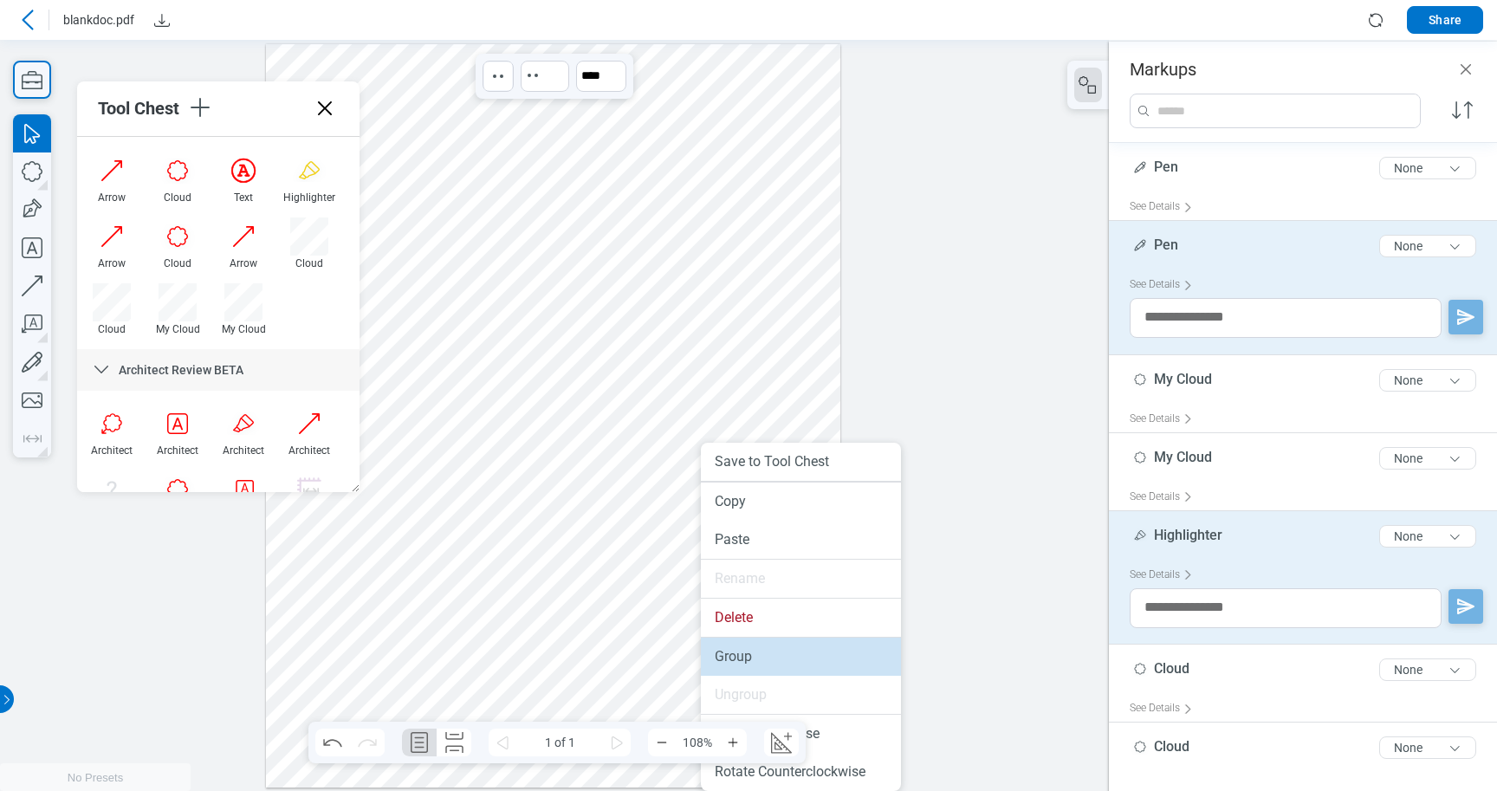
click at [735, 665] on li "Group" at bounding box center [801, 656] width 200 height 38
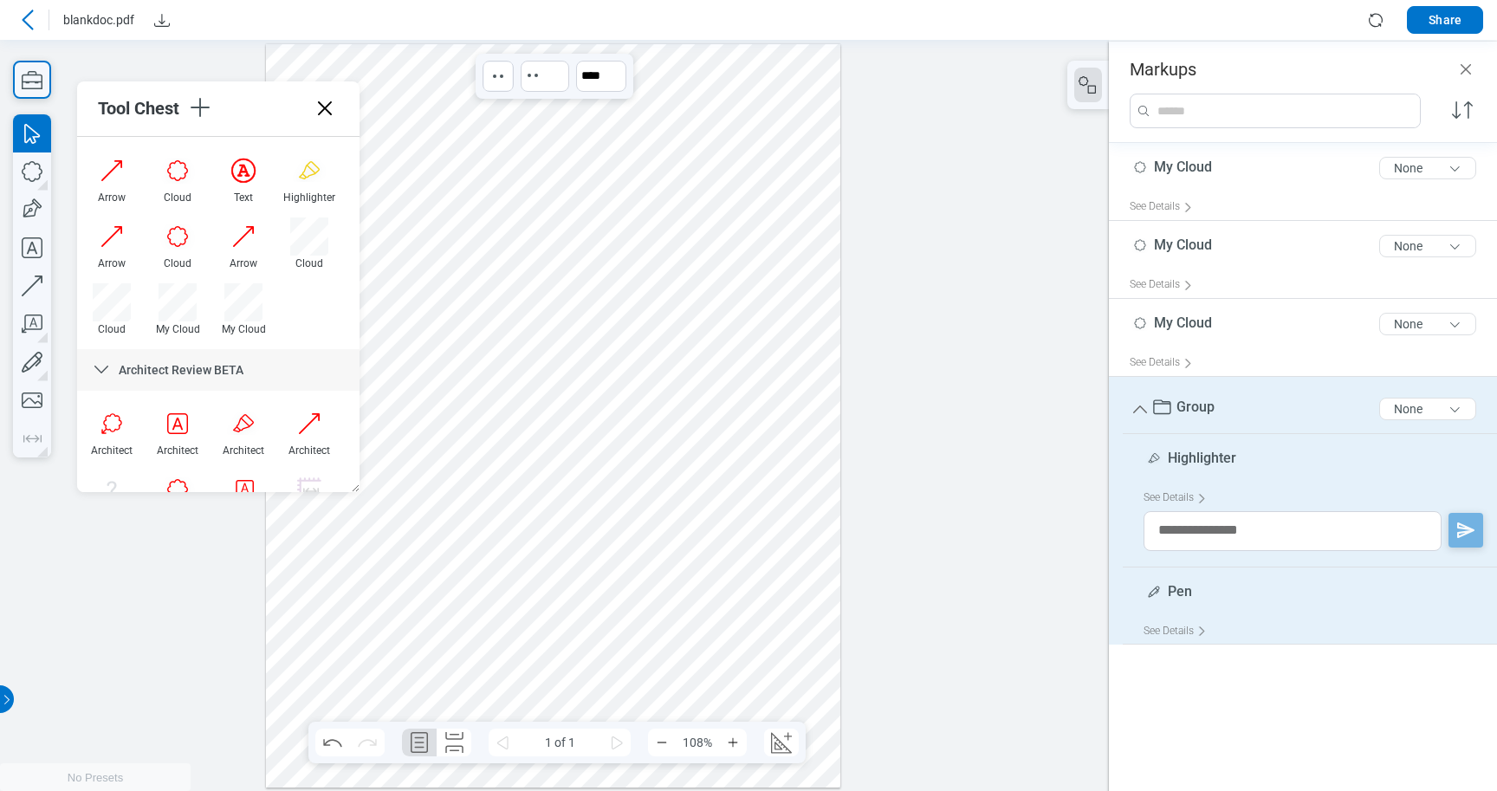
scroll to position [0, 0]
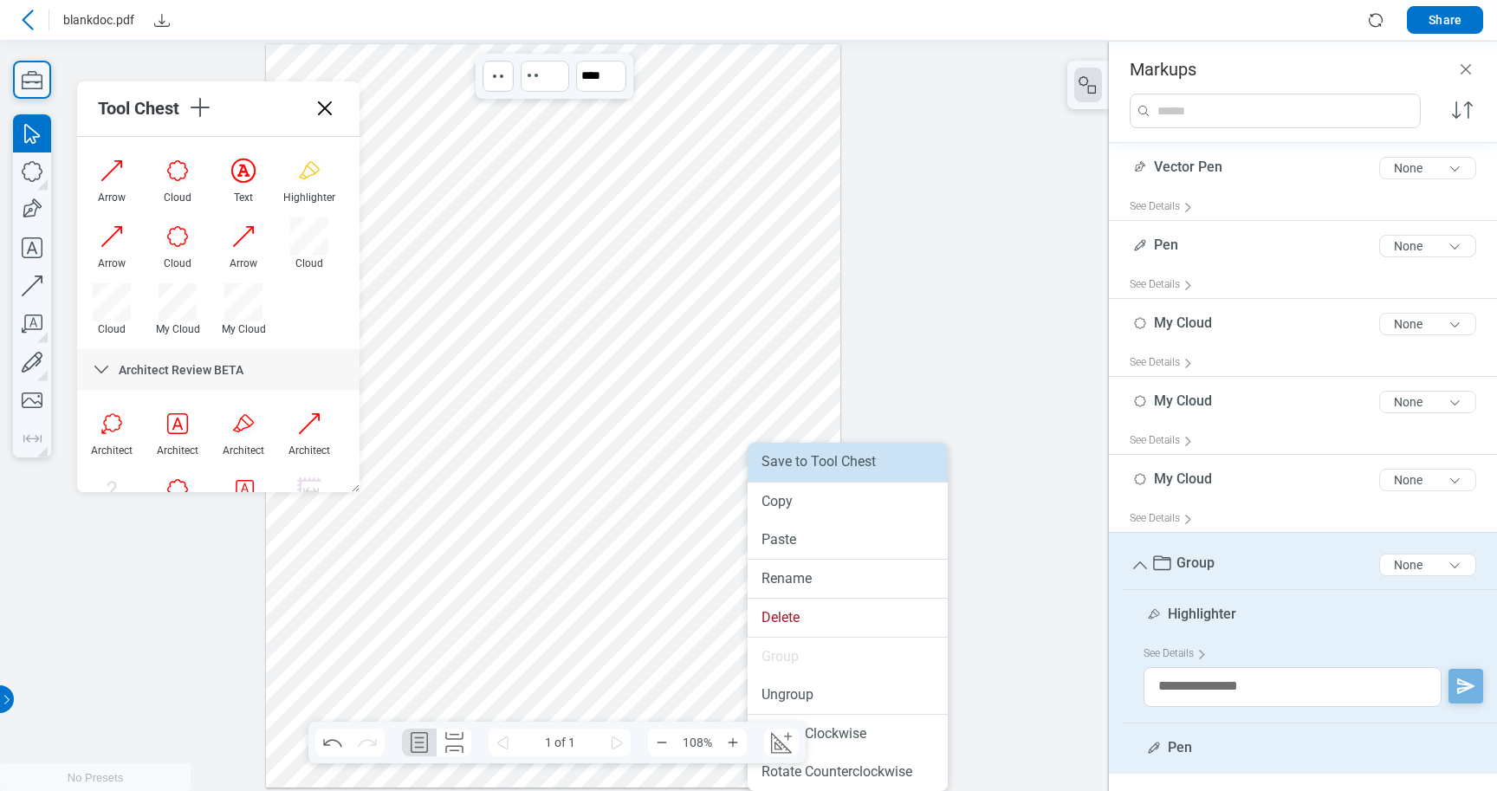
click at [820, 463] on li "Save to Tool Chest" at bounding box center [847, 462] width 200 height 38
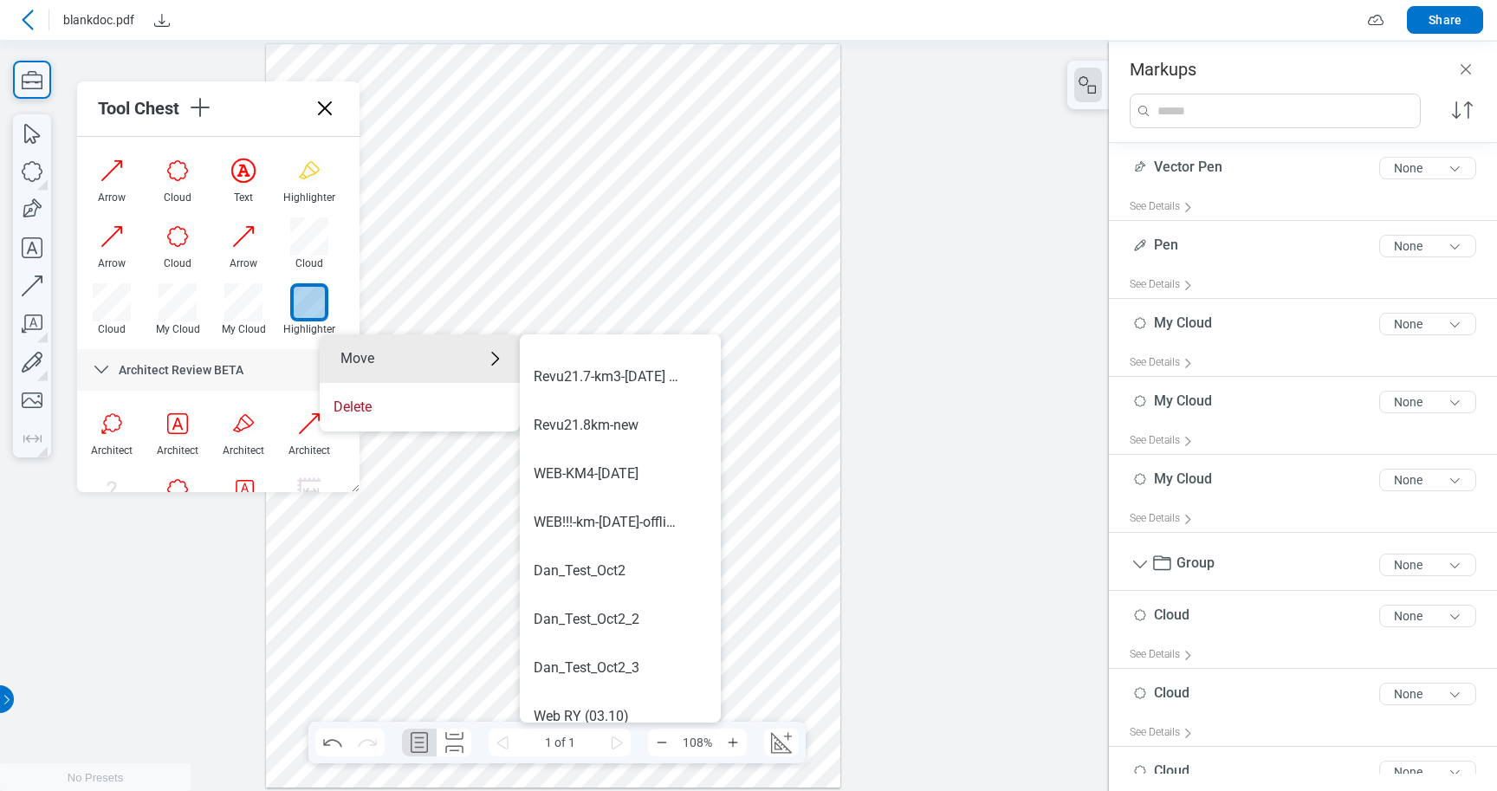
scroll to position [1019, 0]
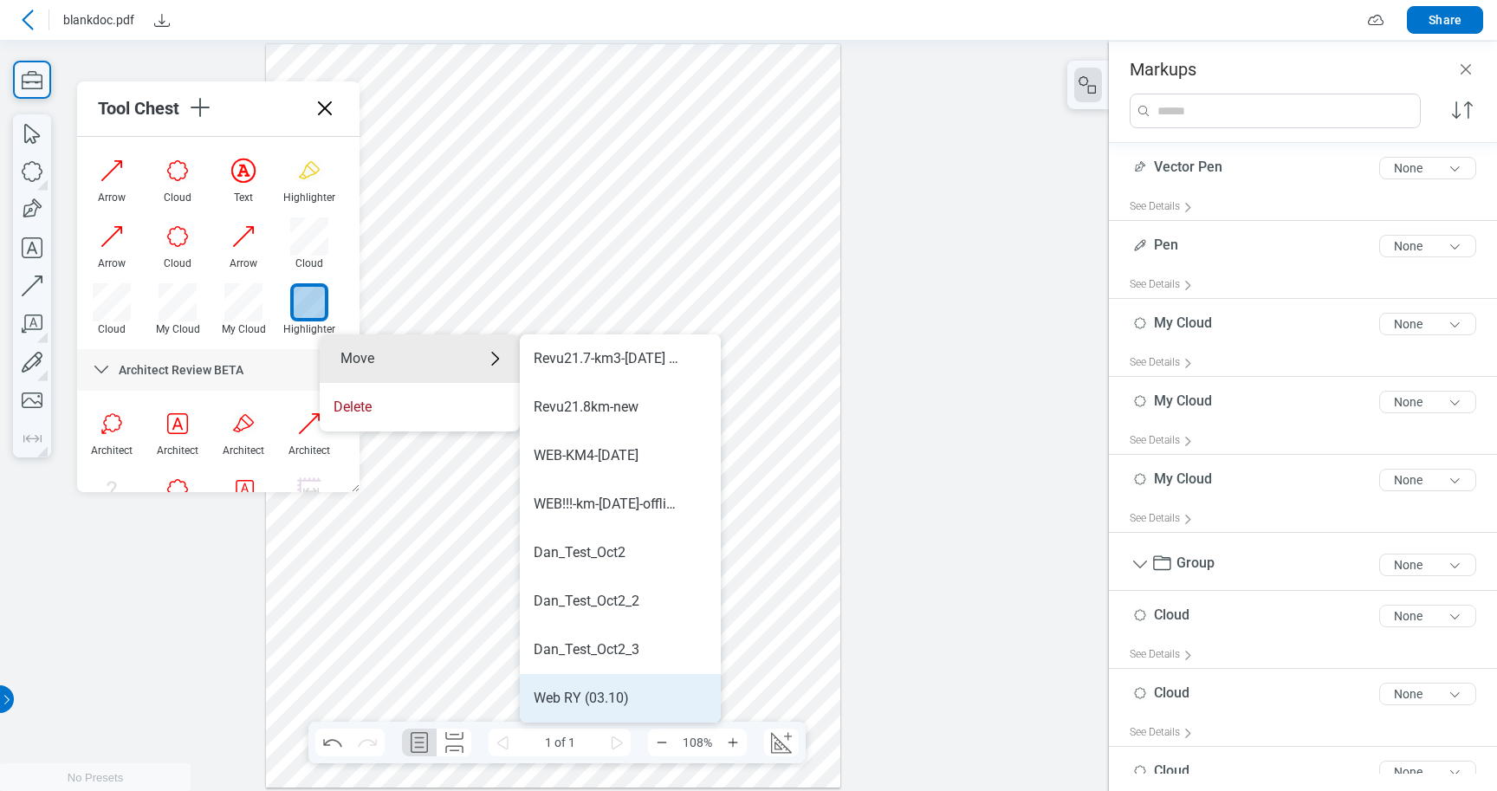
click at [579, 697] on div "Web RY (03.10)" at bounding box center [581, 698] width 95 height 19
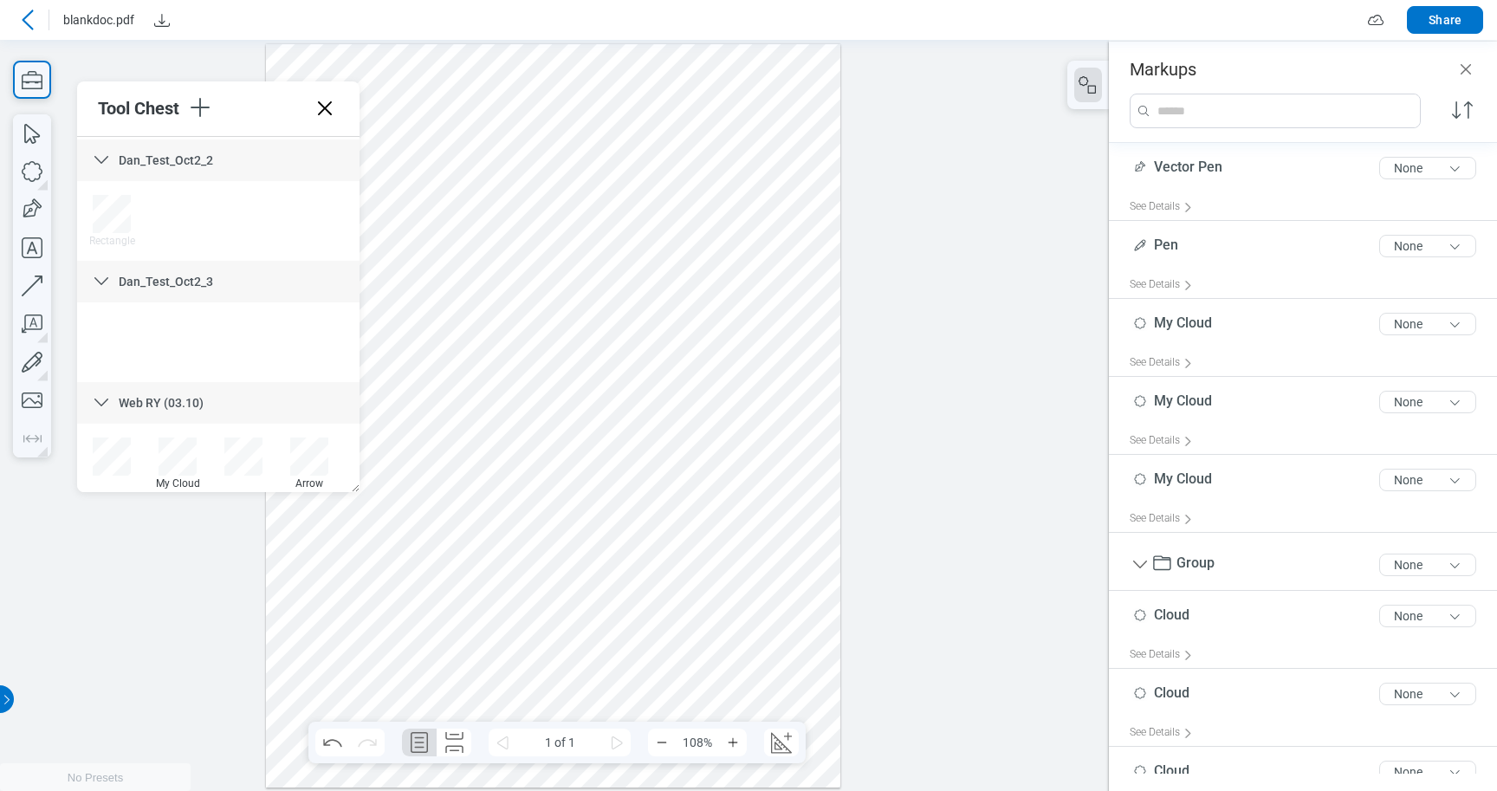
scroll to position [4235, 0]
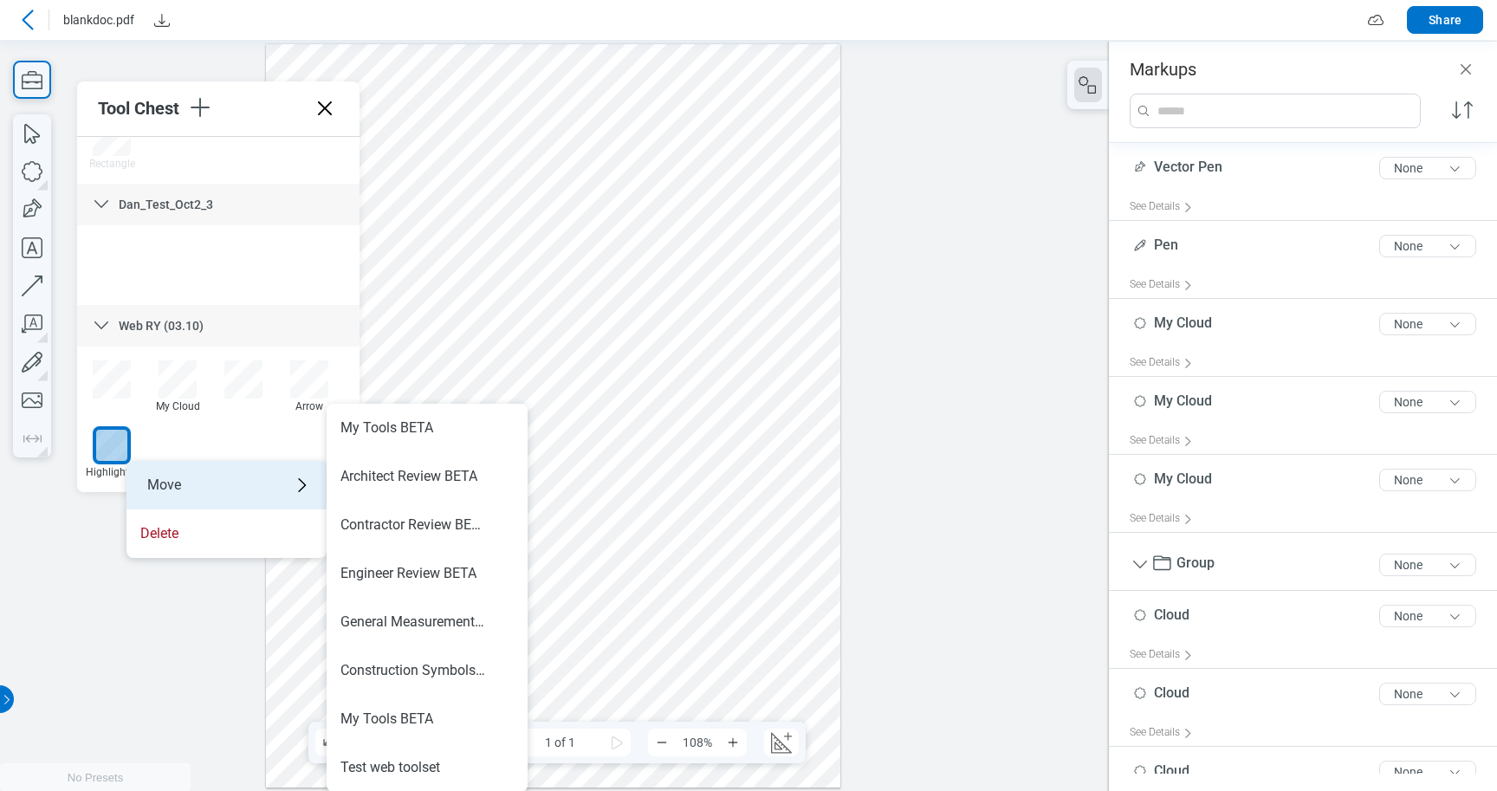
click at [180, 487] on div "Move" at bounding box center [226, 485] width 200 height 49
click at [94, 473] on div "Highlighter" at bounding box center [112, 472] width 52 height 12
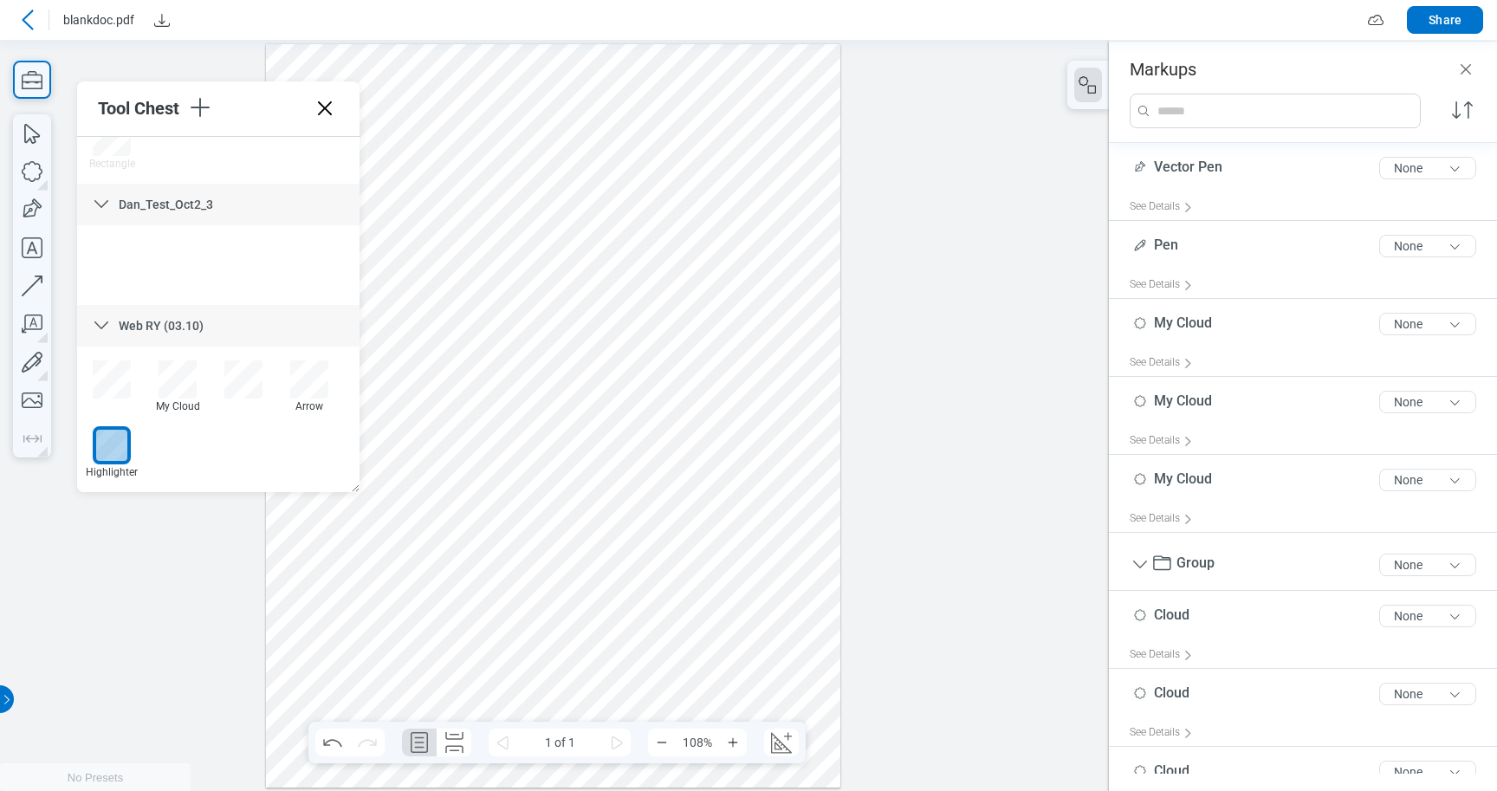
click at [828, 551] on div at bounding box center [553, 414] width 574 height 743
click at [752, 592] on div at bounding box center [553, 414] width 574 height 743
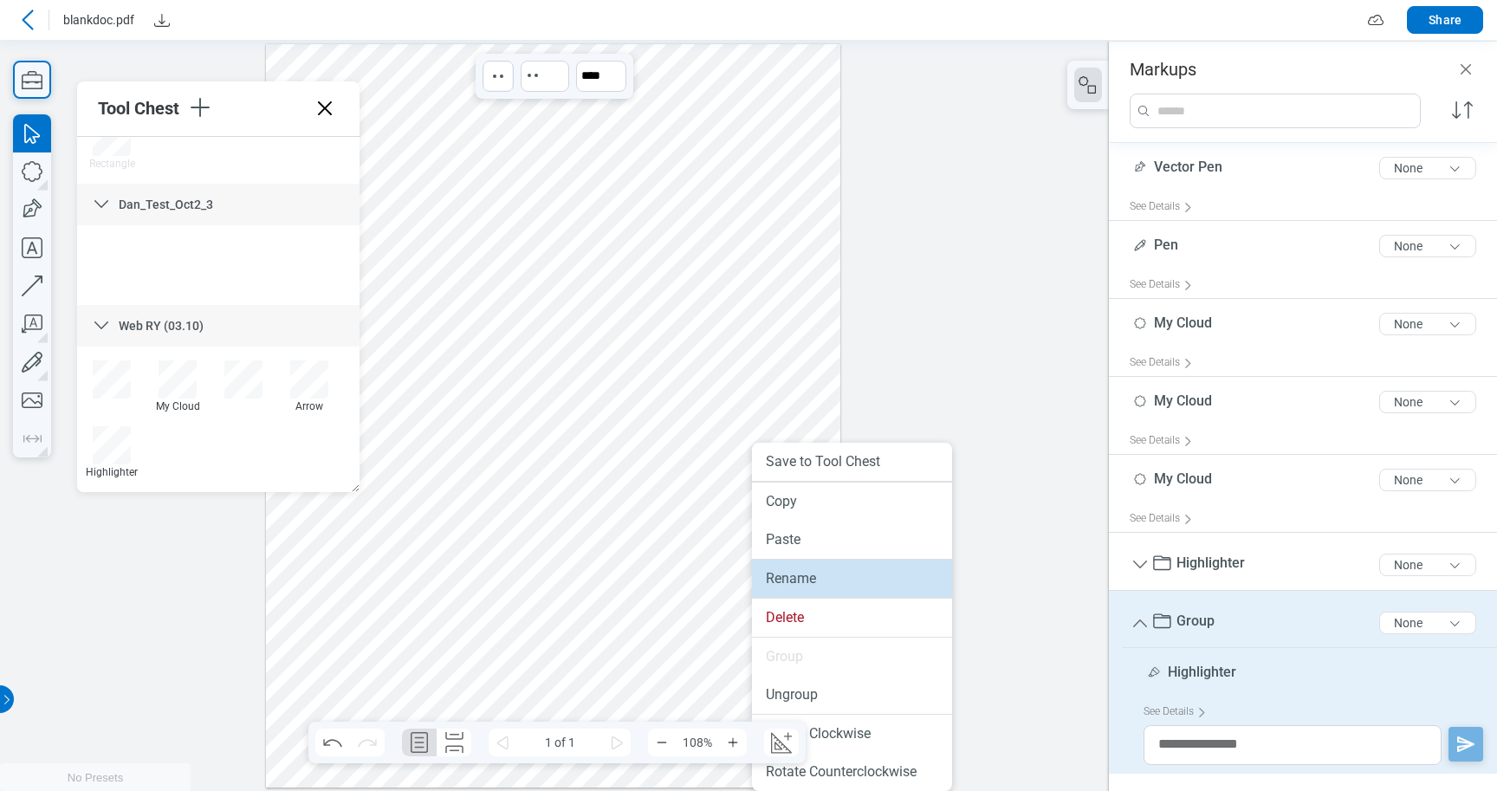
click at [786, 586] on li "Rename" at bounding box center [852, 578] width 200 height 38
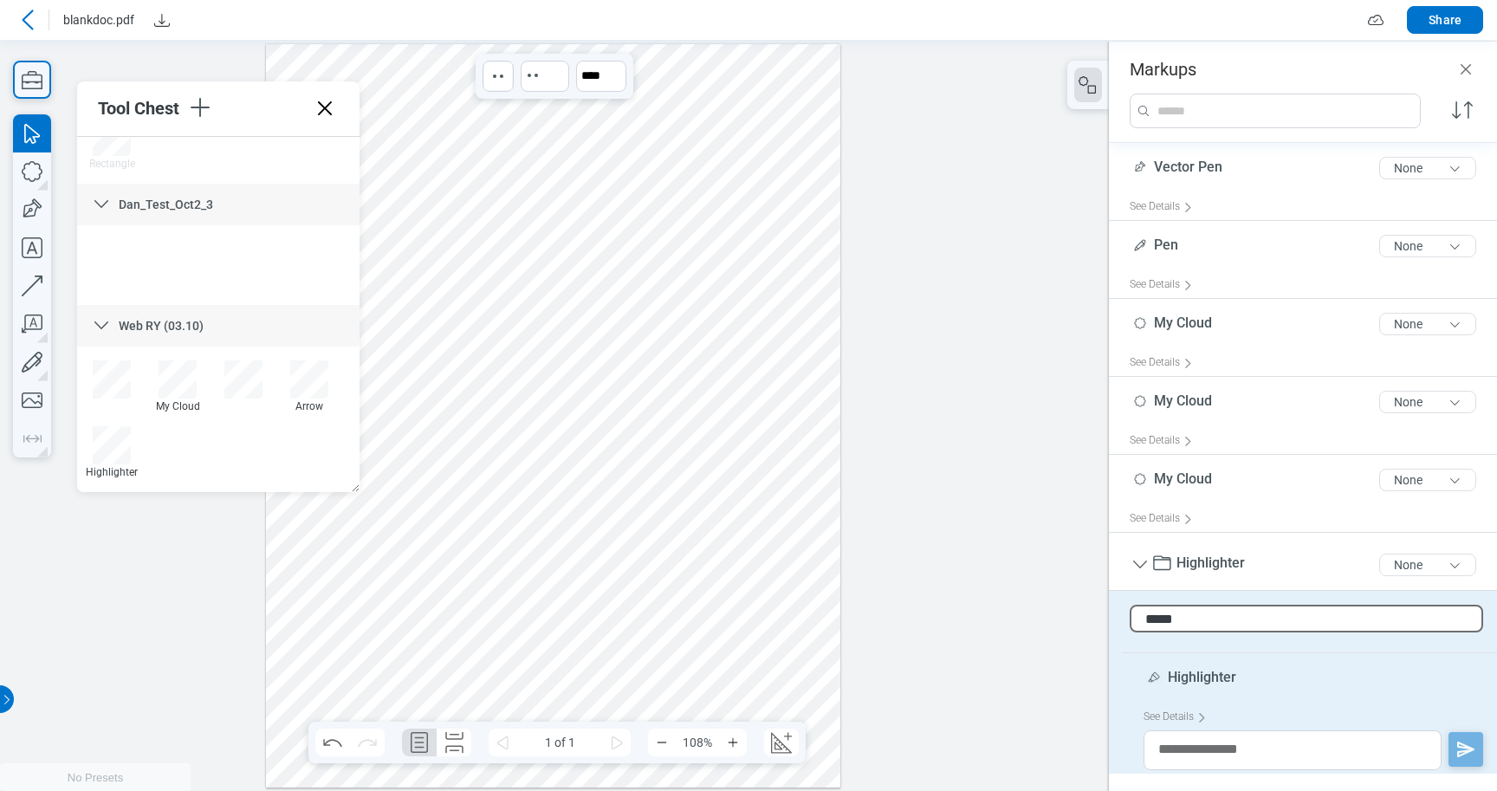
click at [1258, 633] on div "***** 5 of 300 characters" at bounding box center [1309, 625] width 360 height 55
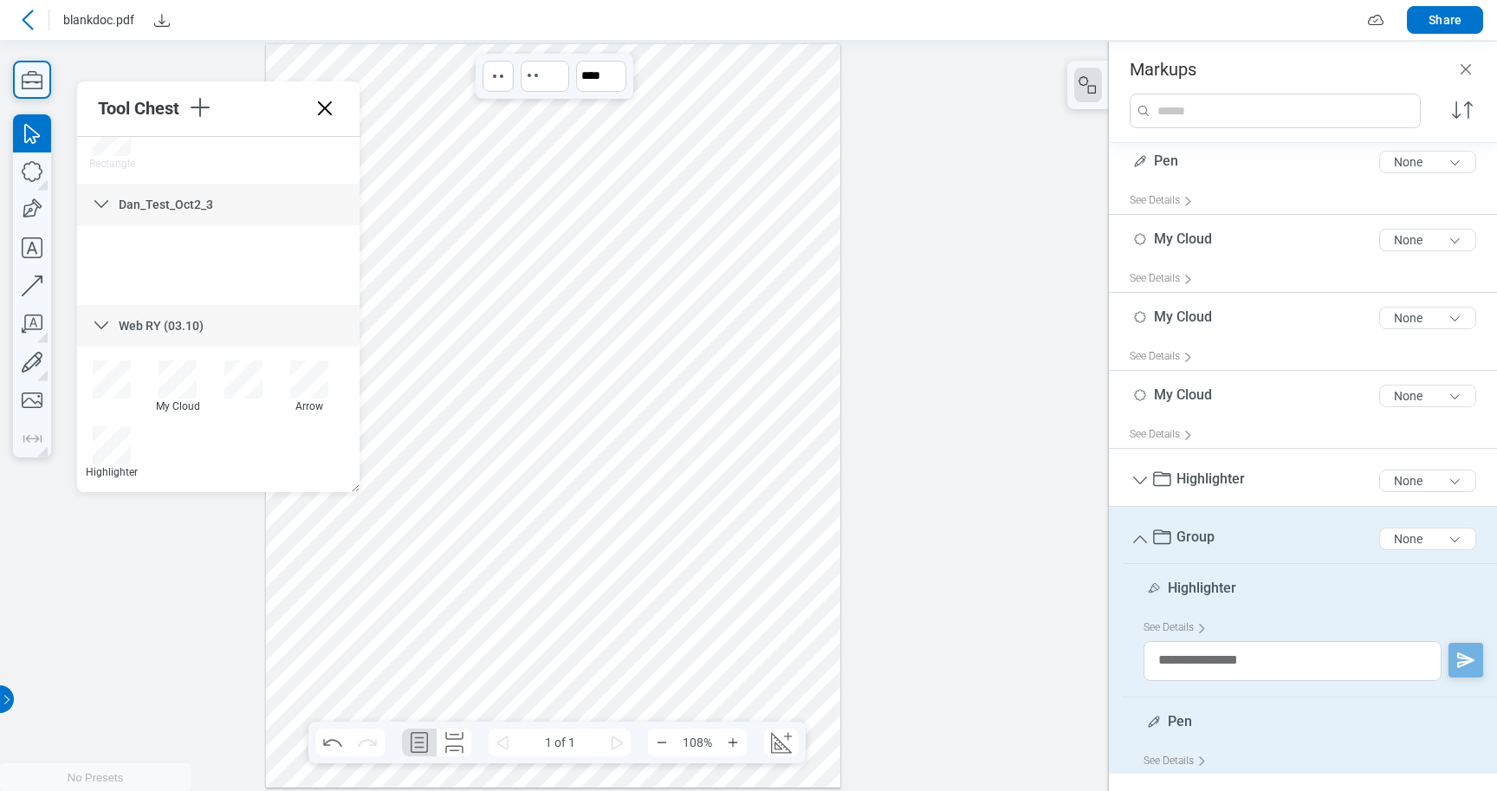
click at [798, 528] on div at bounding box center [553, 414] width 574 height 743
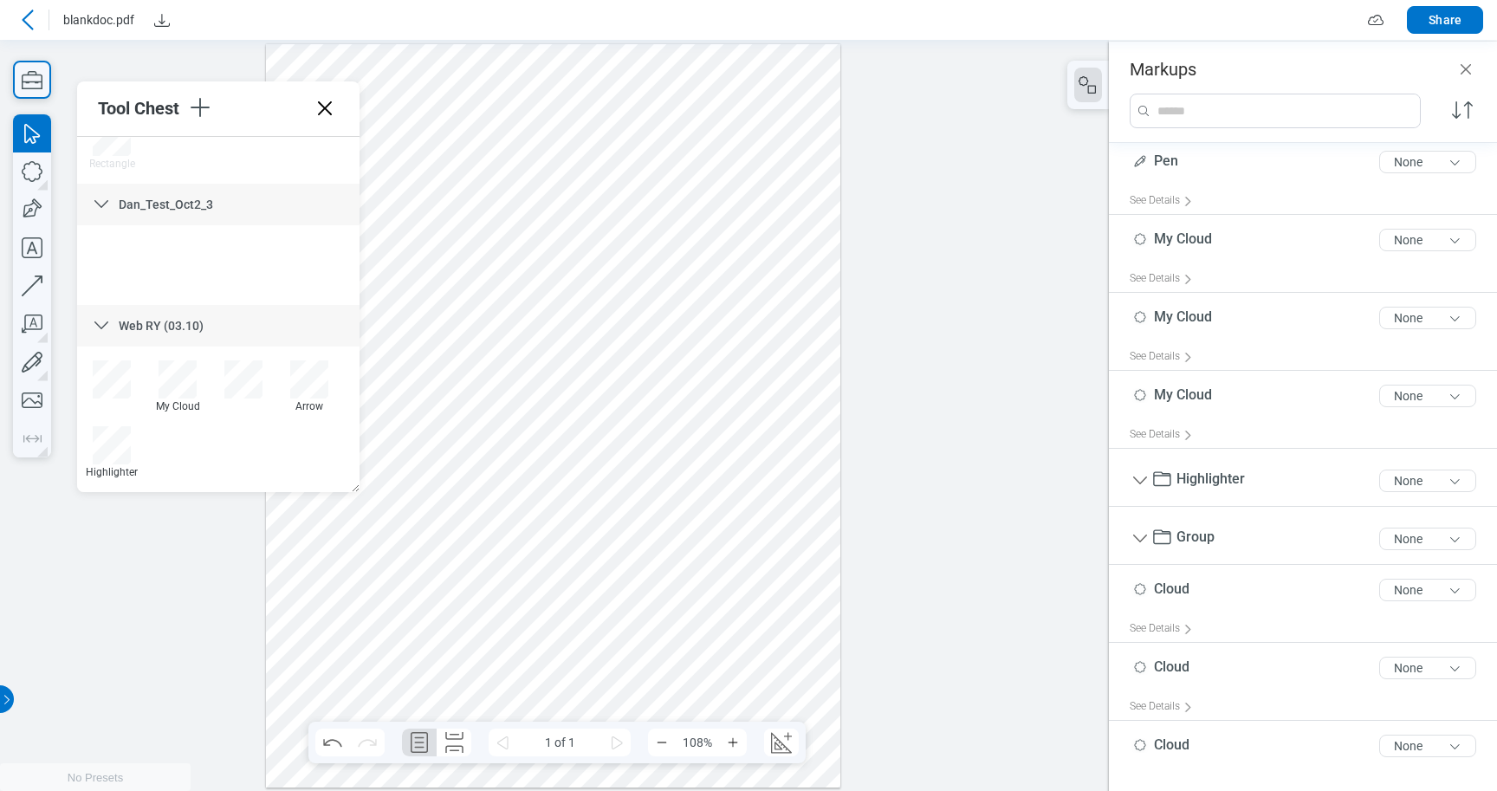
click at [763, 579] on div at bounding box center [553, 414] width 574 height 743
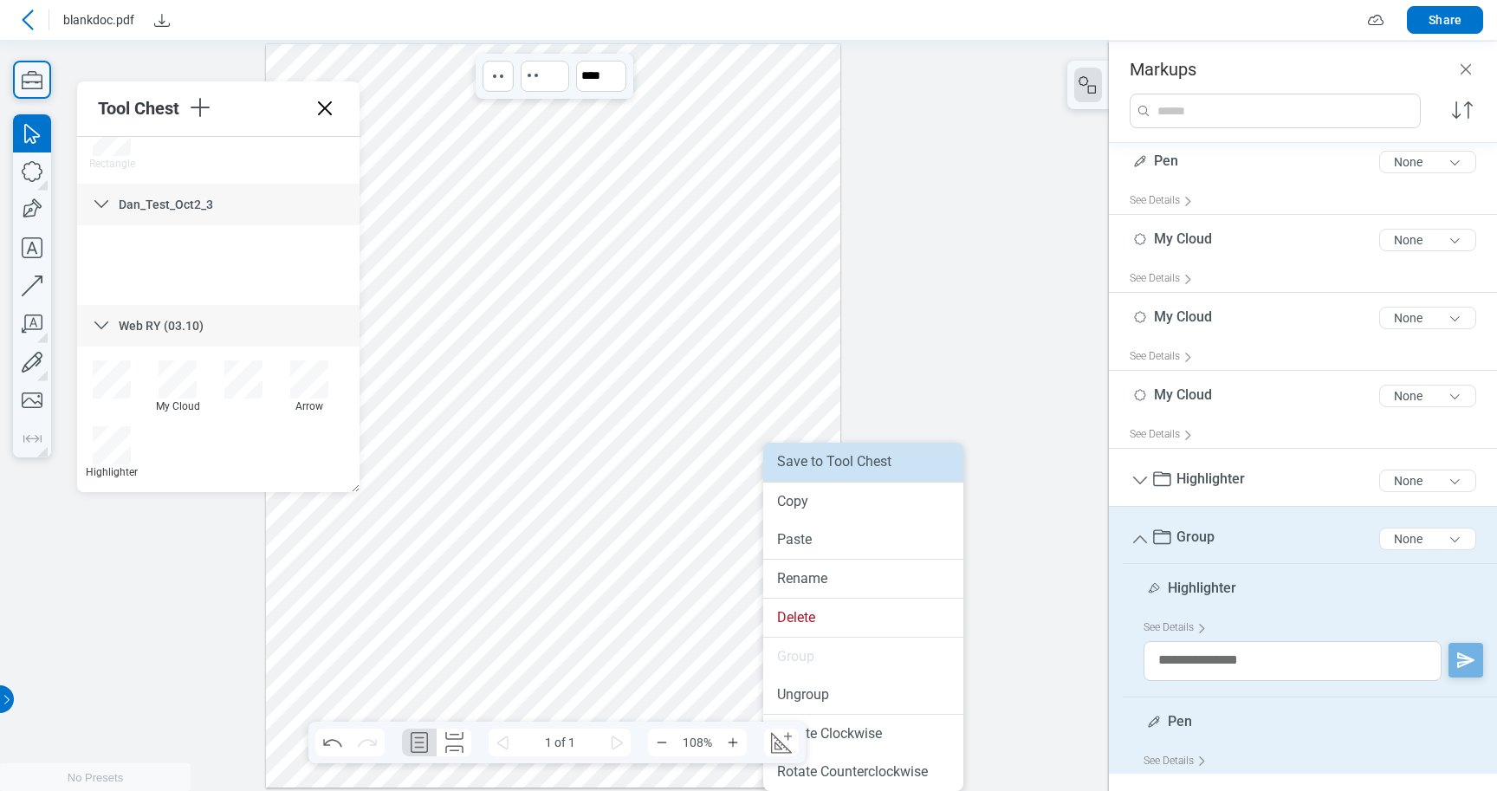
click at [825, 459] on li "Save to Tool Chest" at bounding box center [863, 462] width 200 height 38
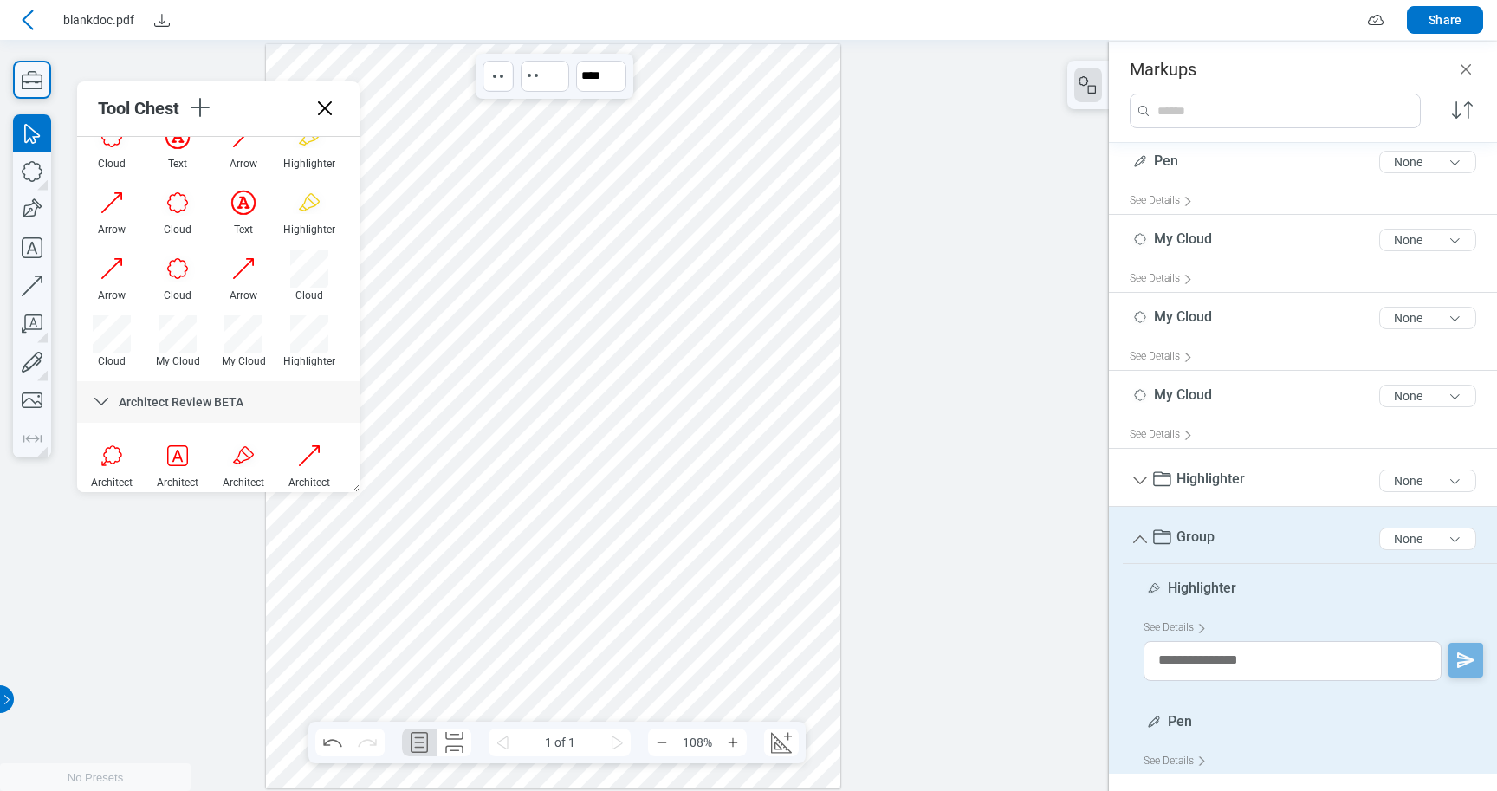
scroll to position [579, 0]
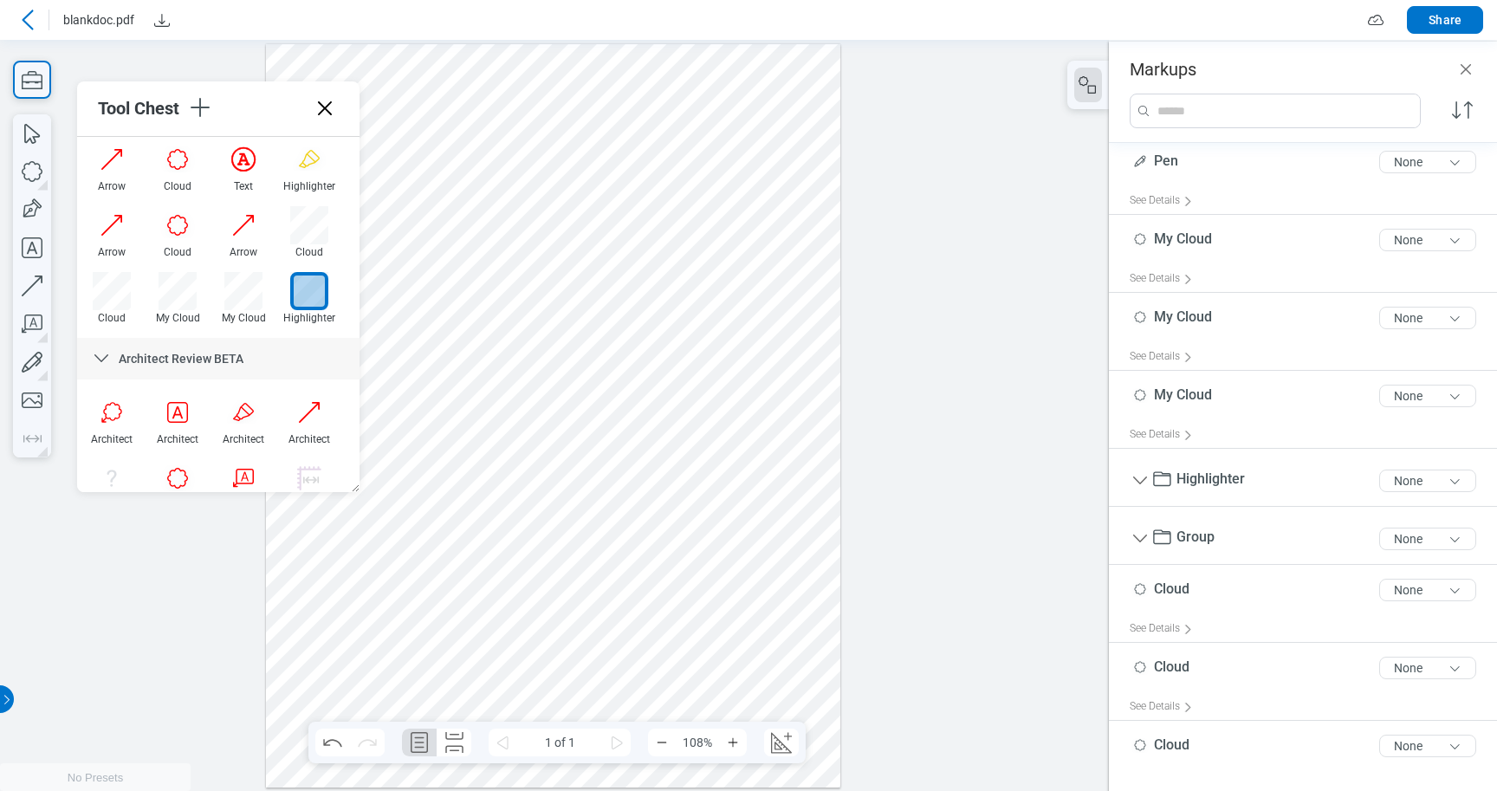
click at [307, 303] on div at bounding box center [309, 291] width 38 height 38
click at [309, 312] on div "Highlighter" at bounding box center [309, 318] width 52 height 12
click at [308, 317] on div "Highlighter" at bounding box center [309, 318] width 52 height 12
click at [437, 332] on div "Move" at bounding box center [415, 349] width 200 height 49
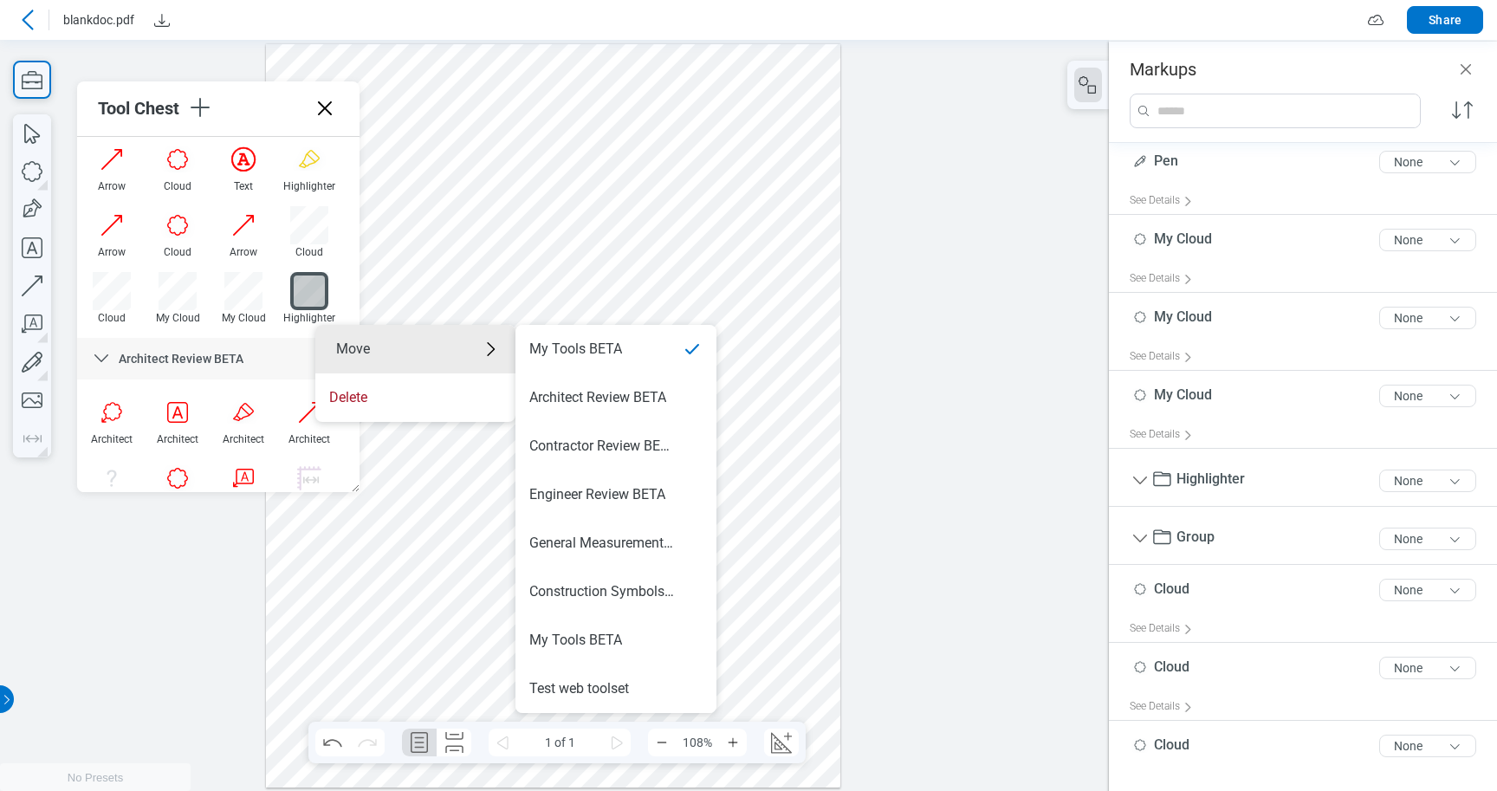
click at [484, 245] on div at bounding box center [553, 414] width 574 height 743
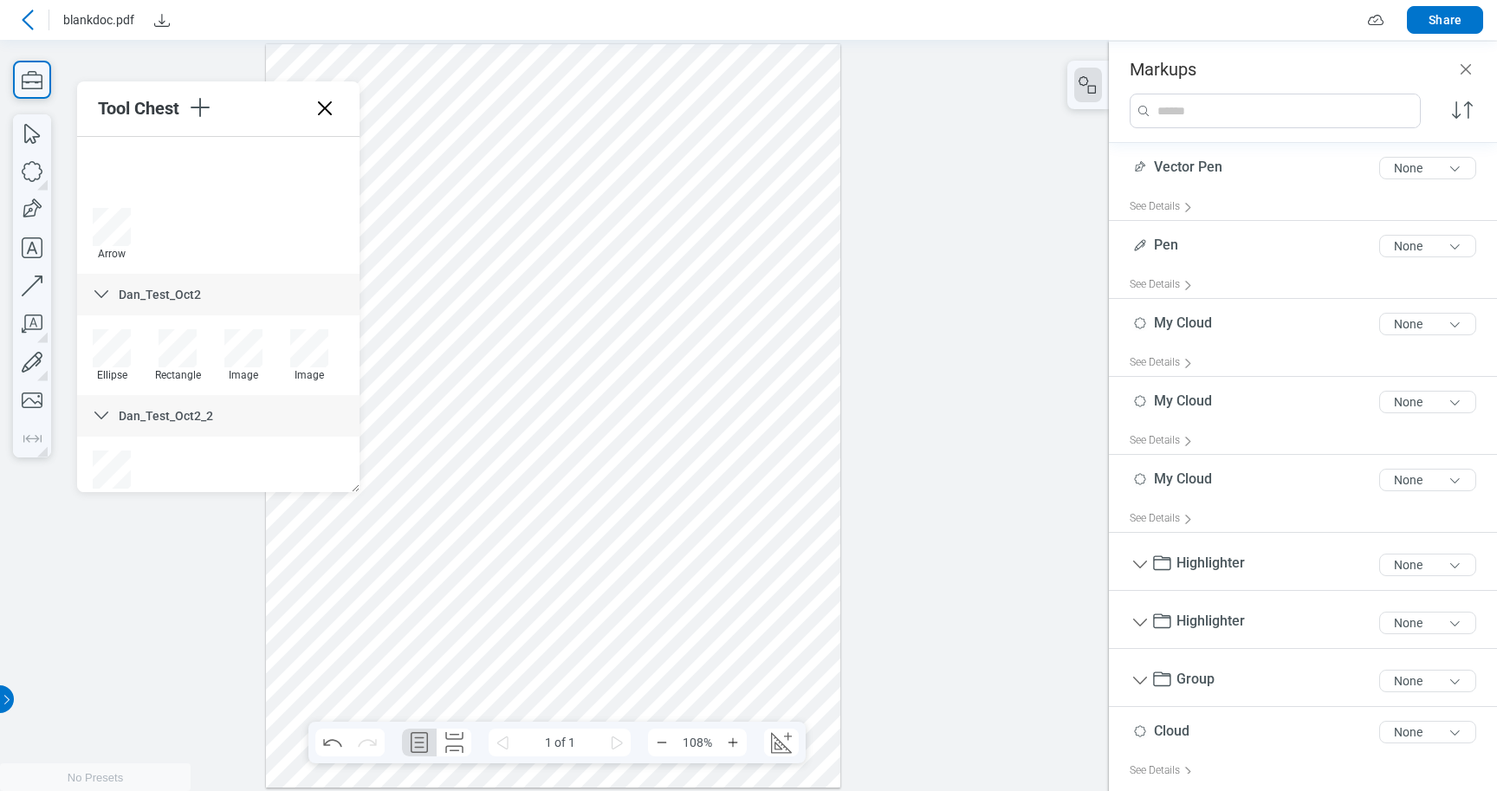
scroll to position [4235, 0]
